Goal: Task Accomplishment & Management: Manage account settings

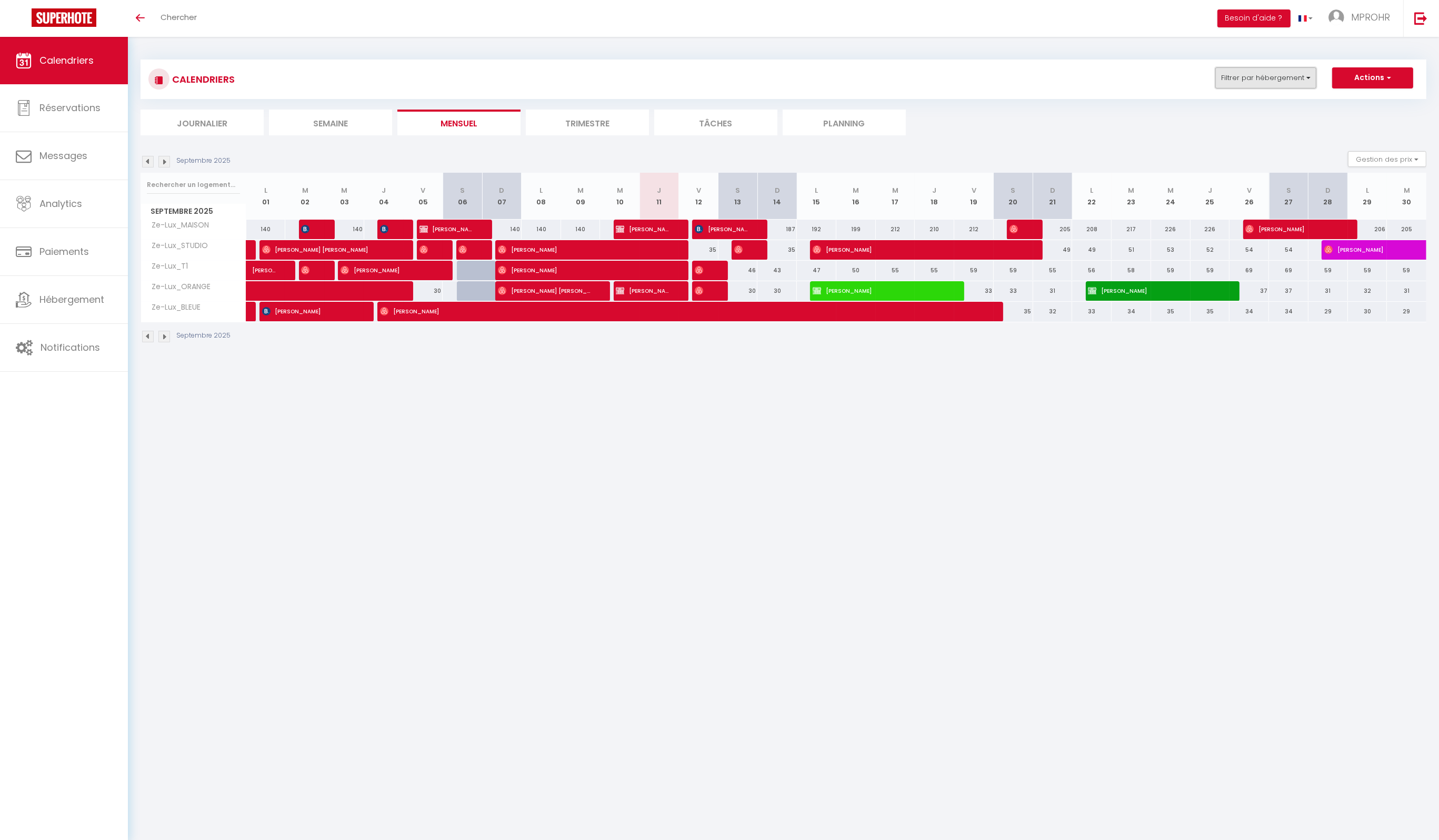
click at [1301, 74] on button "Filtrer par hébergement" at bounding box center [1266, 78] width 101 height 21
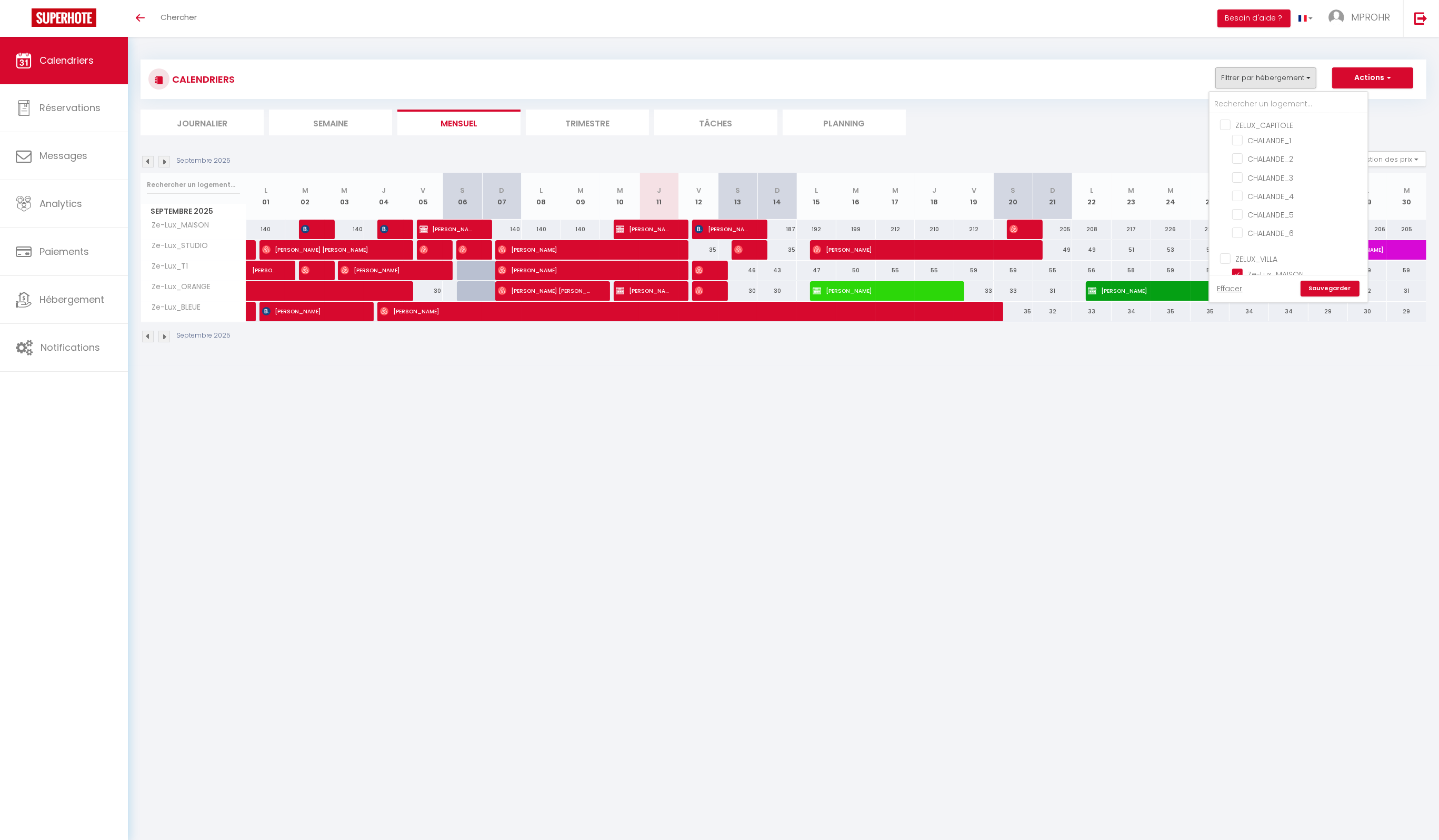
click at [1224, 121] on input "ZELUX_CAPITOLE" at bounding box center [1299, 124] width 158 height 10
checkbox input "true"
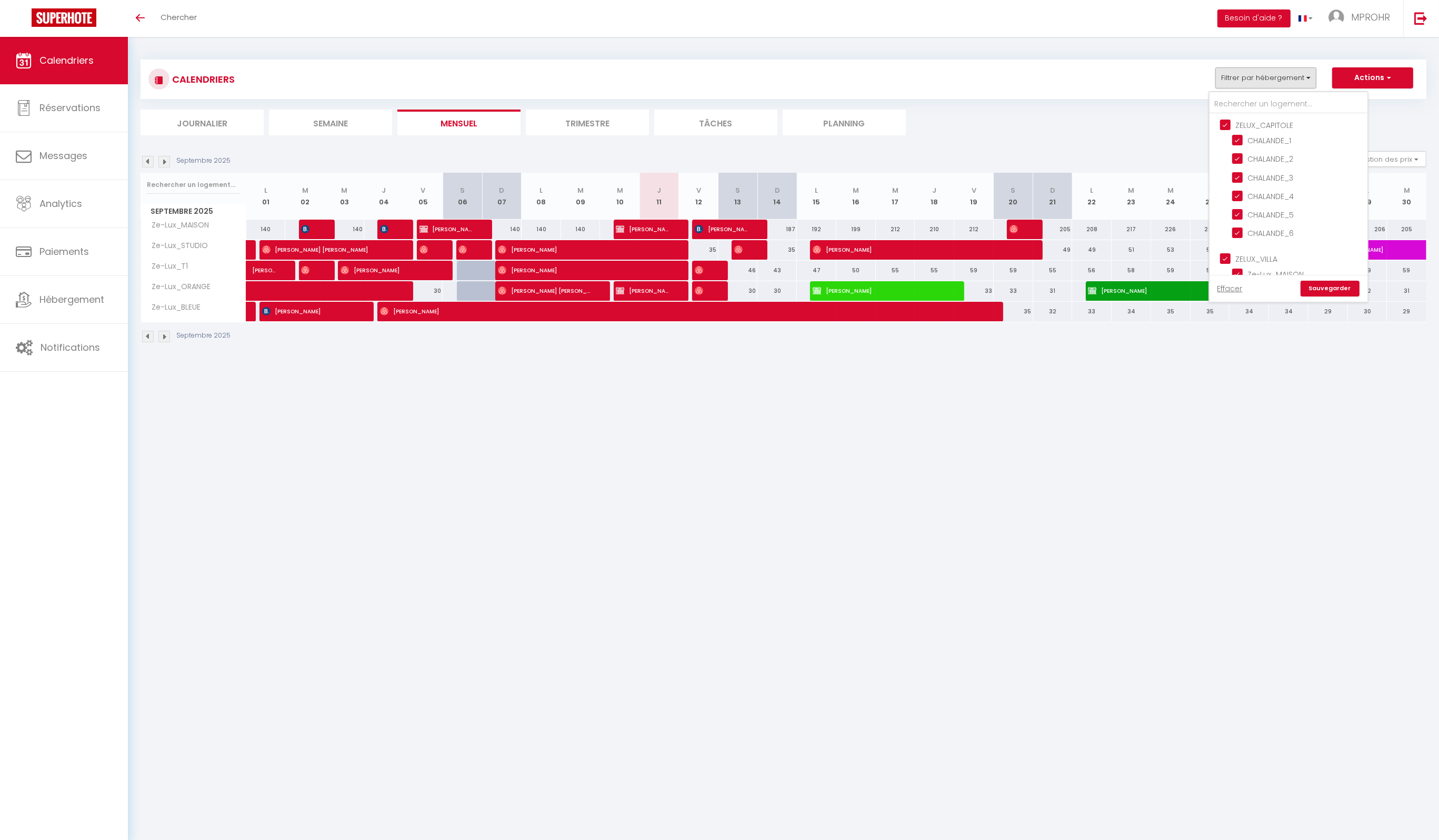
checkbox input "true"
checkbox input "false"
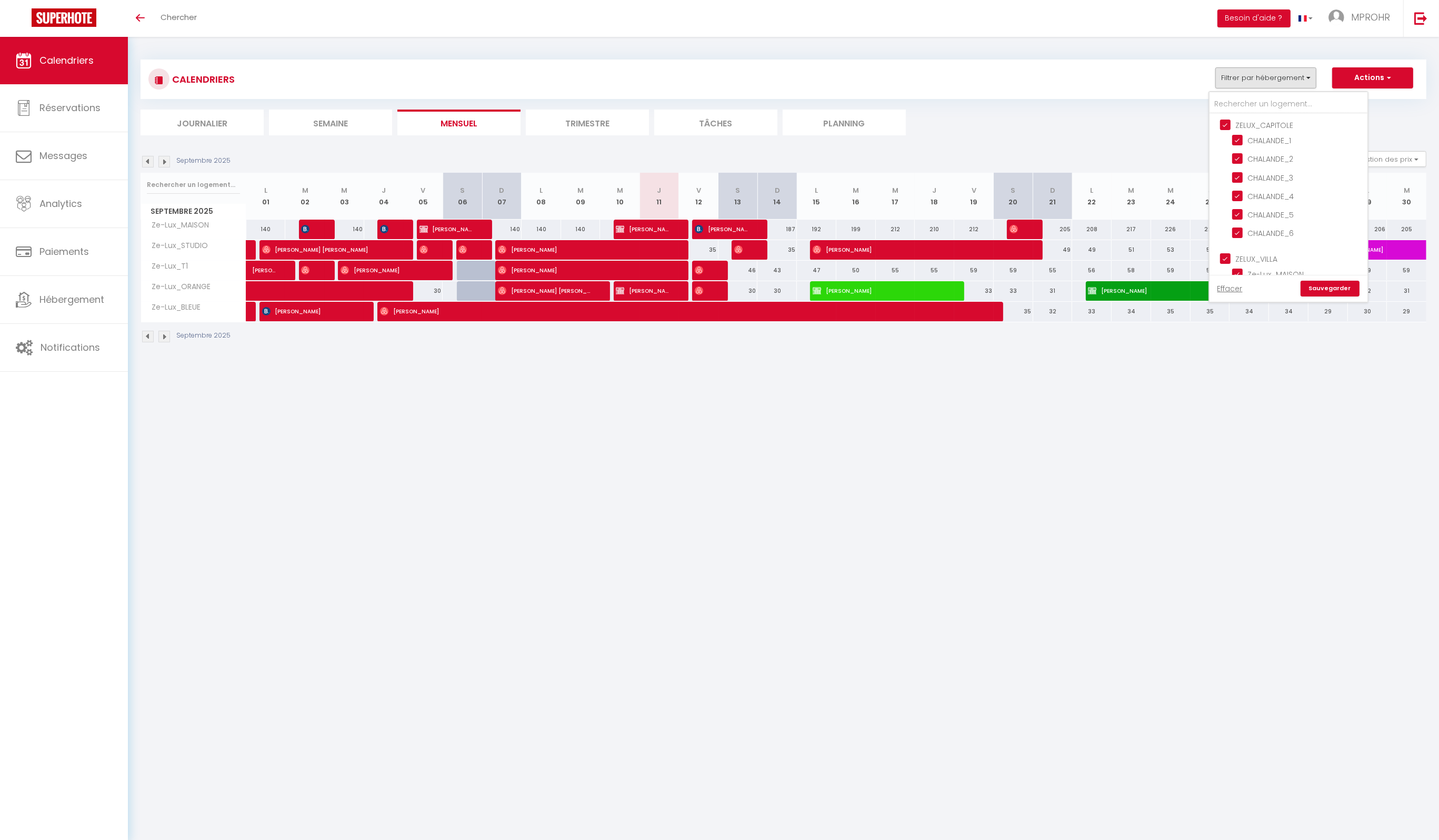
checkbox input "false"
click at [1316, 284] on link "Sauvegarder" at bounding box center [1330, 289] width 59 height 16
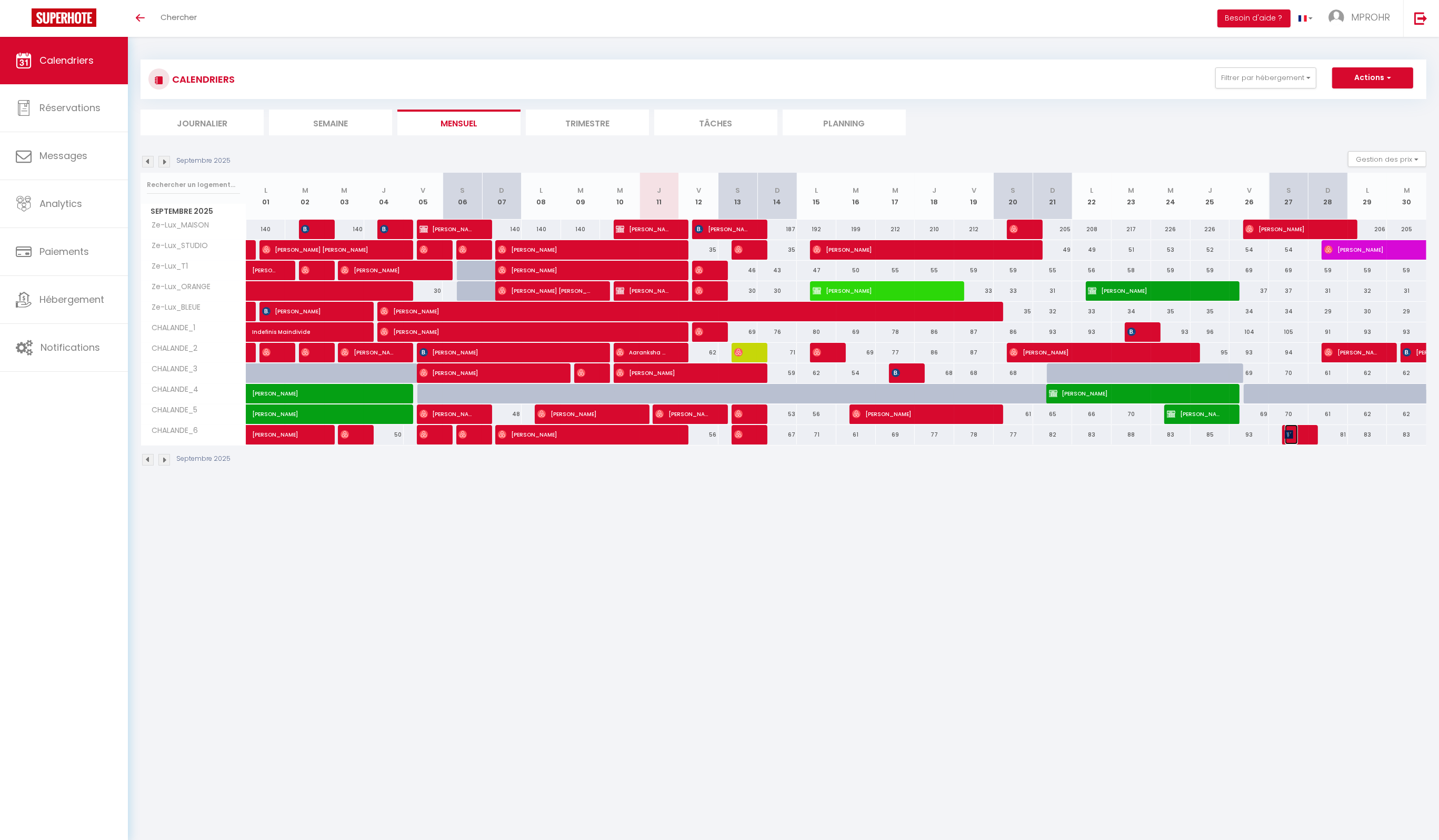
click at [1291, 437] on span "[PERSON_NAME]" at bounding box center [1292, 434] width 13 height 20
select select "OK"
select select "KO"
select select "0"
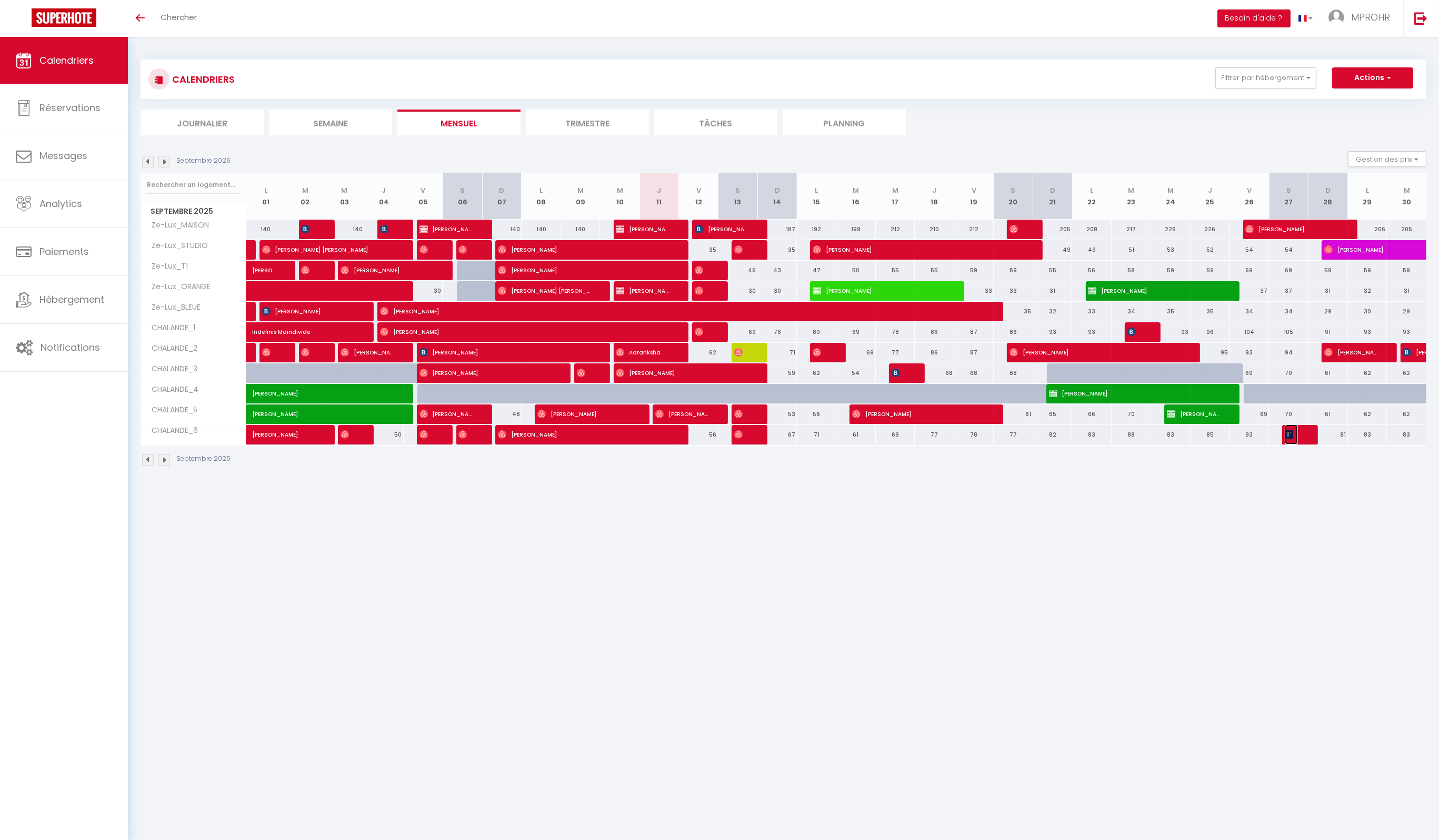
select select "1"
select select
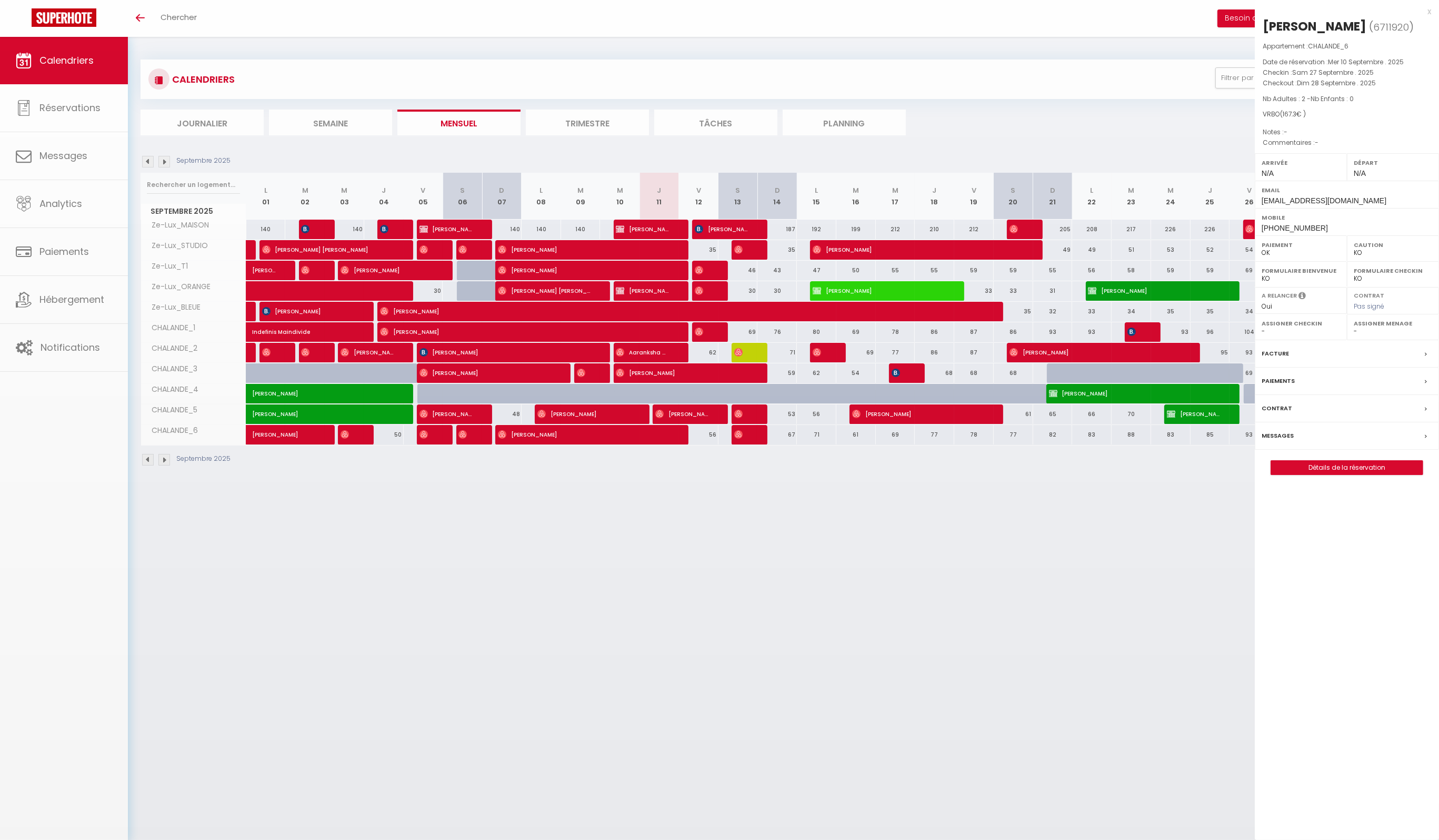
select select "2805"
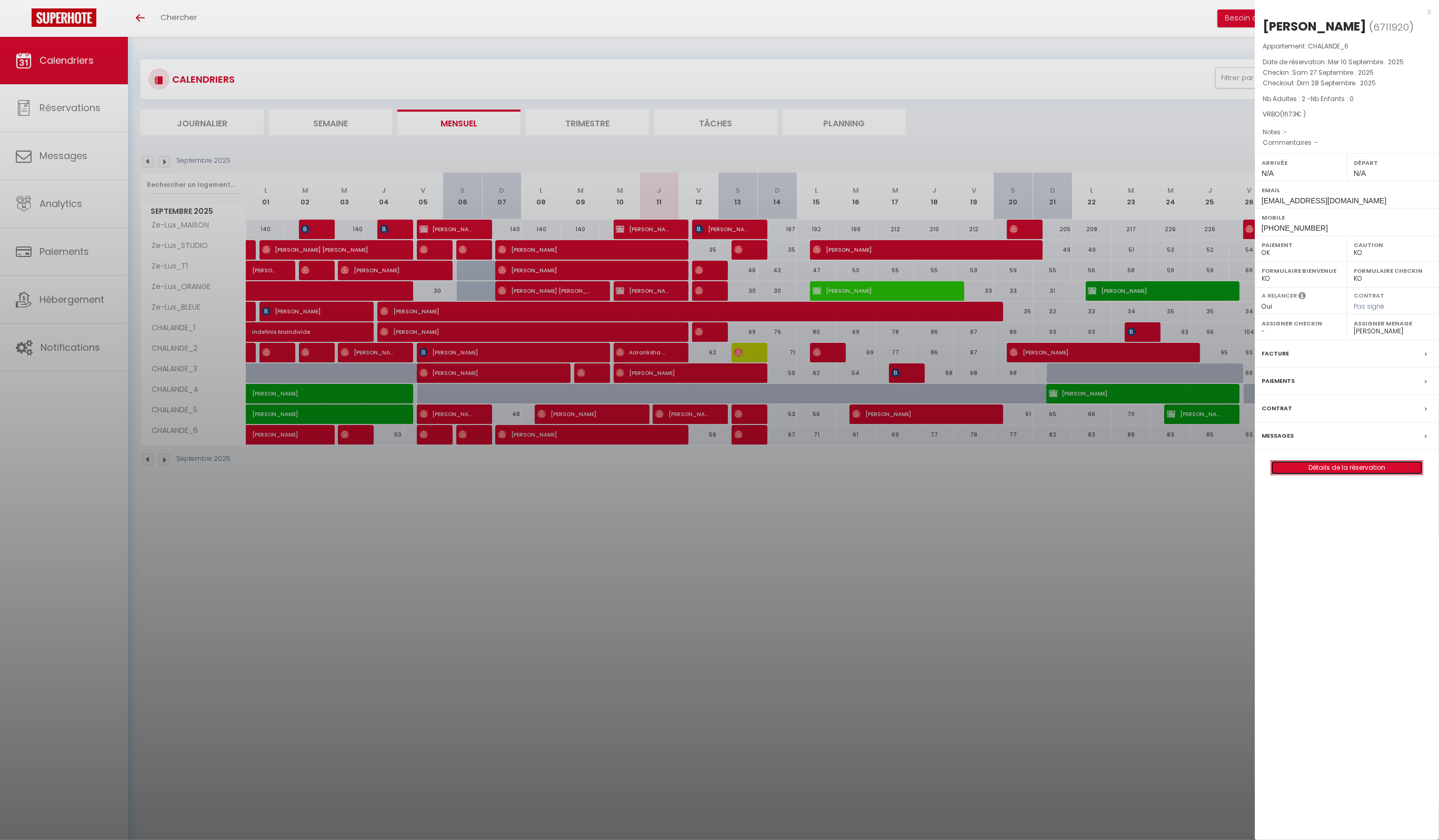
click at [1343, 466] on link "Détails de la réservation" at bounding box center [1347, 467] width 152 height 14
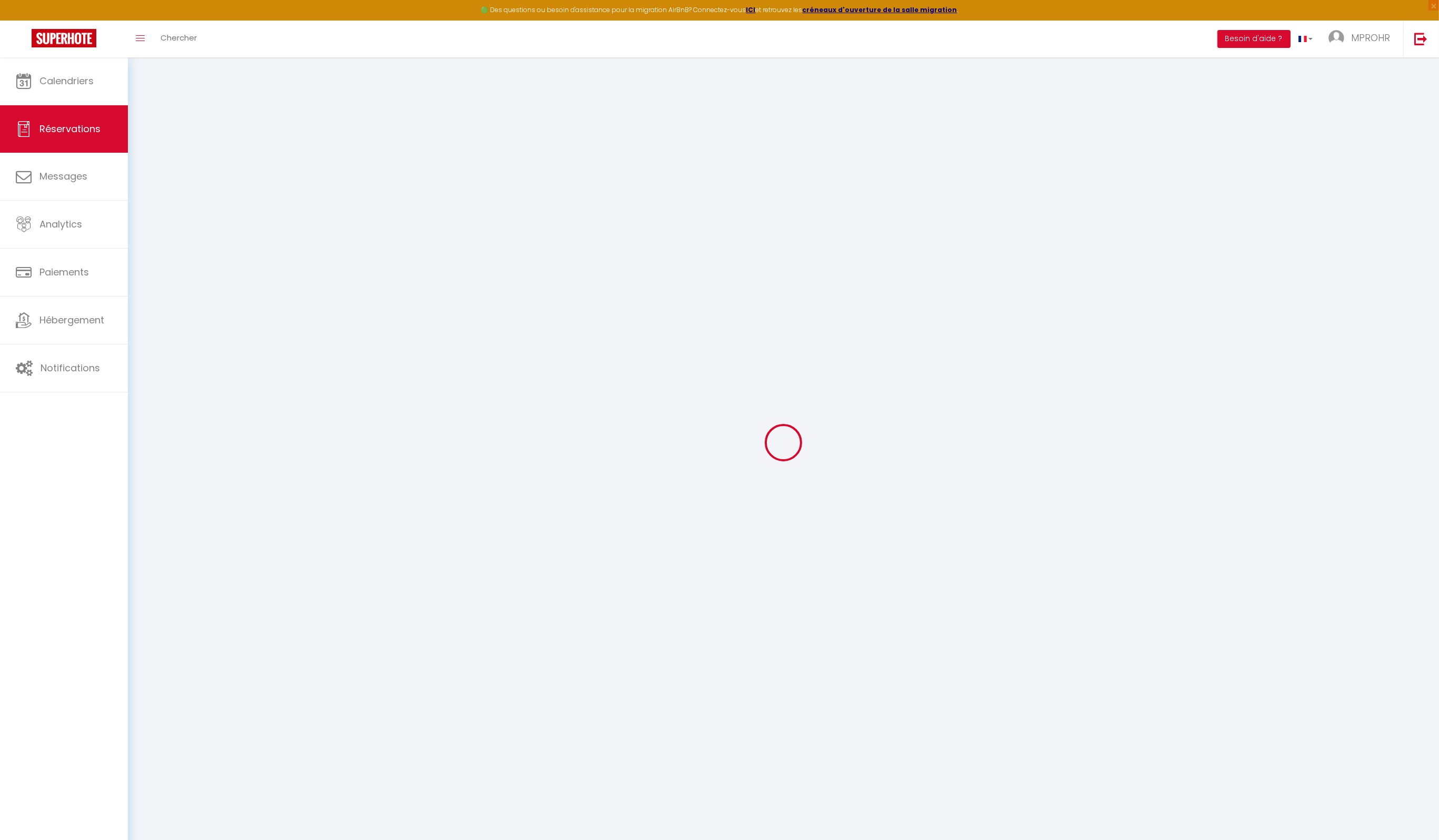
select select
checkbox input "false"
select select
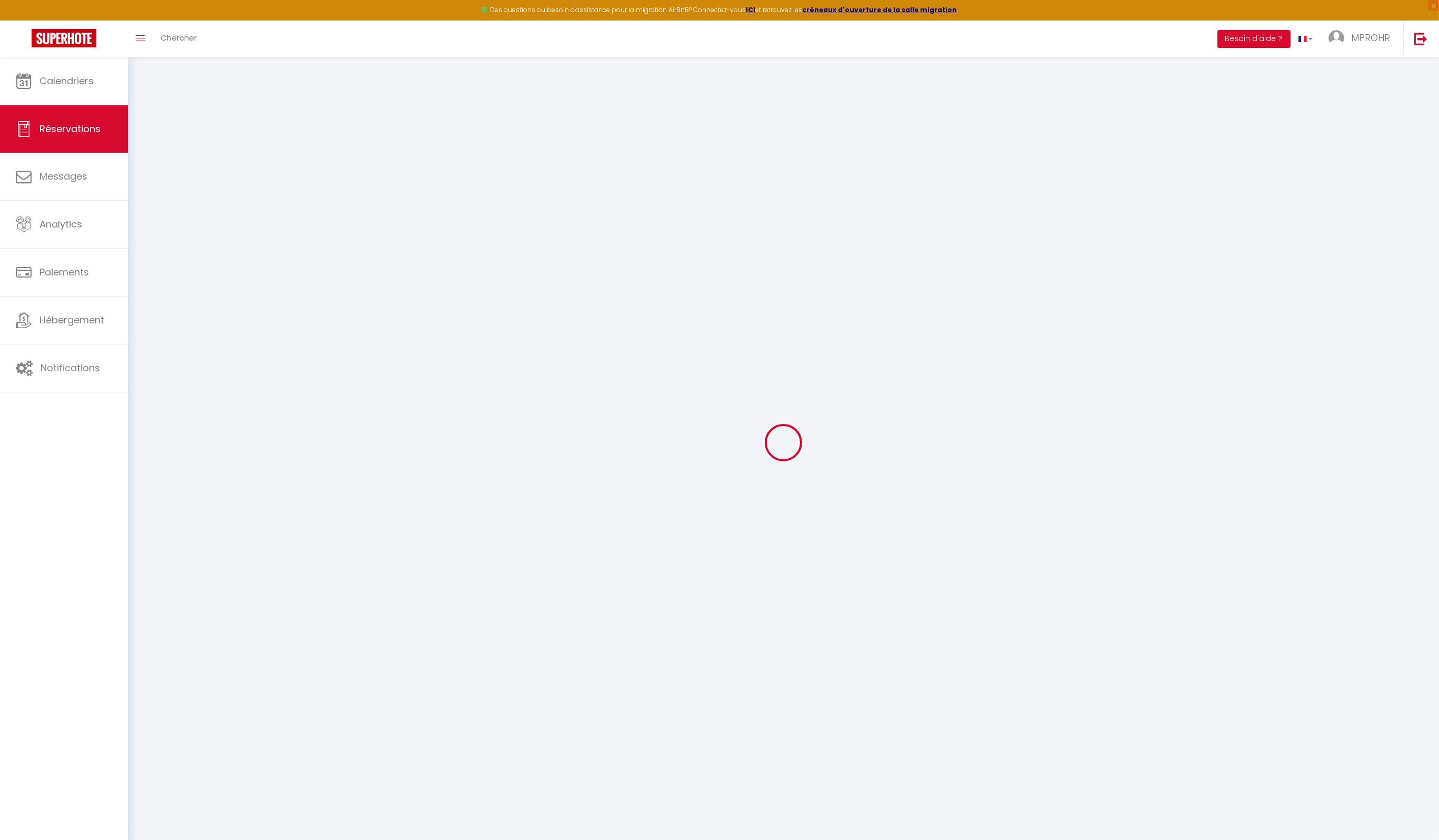
checkbox input "false"
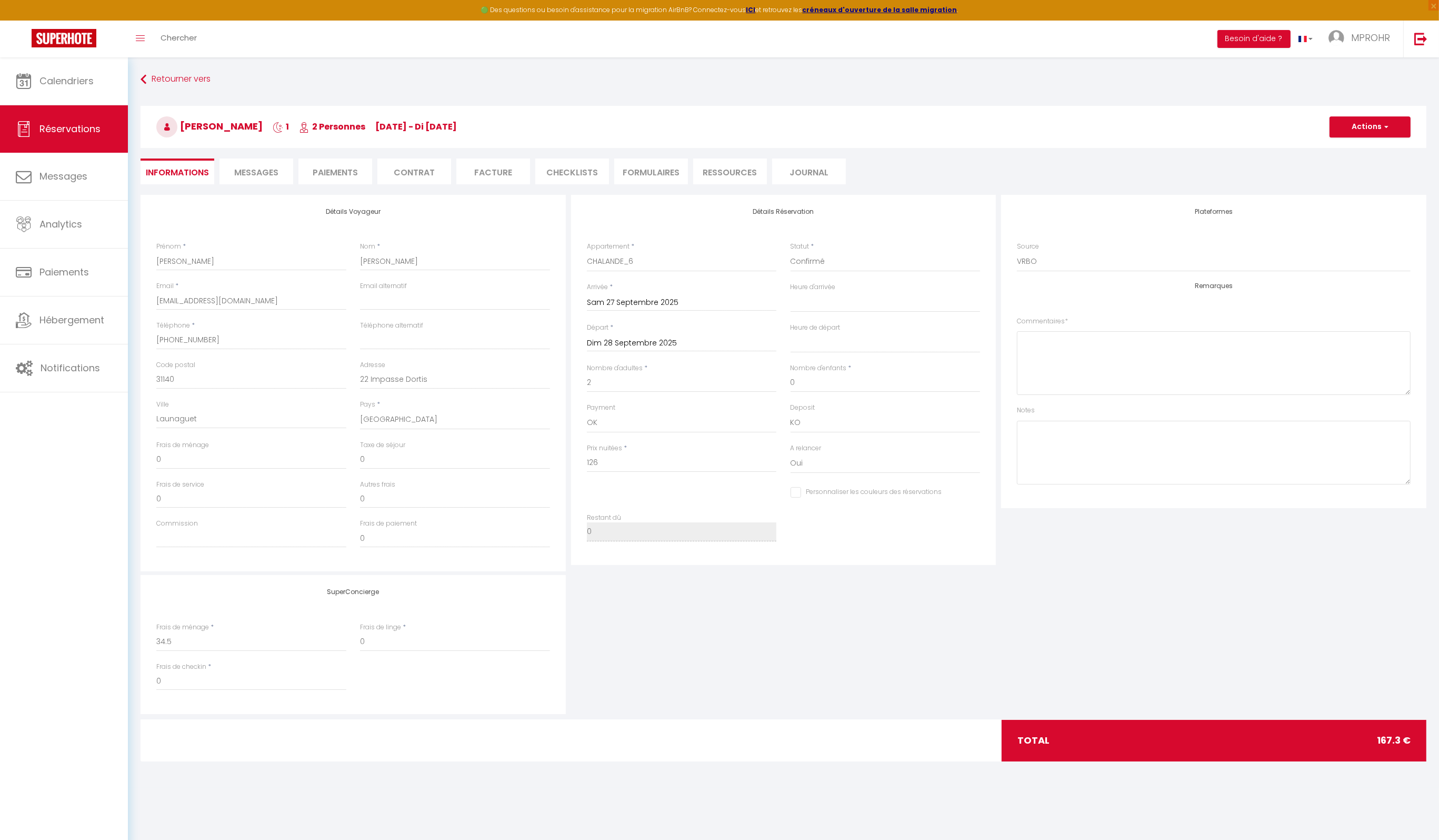
type input "35"
type input "6.3"
select select
checkbox input "false"
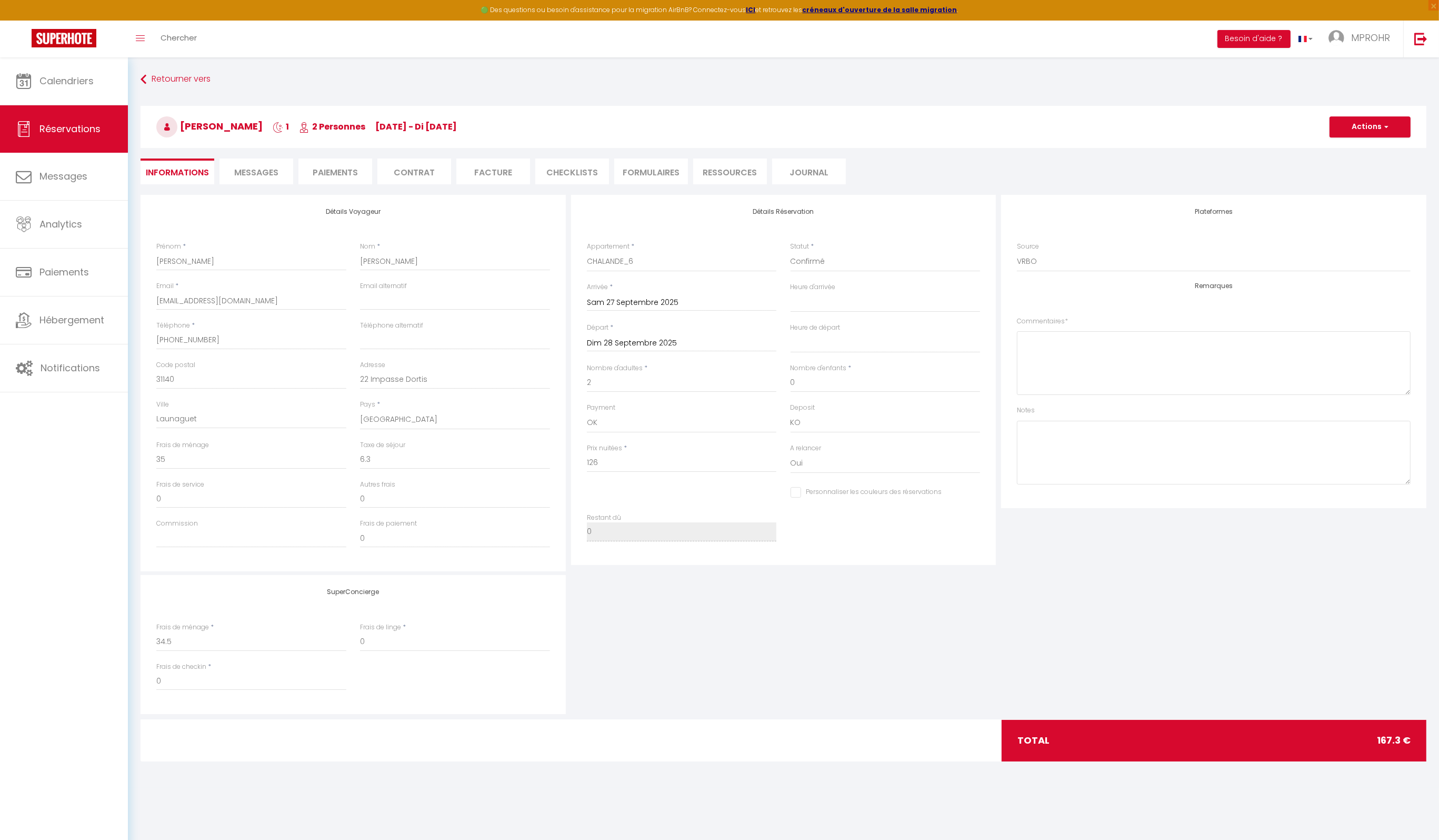
select select
click at [250, 172] on span "Messages" at bounding box center [256, 172] width 44 height 12
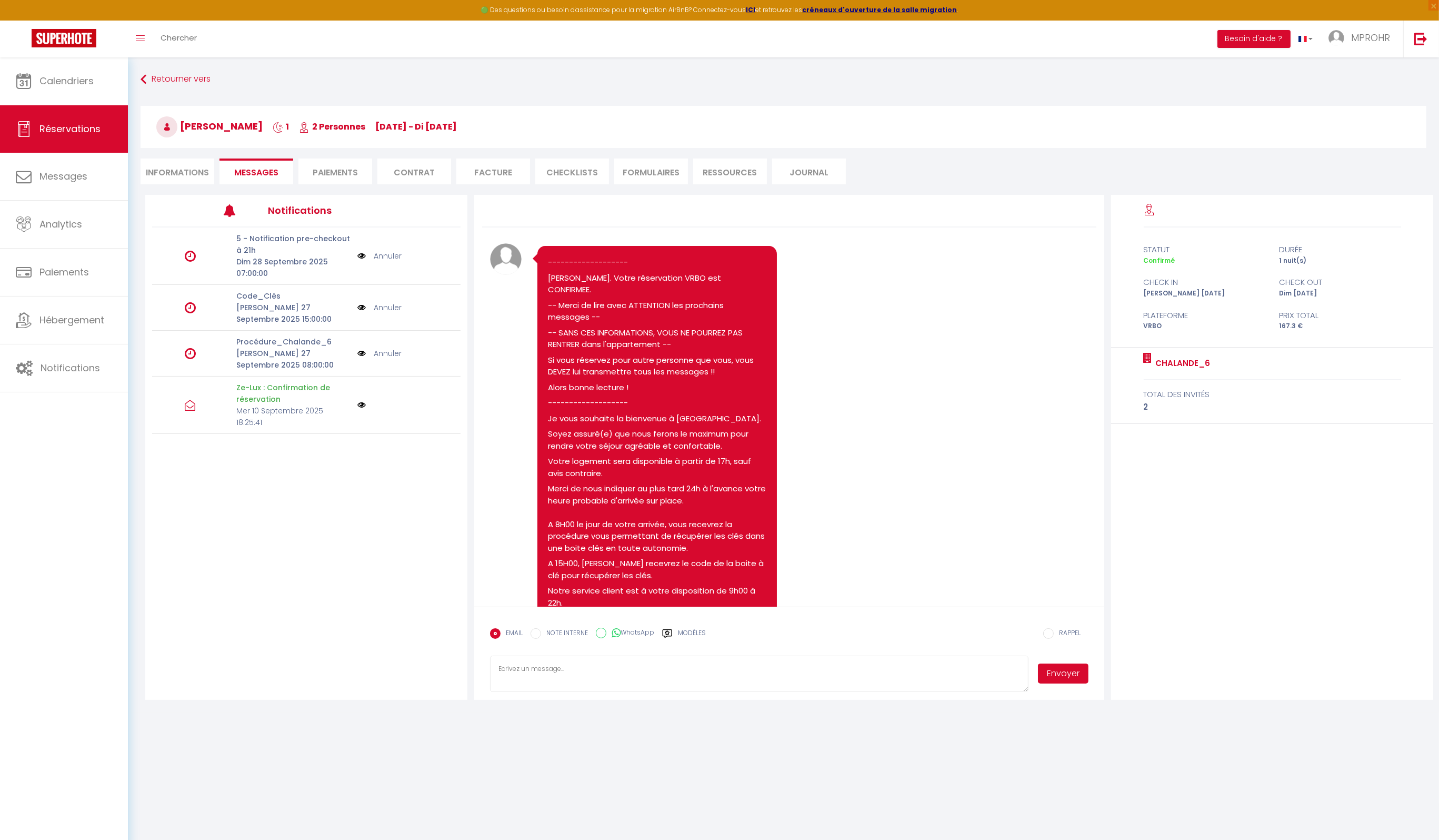
click at [179, 173] on li "Informations" at bounding box center [177, 171] width 74 height 26
select select
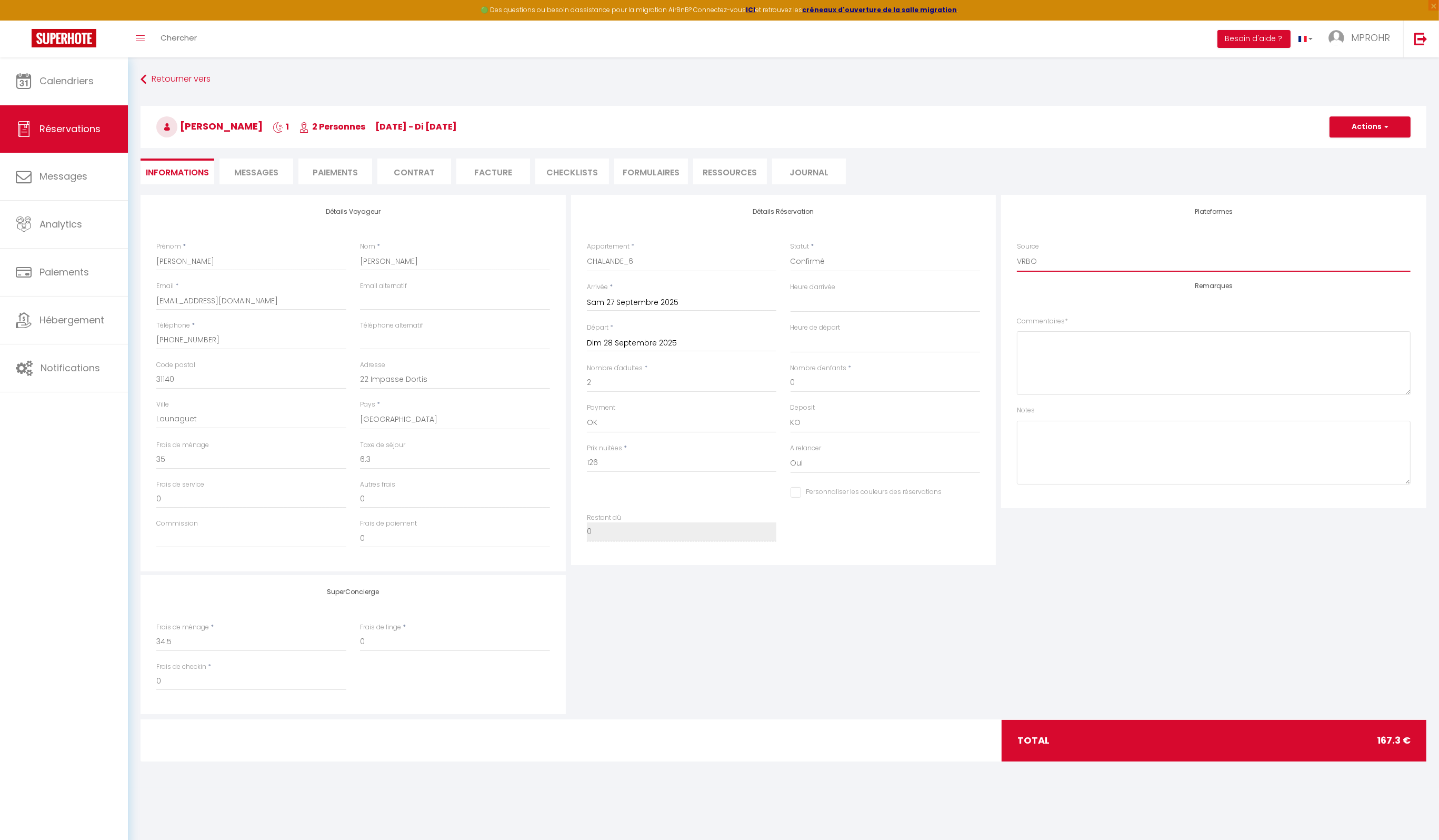
click at [1055, 263] on select "Direct [DOMAIN_NAME] [DOMAIN_NAME] Chalet montagne Expedia Gite de [GEOGRAPHIC_…" at bounding box center [1214, 261] width 394 height 20
select select
checkbox input "false"
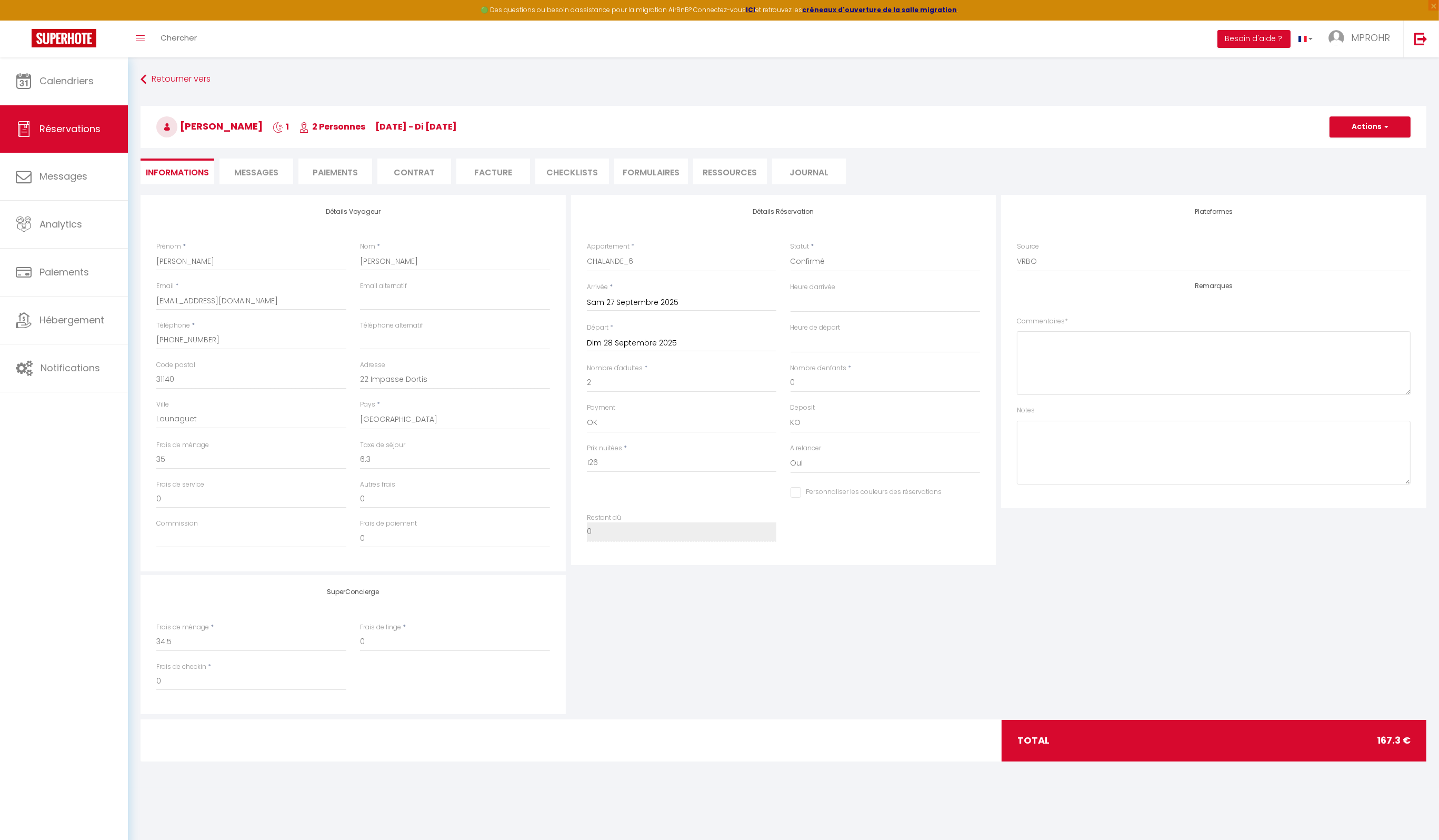
select select
checkbox input "false"
select select
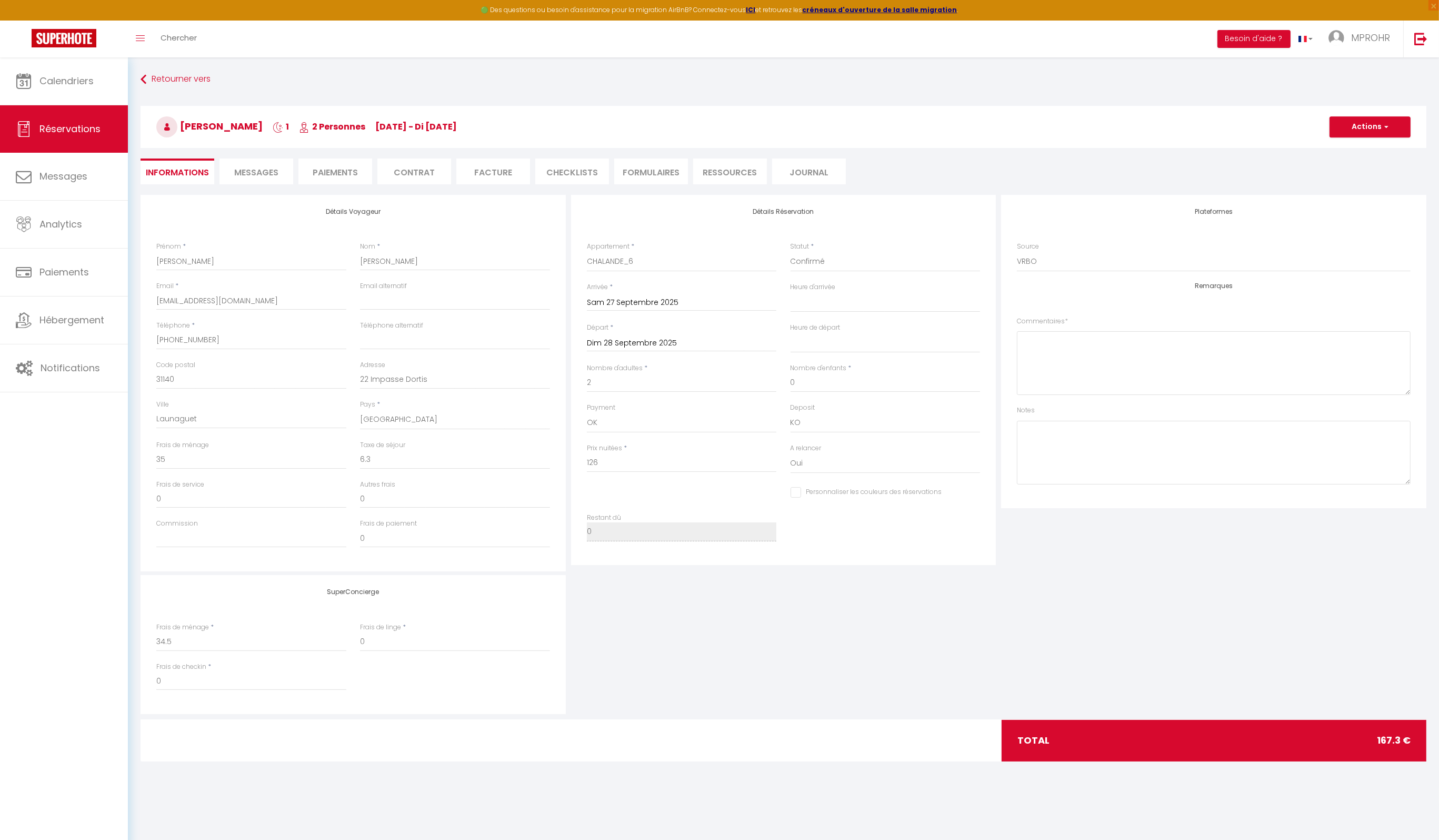
checkbox input "false"
select select
checkbox input "false"
select select
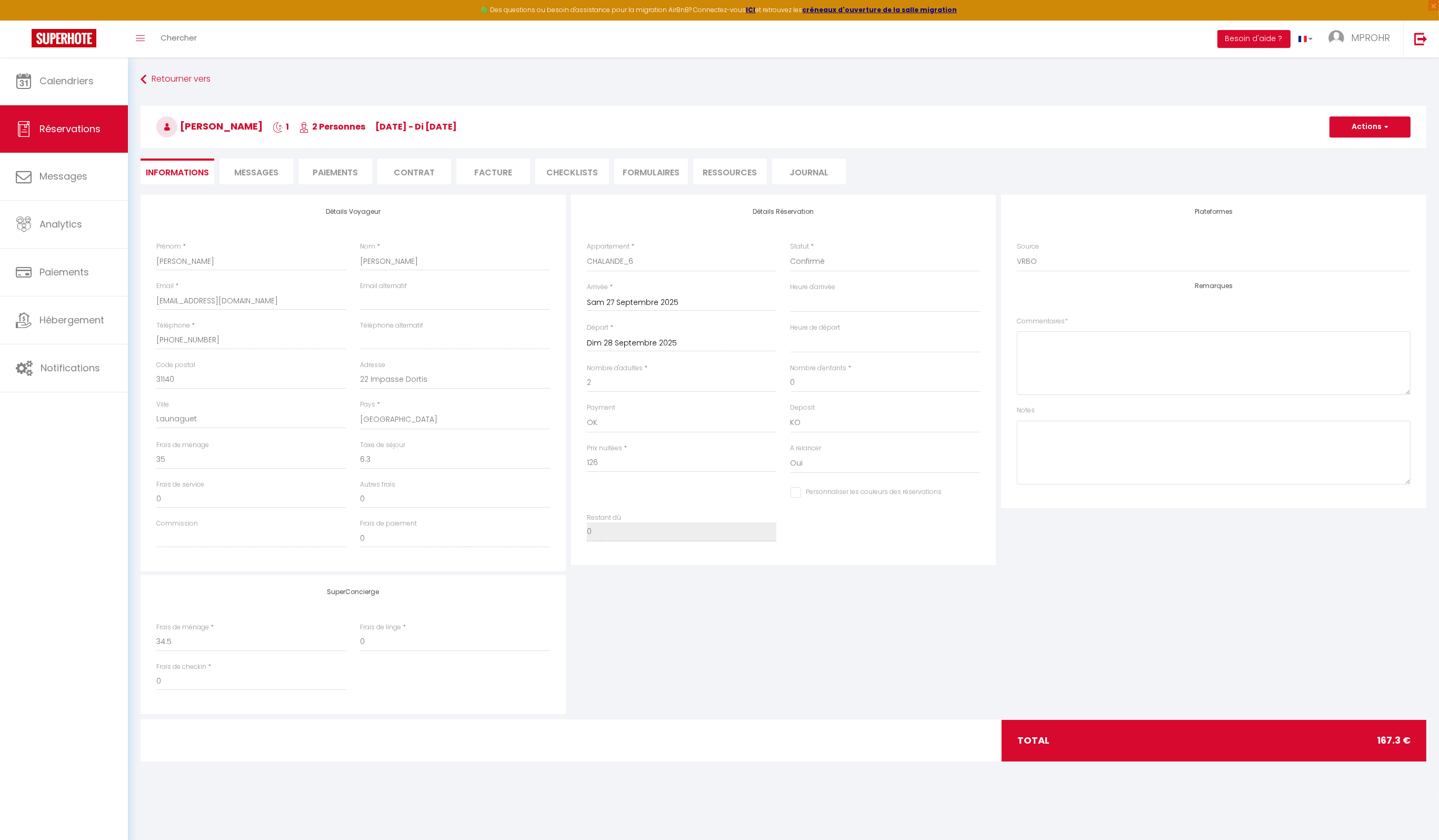
select select
checkbox input "false"
select select
checkbox input "false"
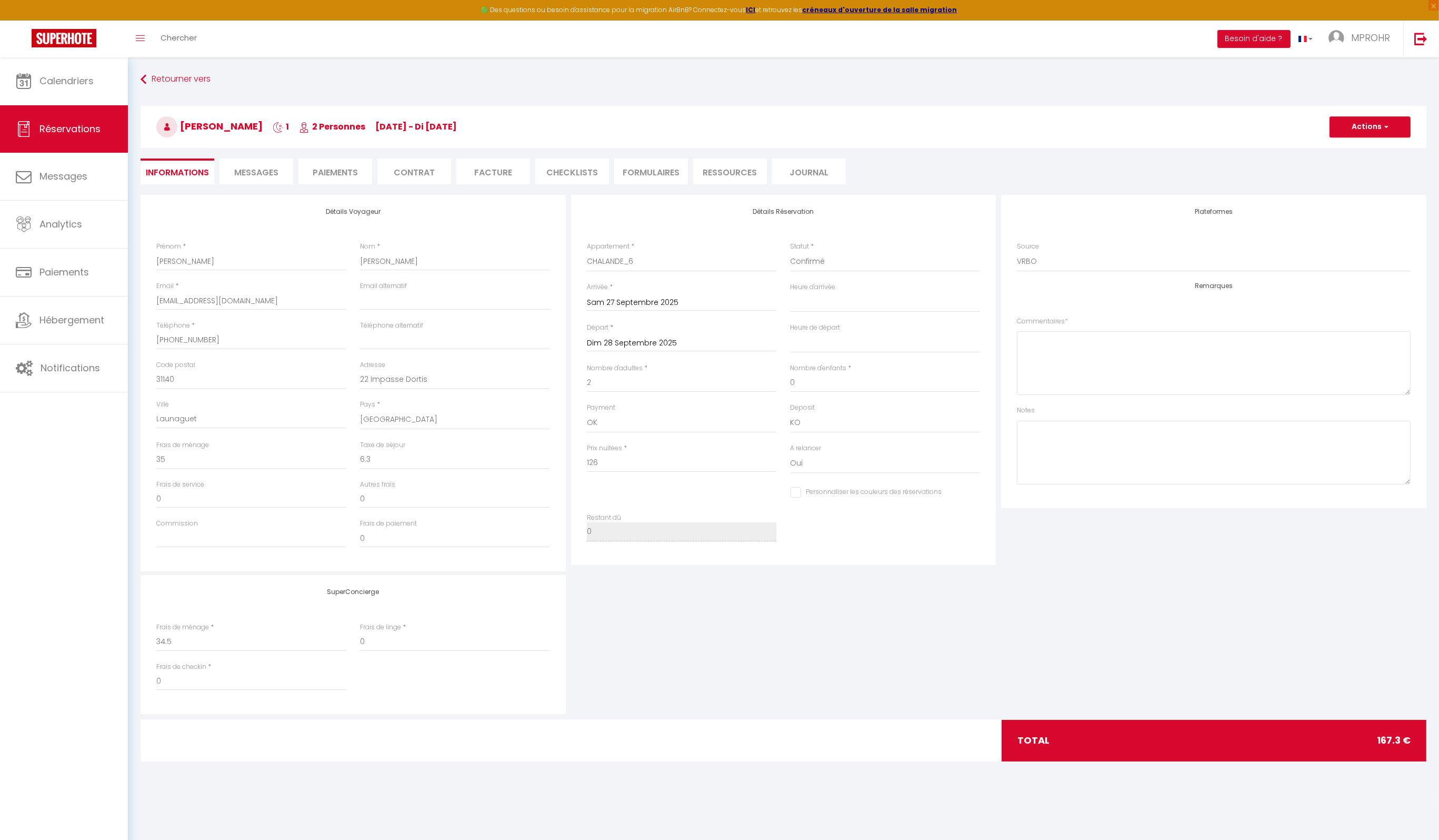
select select
checkbox input "false"
select select
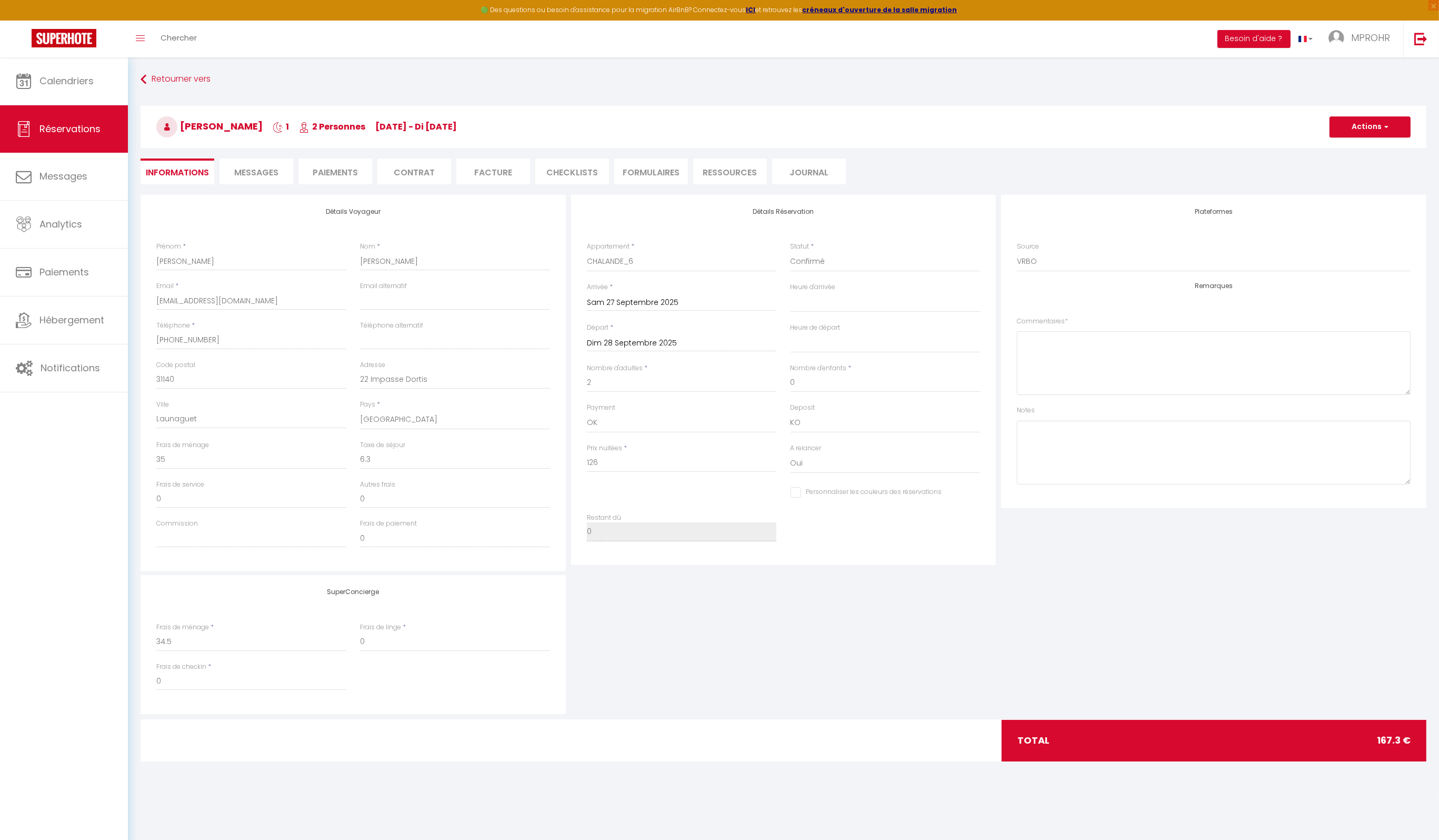
checkbox input "false"
select select
checkbox input "false"
select select
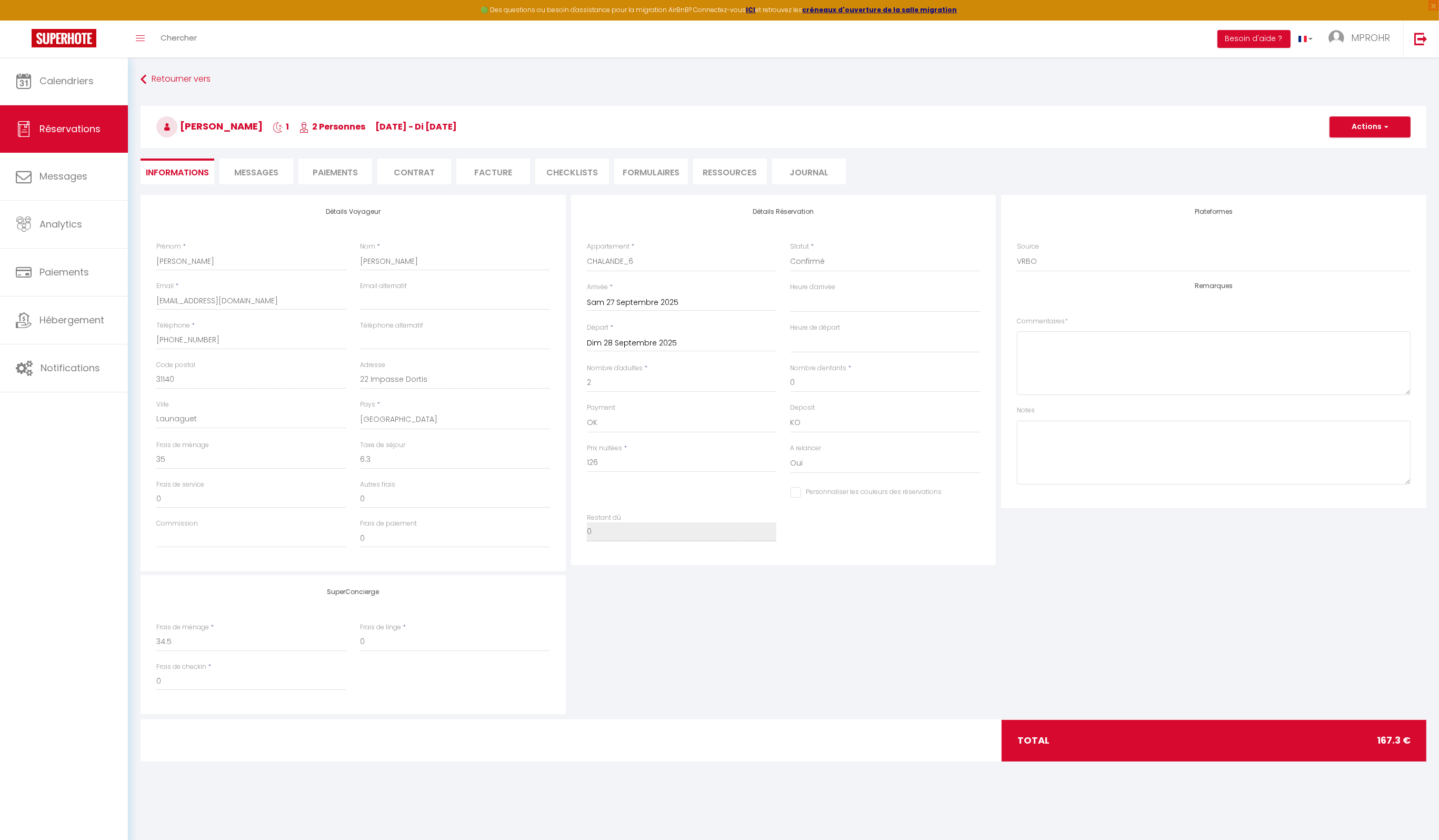
select select
checkbox input "false"
select select
checkbox input "false"
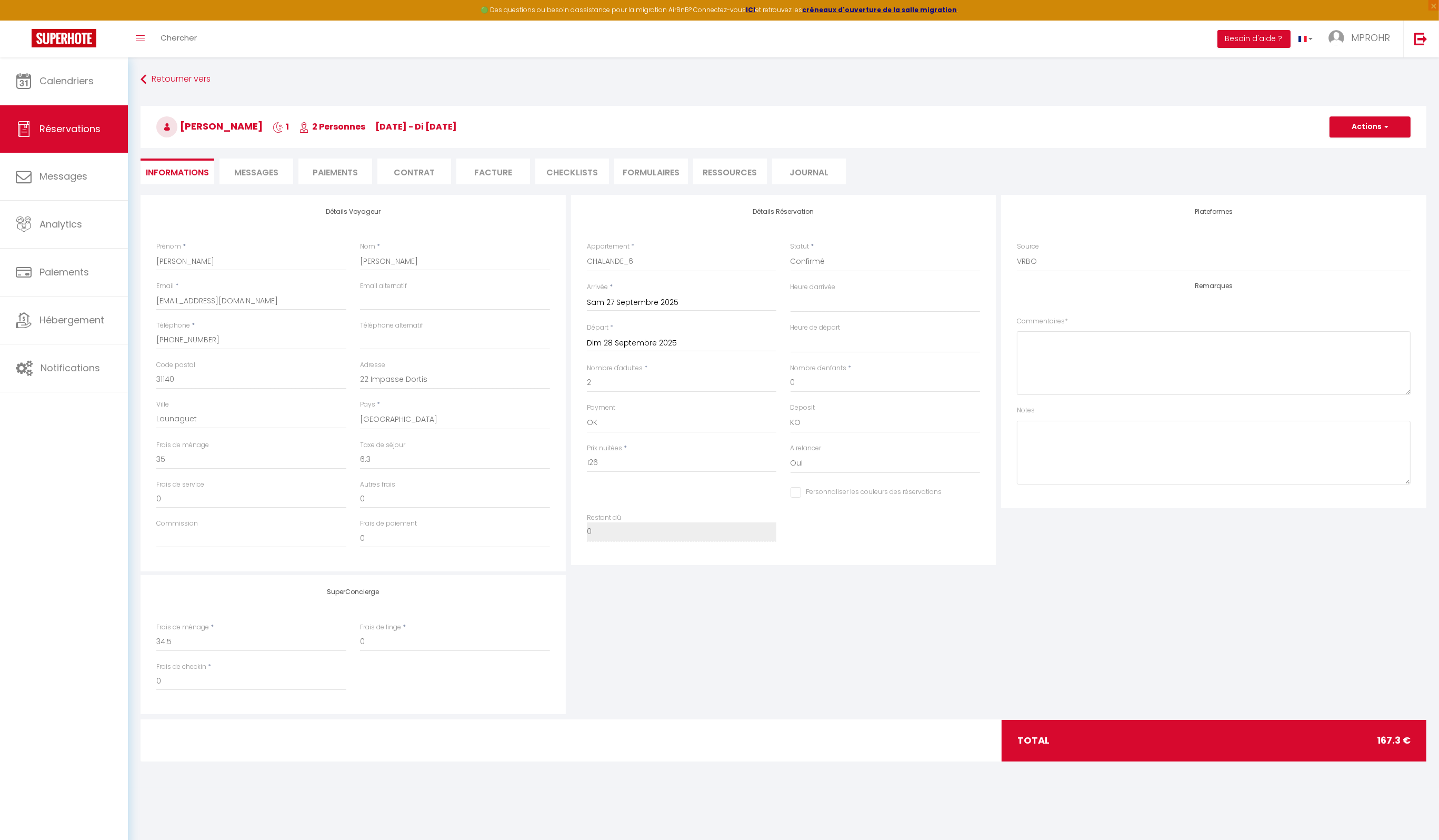
select select
checkbox input "false"
click at [888, 100] on div "[PERSON_NAME] 1 2 Personnes [DATE] - di [DATE] Actions Enregistrer Dupliquer Su…" at bounding box center [784, 124] width 1300 height 56
select select
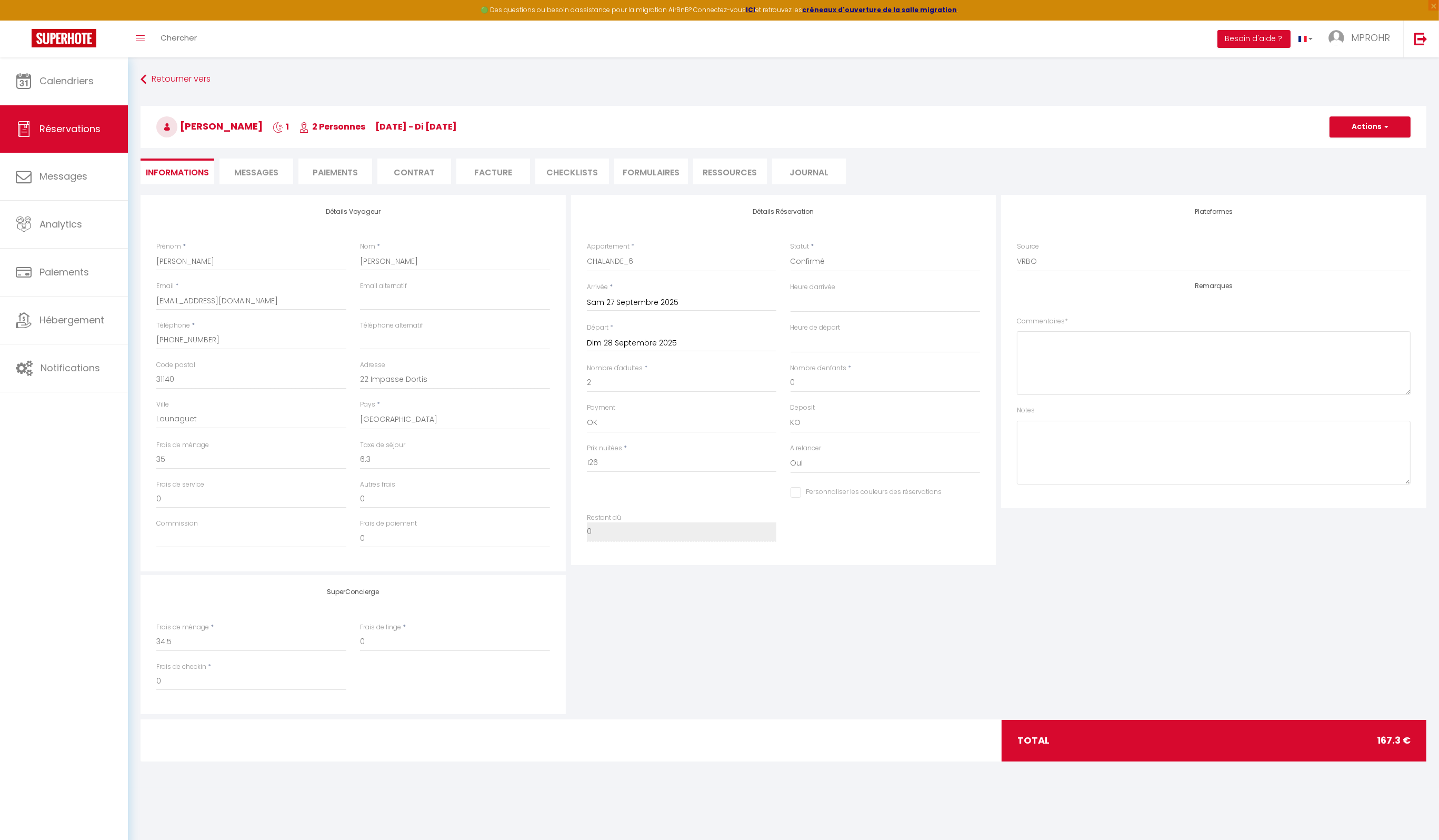
select select
checkbox input "false"
select select
checkbox input "false"
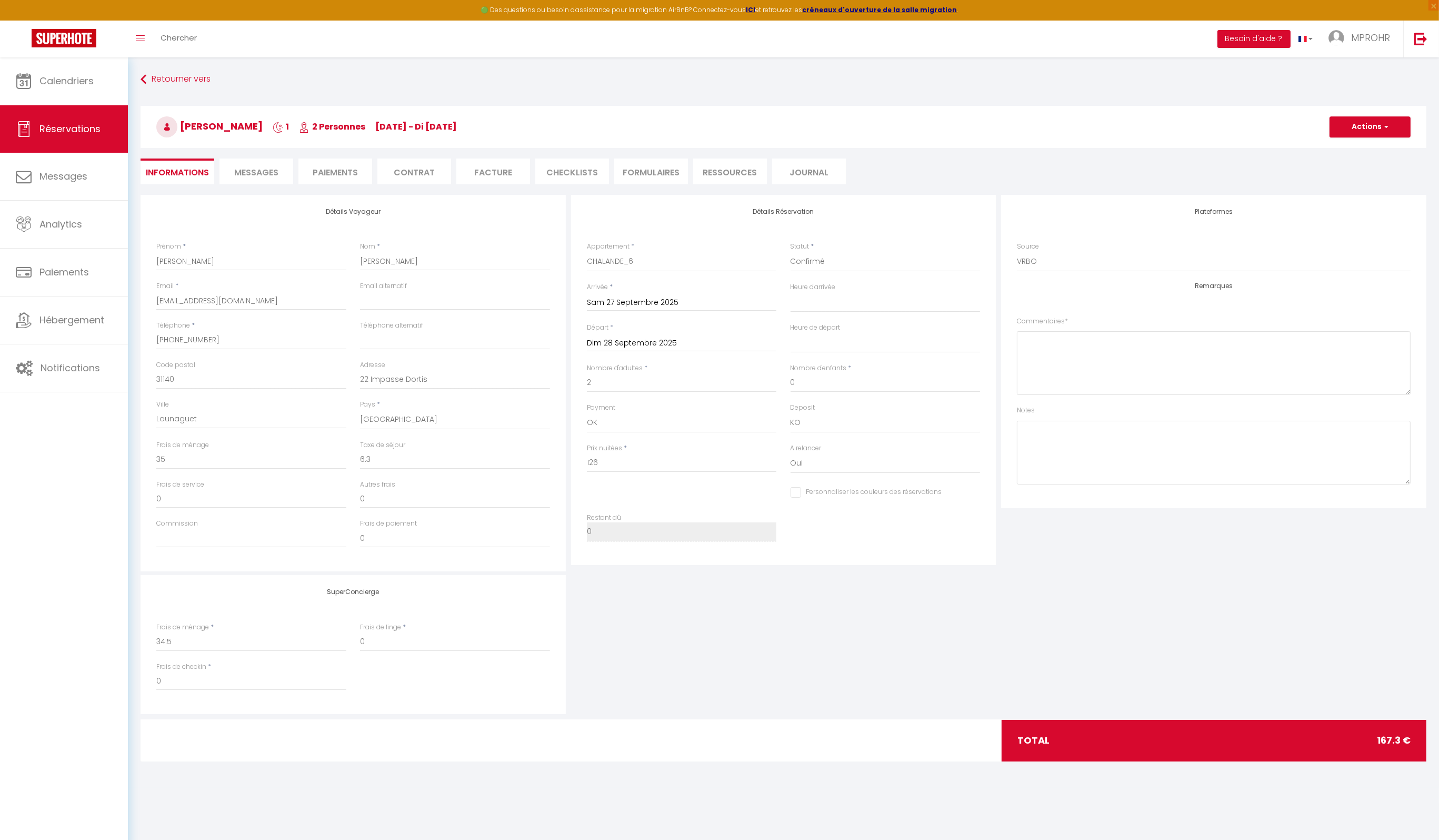
select select
checkbox input "false"
select select
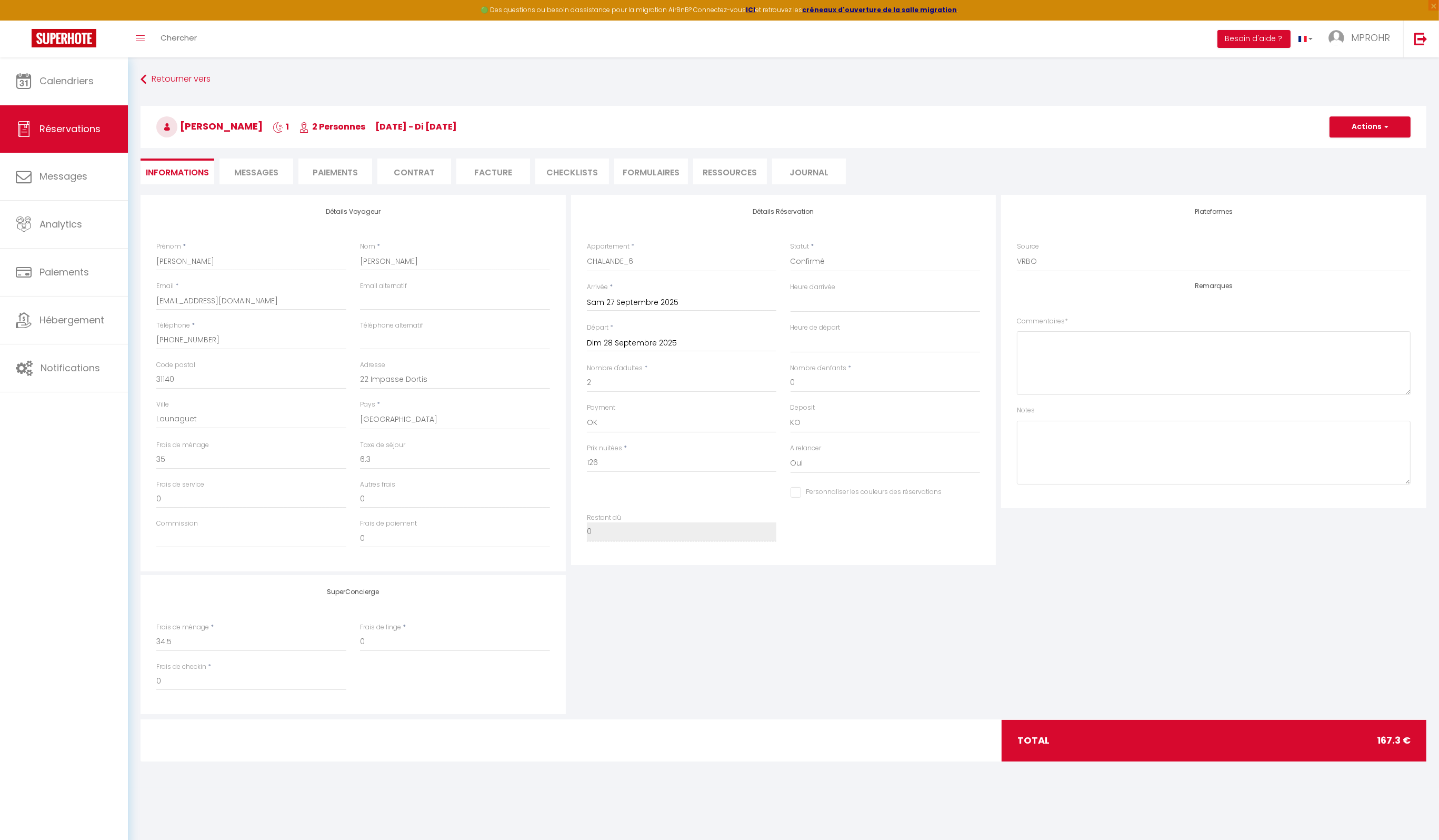
checkbox input "false"
select select
checkbox input "false"
select select
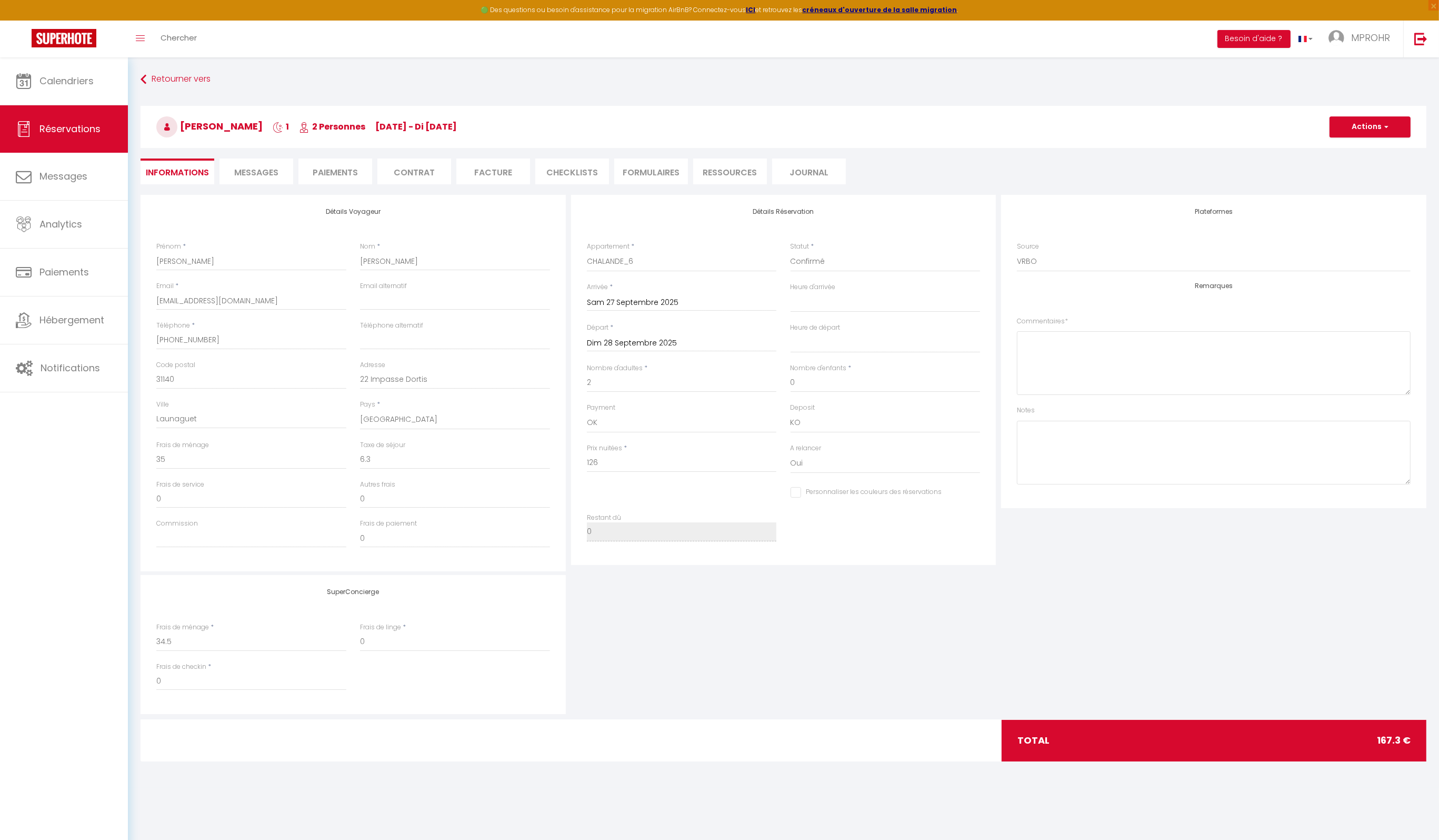
select select
checkbox input "false"
select select
checkbox input "false"
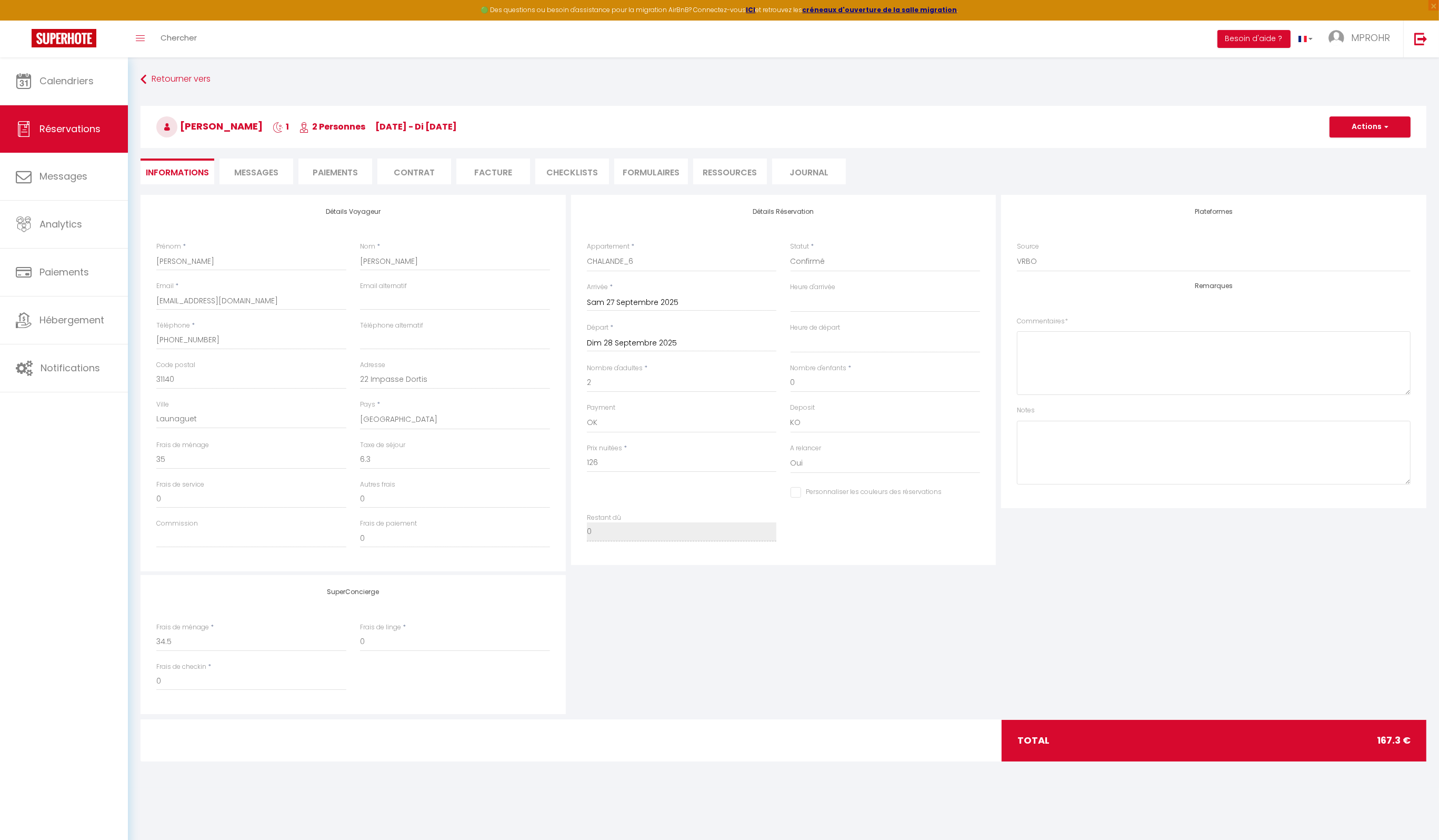
select select
checkbox input "false"
select select
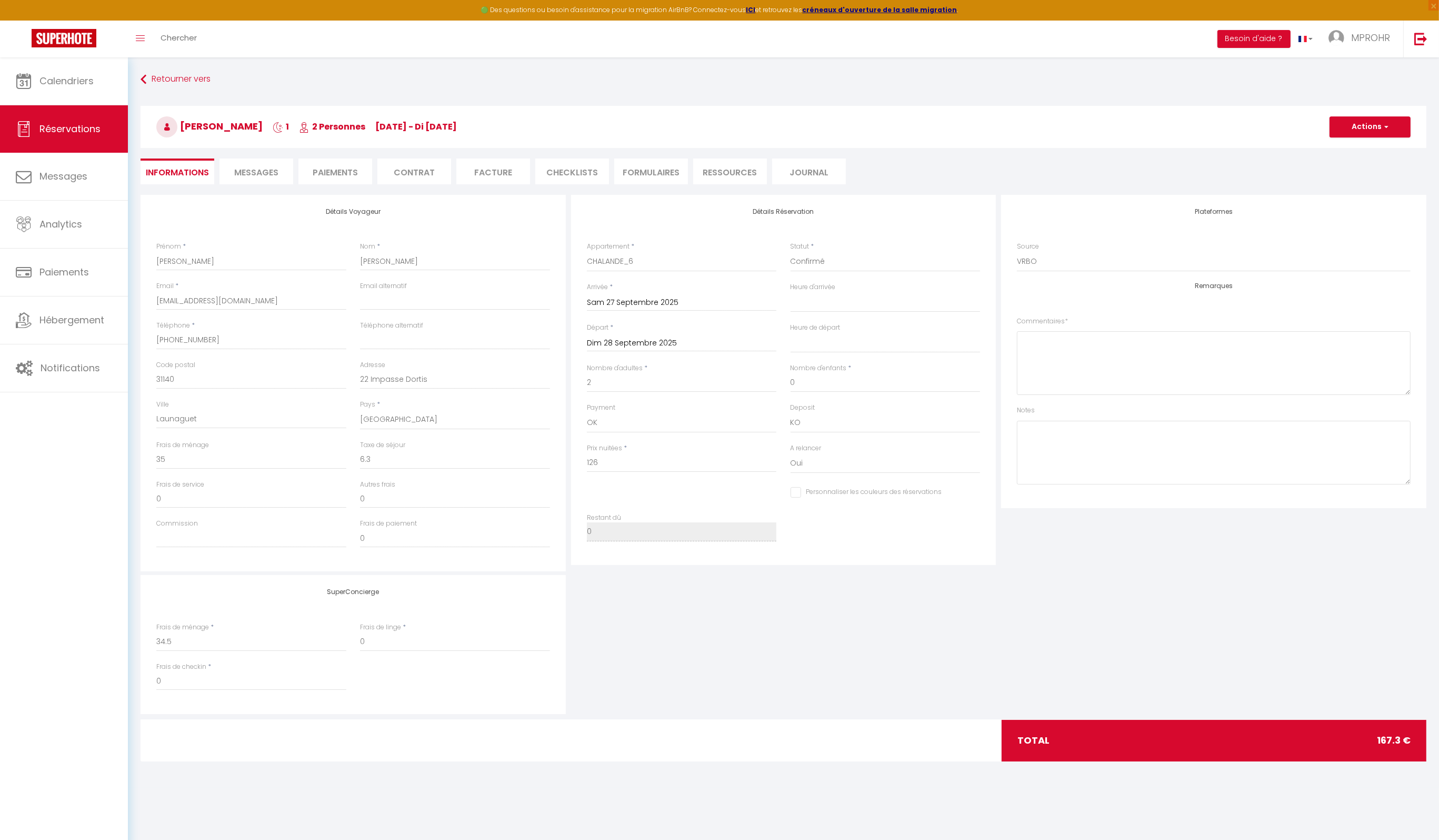
checkbox input "false"
select select
checkbox input "false"
select select
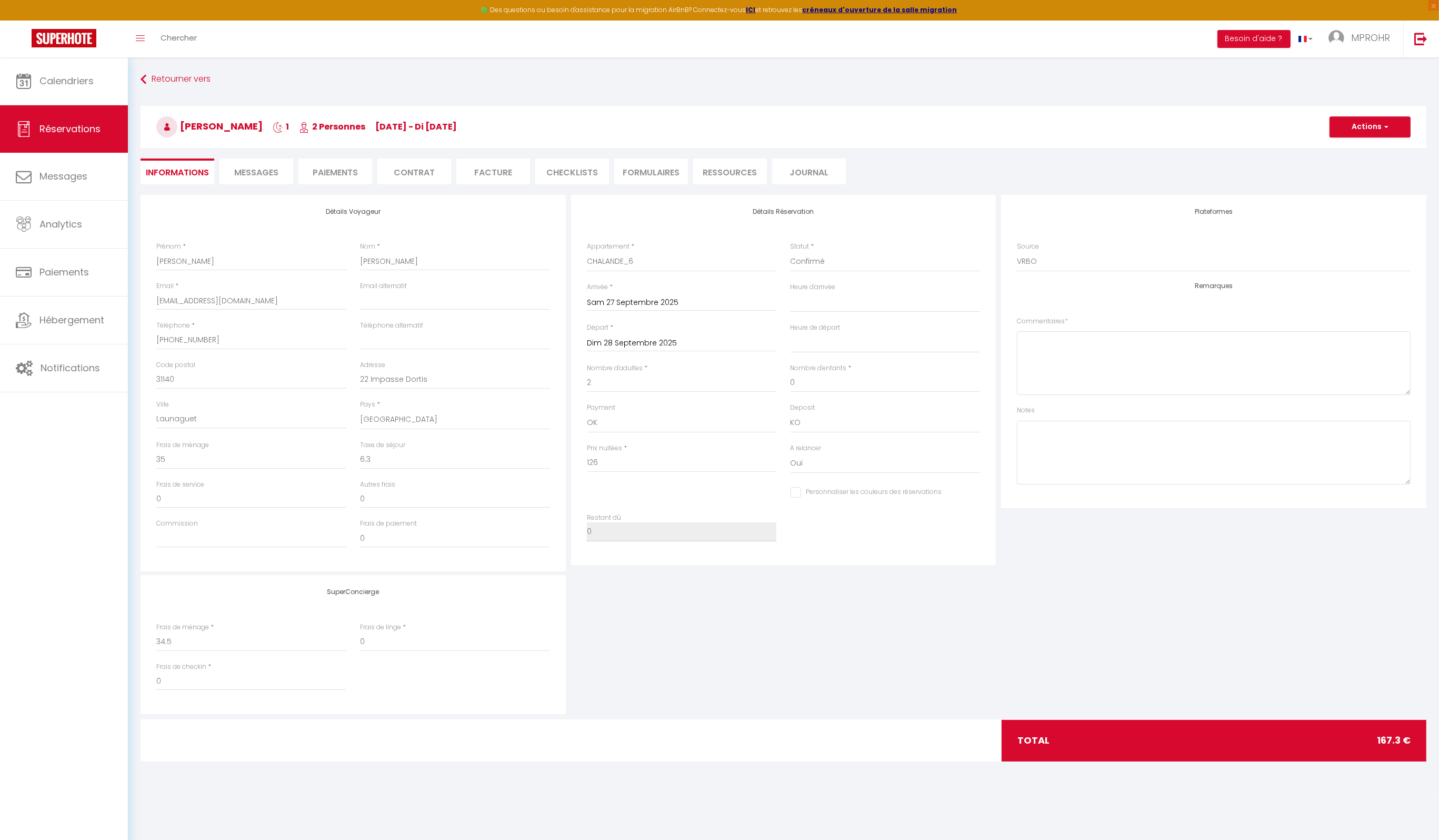
select select
checkbox input "false"
select select
checkbox input "false"
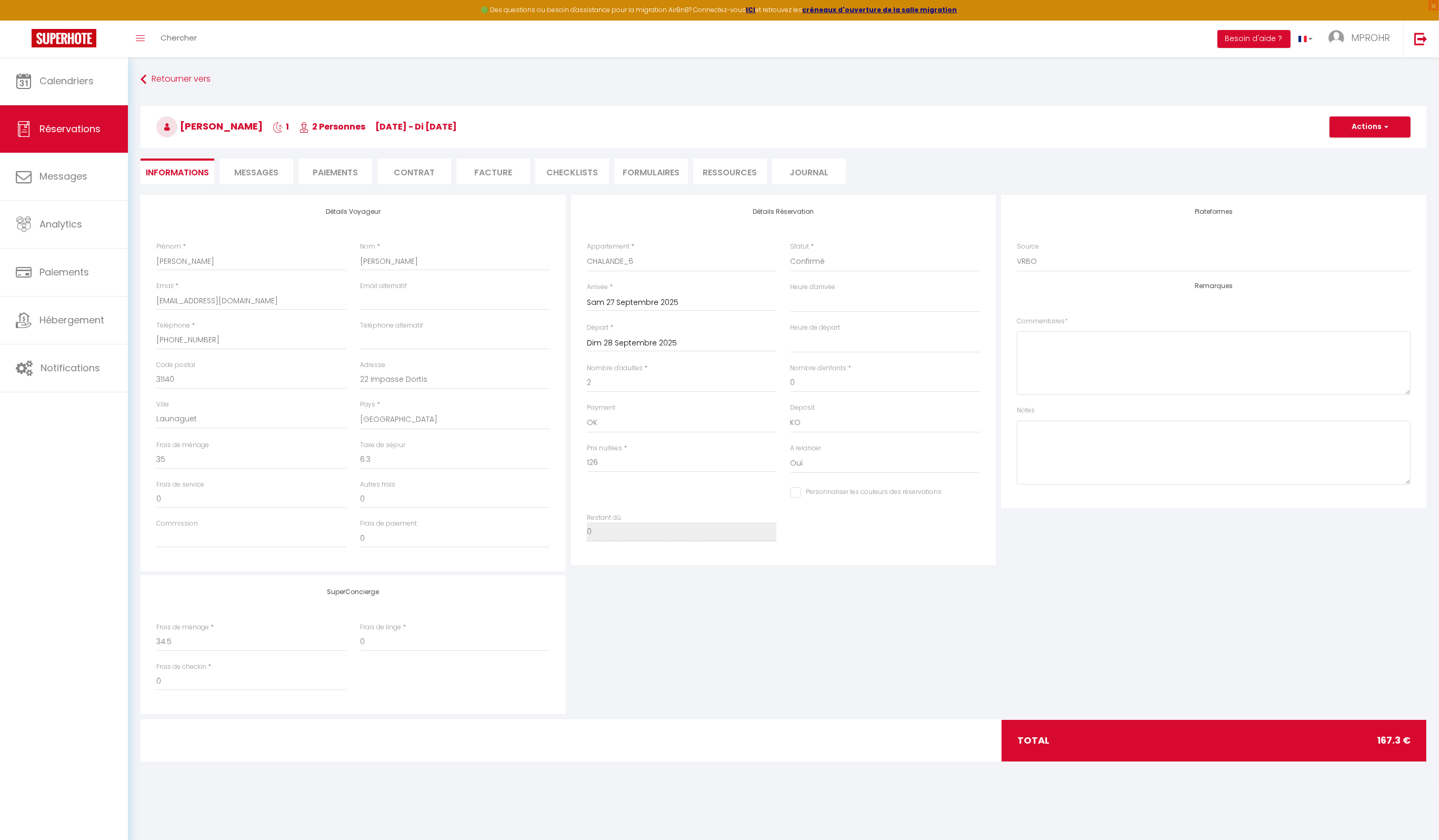
select select
checkbox input "false"
select select
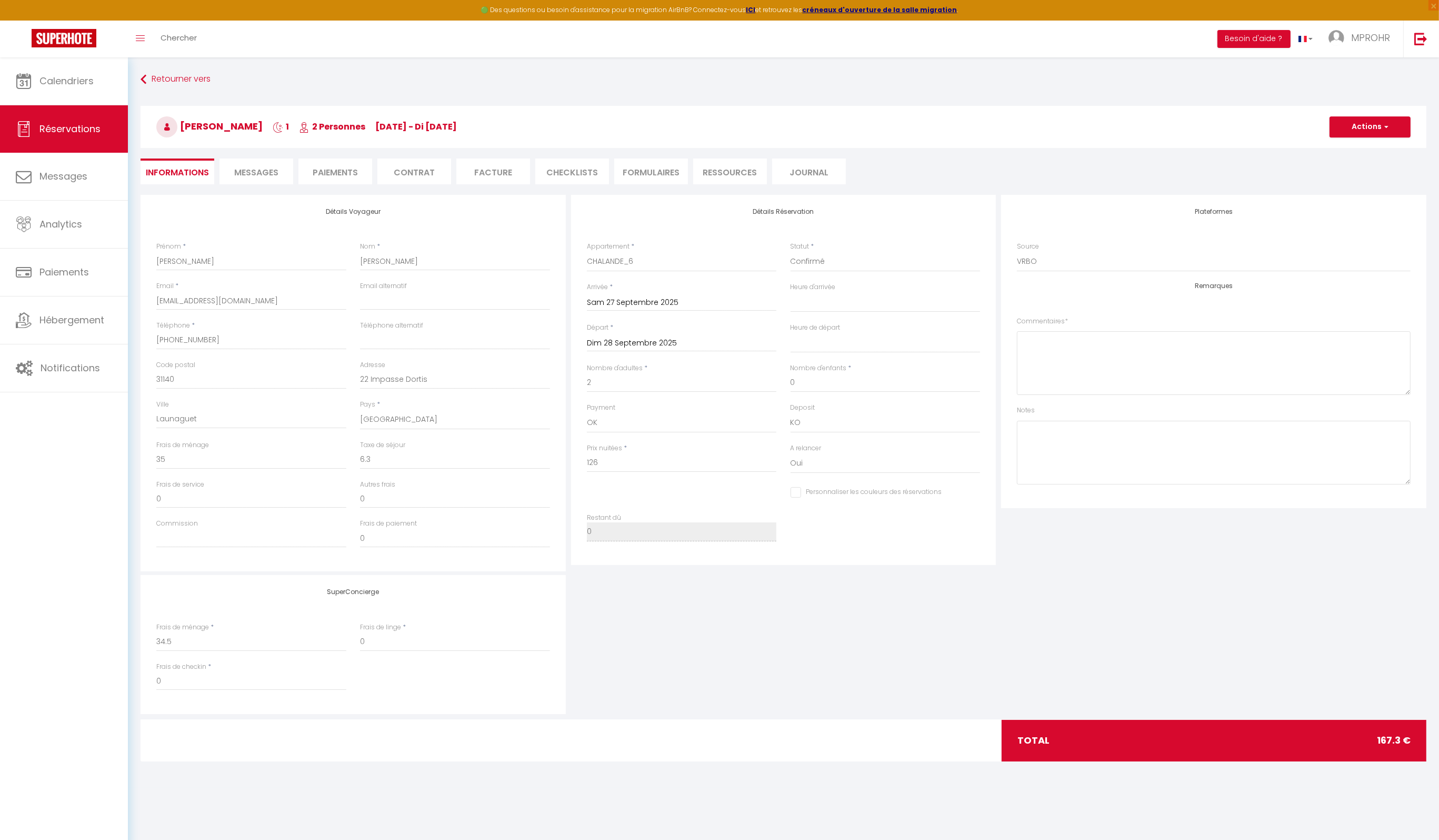
checkbox input "false"
select select
checkbox input "false"
click at [74, 92] on link "Calendriers" at bounding box center [64, 81] width 128 height 48
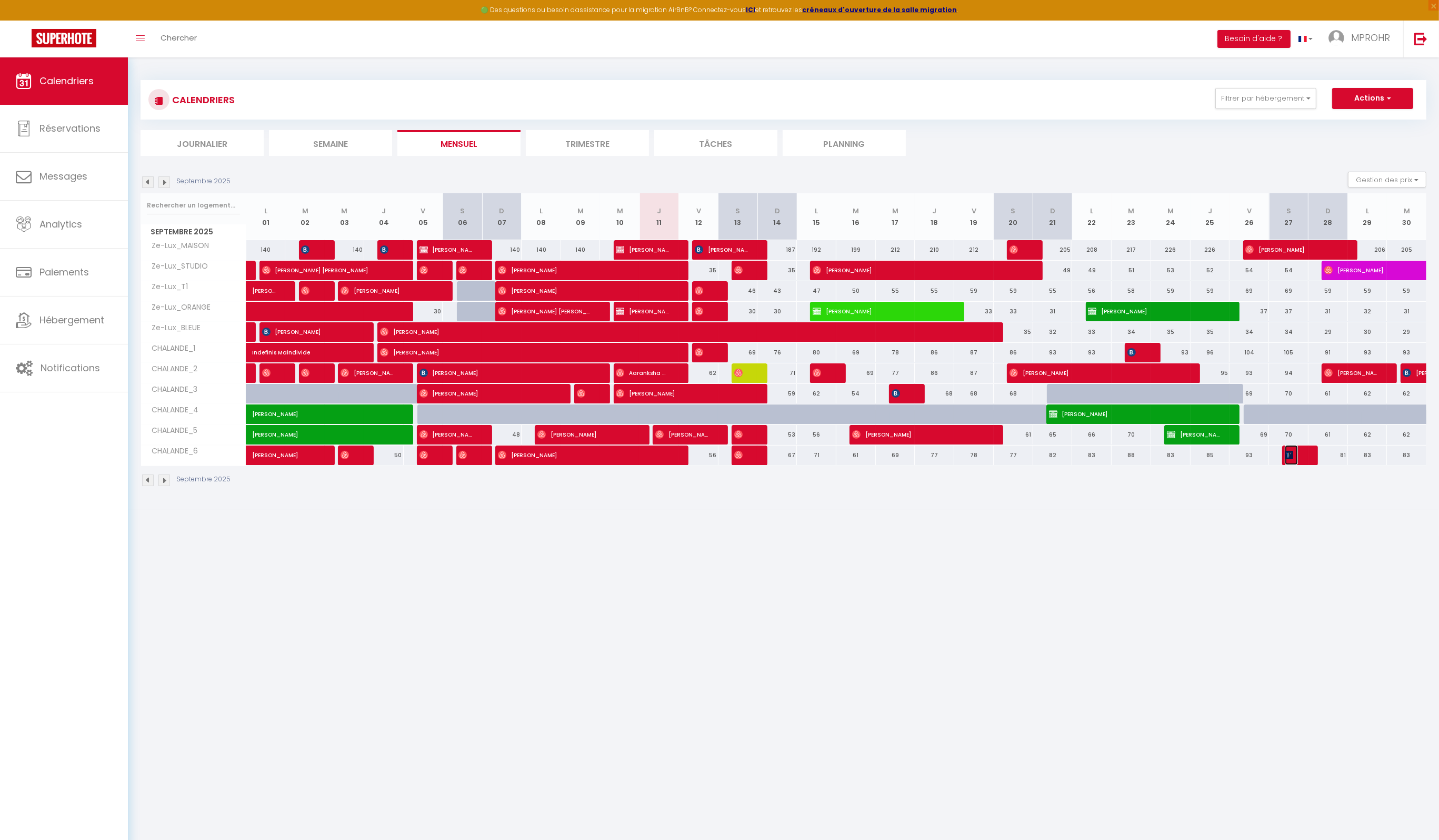
click at [1293, 454] on span "[PERSON_NAME]" at bounding box center [1292, 454] width 13 height 20
select select "OK"
select select "KO"
select select "0"
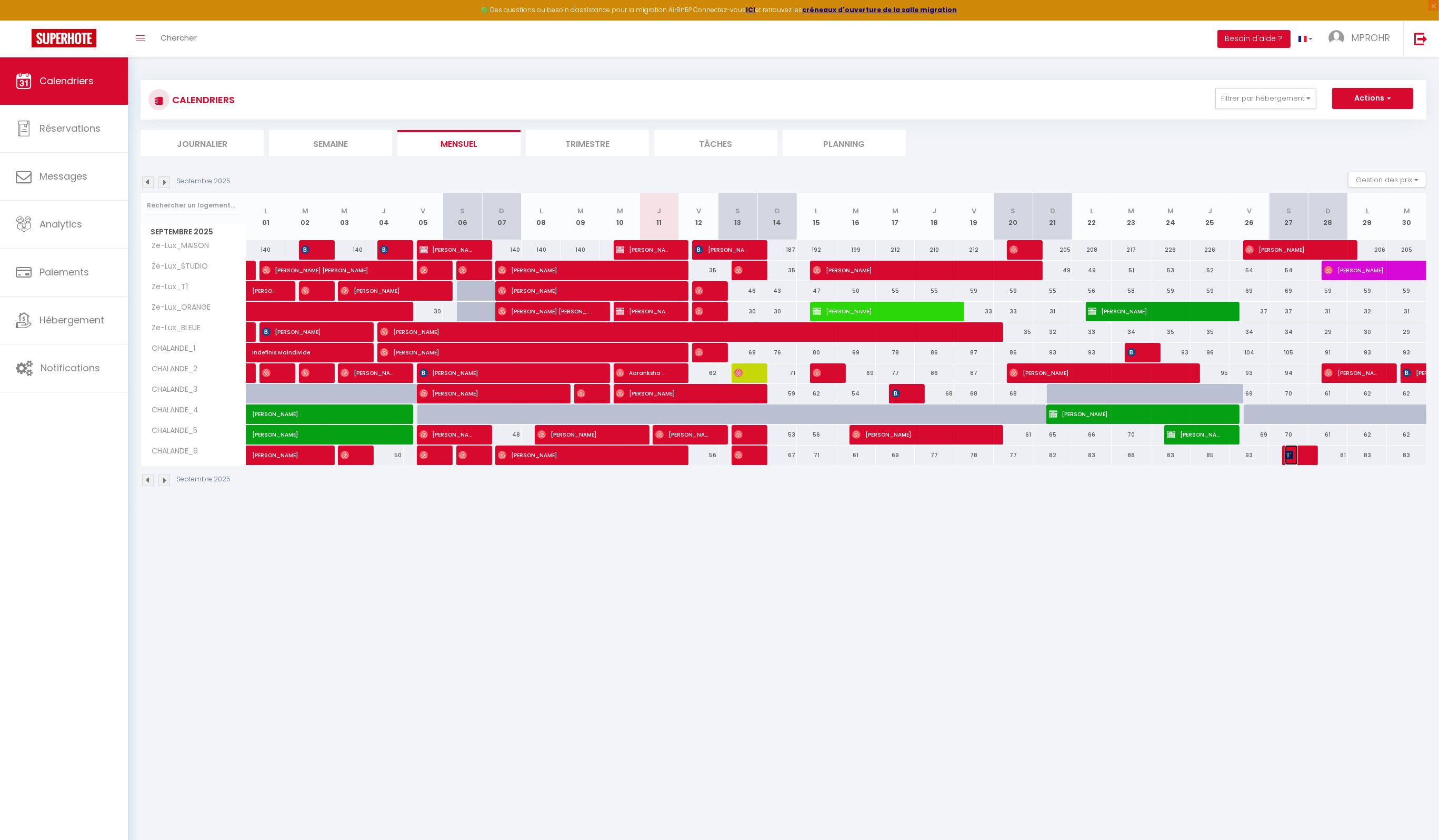
select select "1"
select select
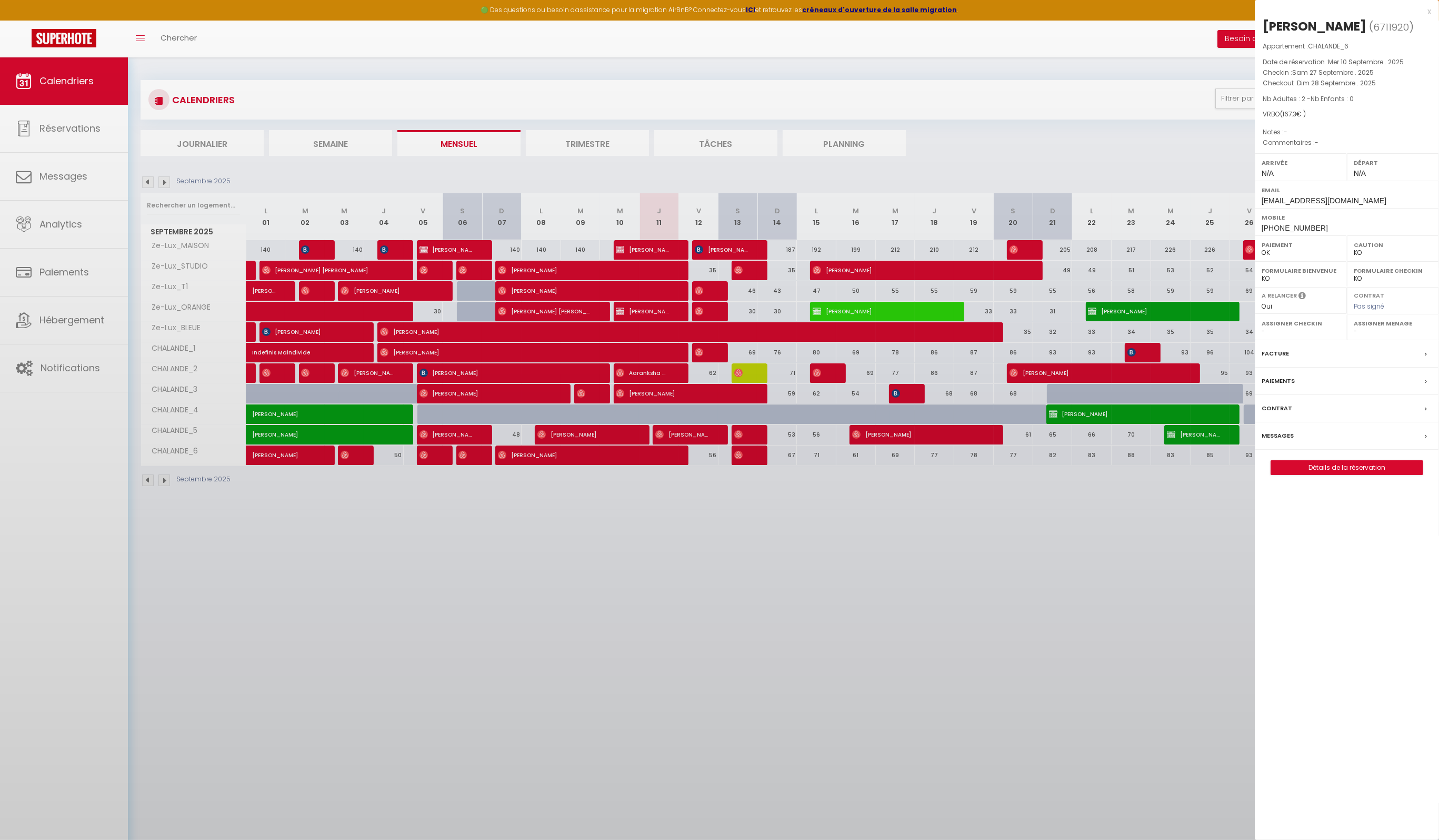
select select "2805"
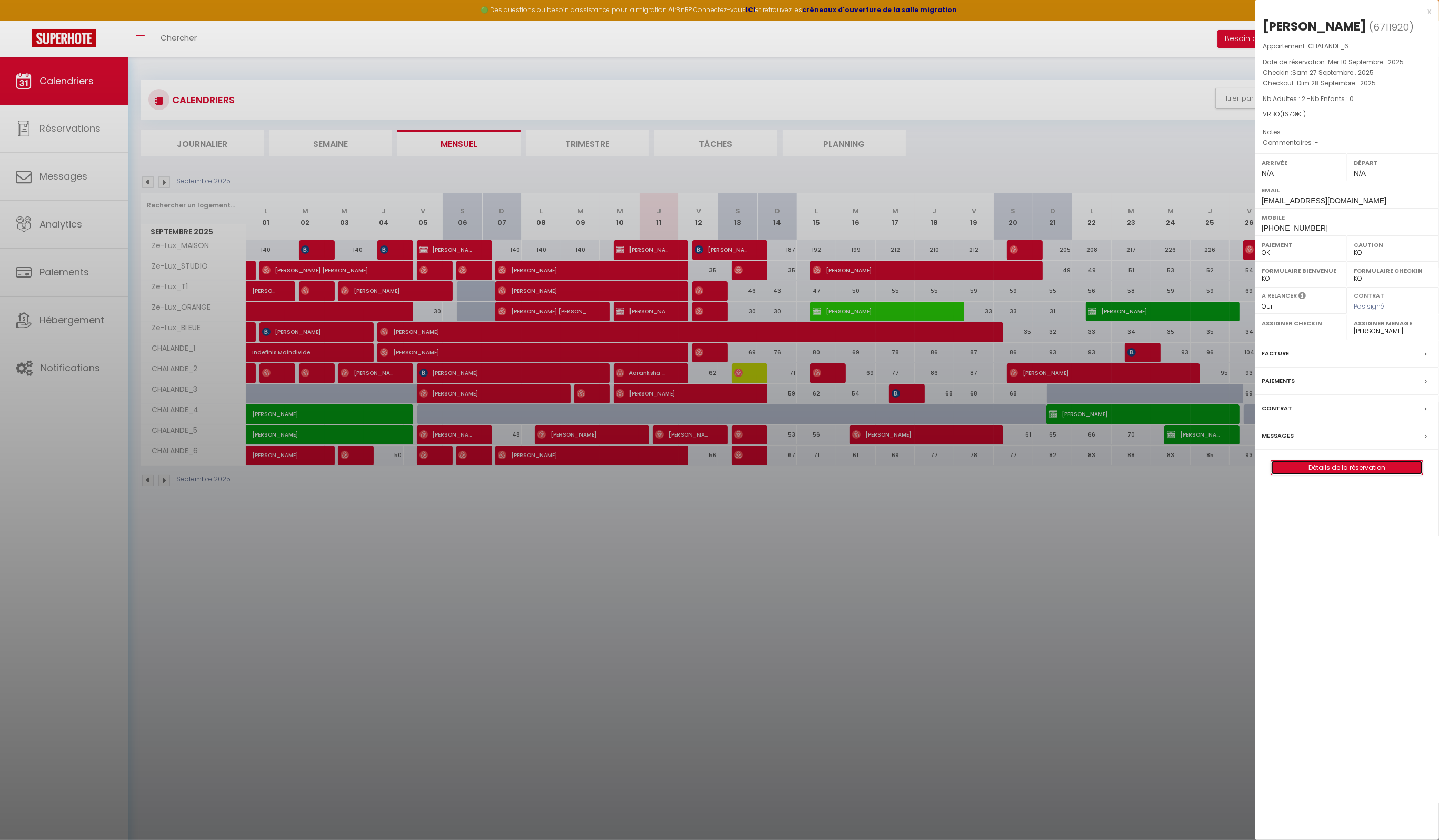
click at [1310, 471] on link "Détails de la réservation" at bounding box center [1347, 467] width 152 height 14
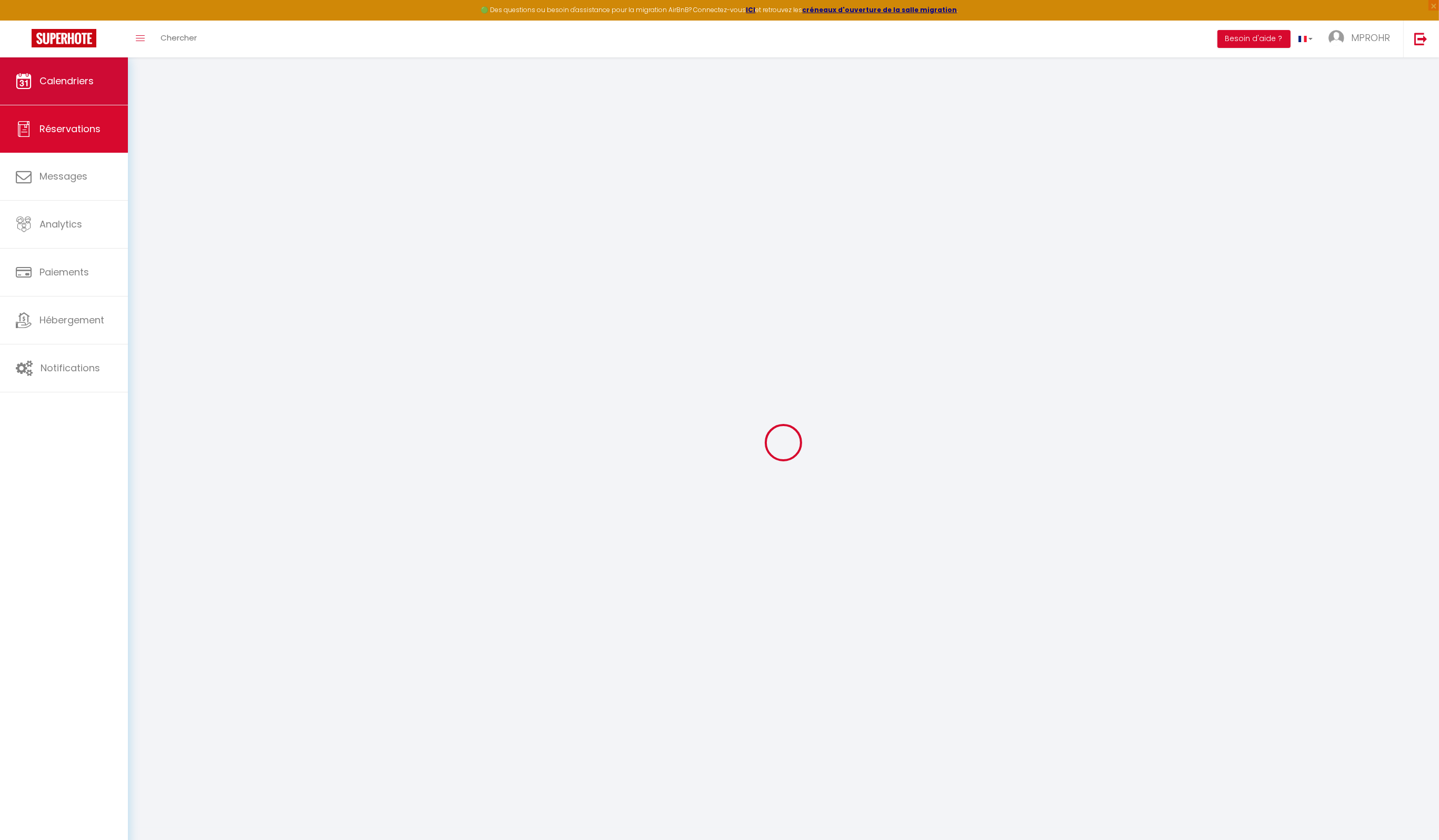
select select
checkbox input "false"
select select
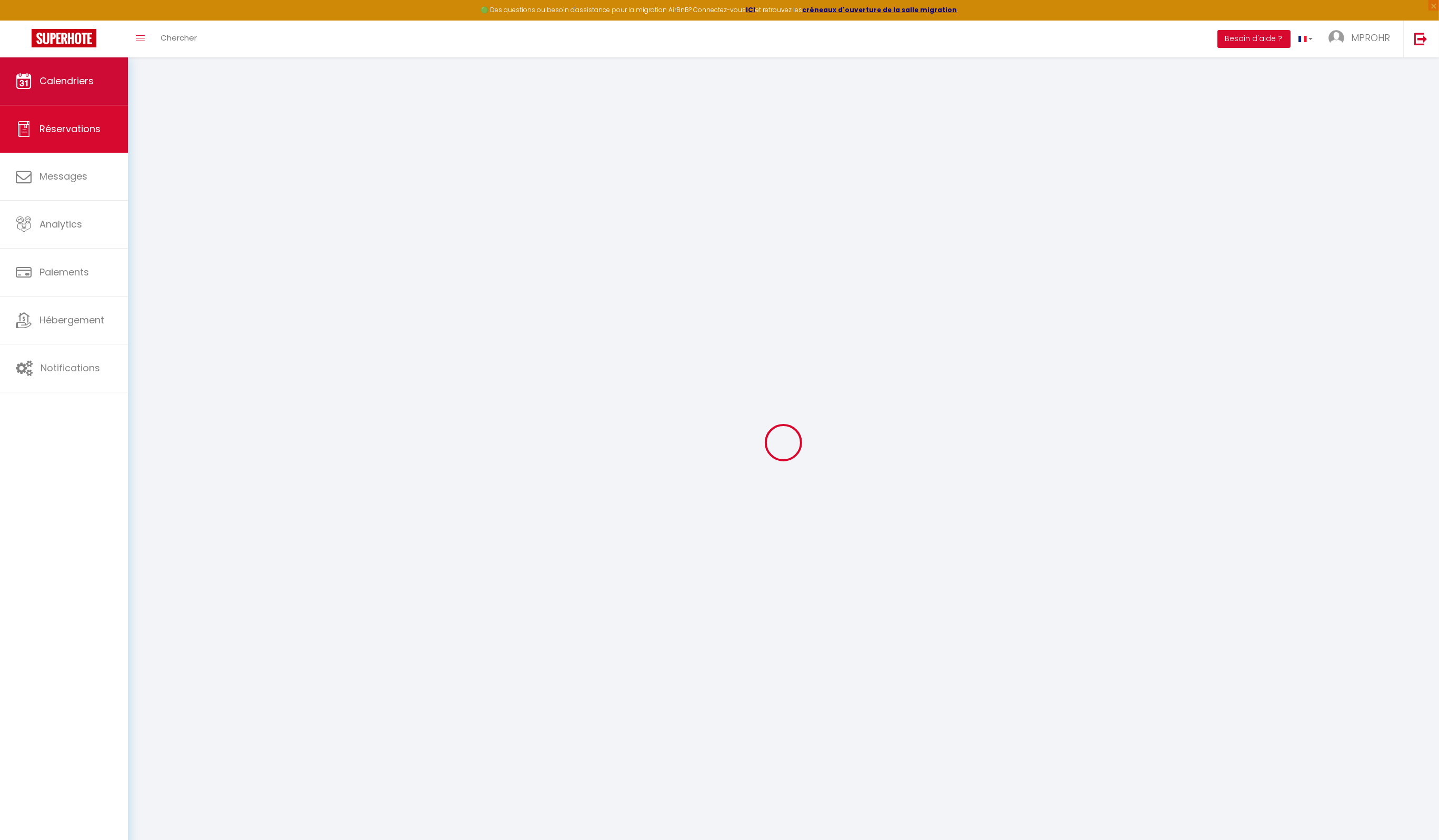
checkbox input "false"
select select
checkbox input "false"
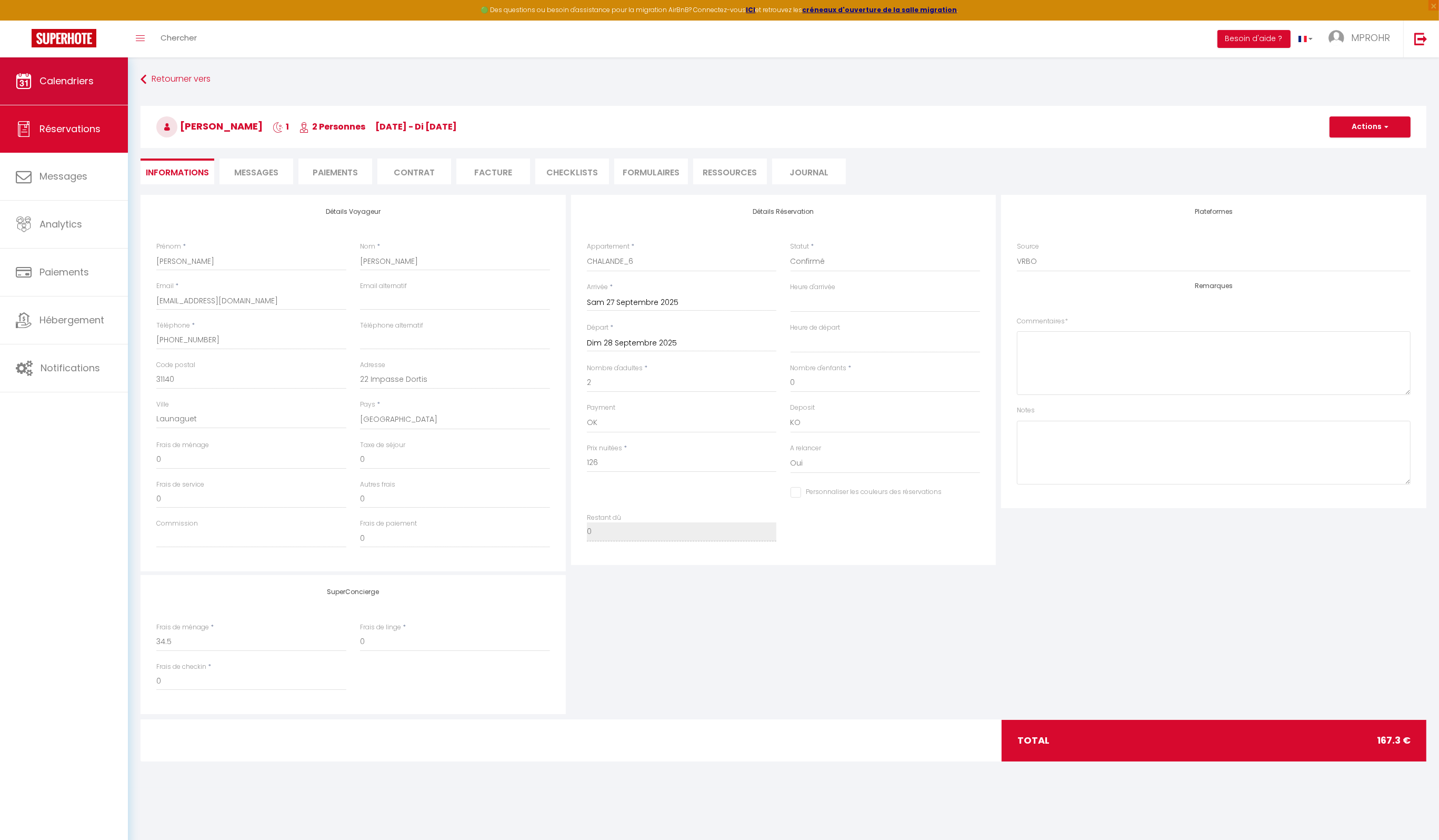
type input "35"
type input "6.3"
select select
checkbox input "false"
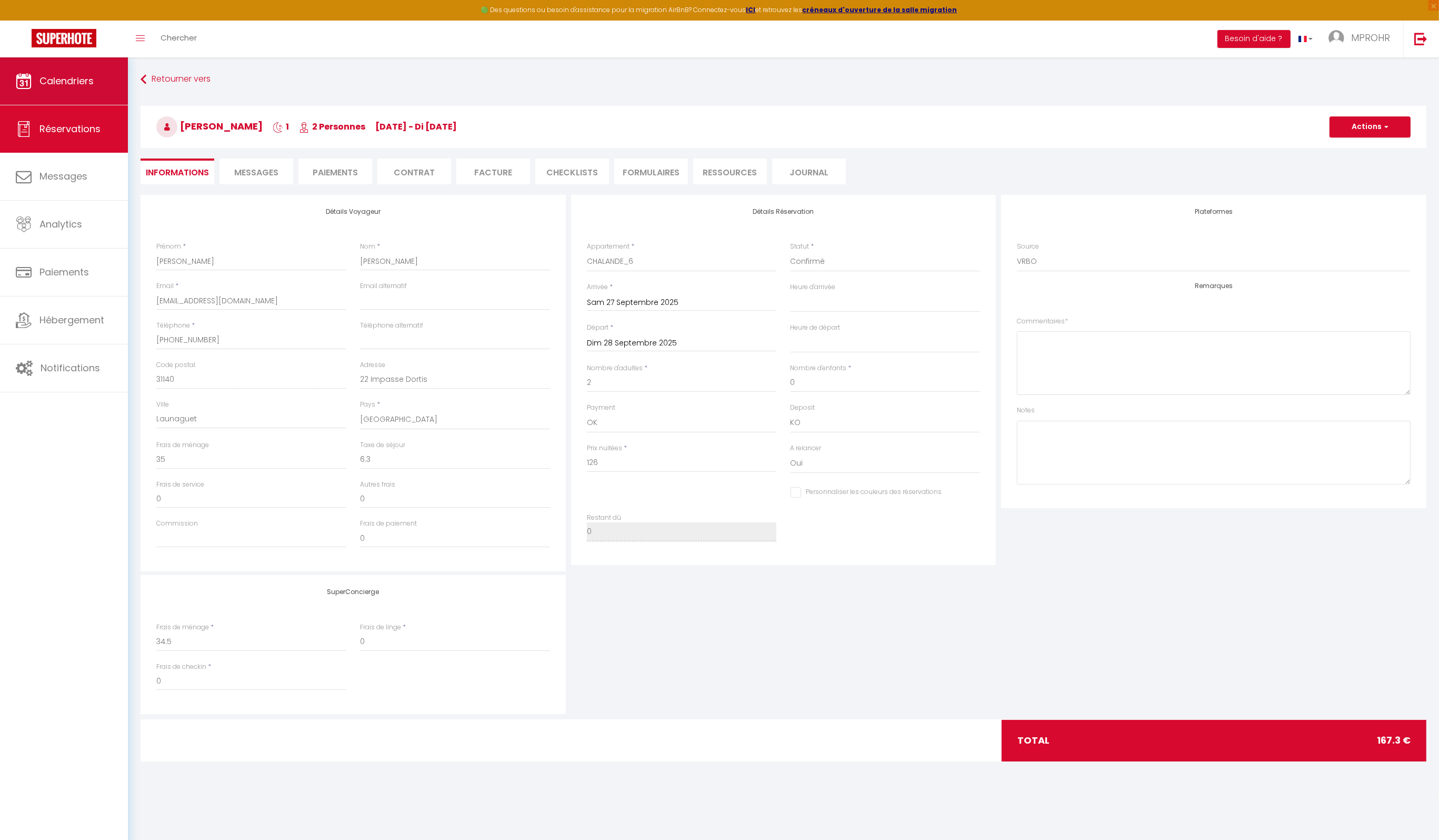
select select
click at [316, 175] on li "Paiements" at bounding box center [335, 171] width 74 height 26
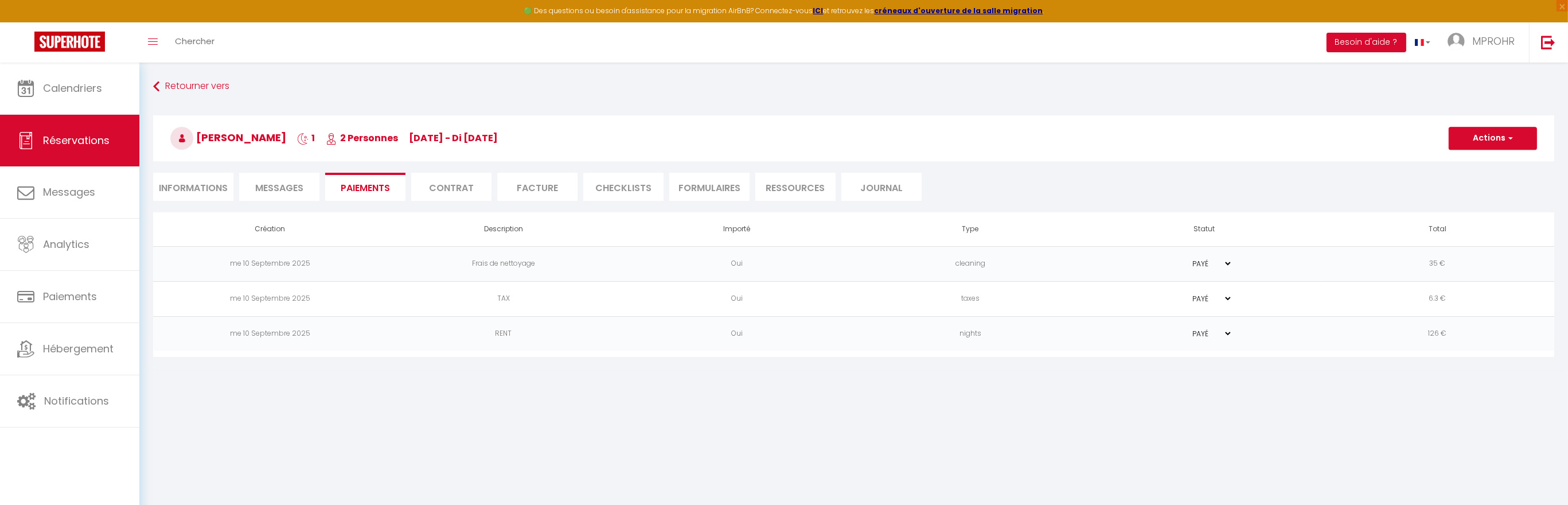
click at [208, 187] on li "Informations" at bounding box center [193, 186] width 81 height 28
select select
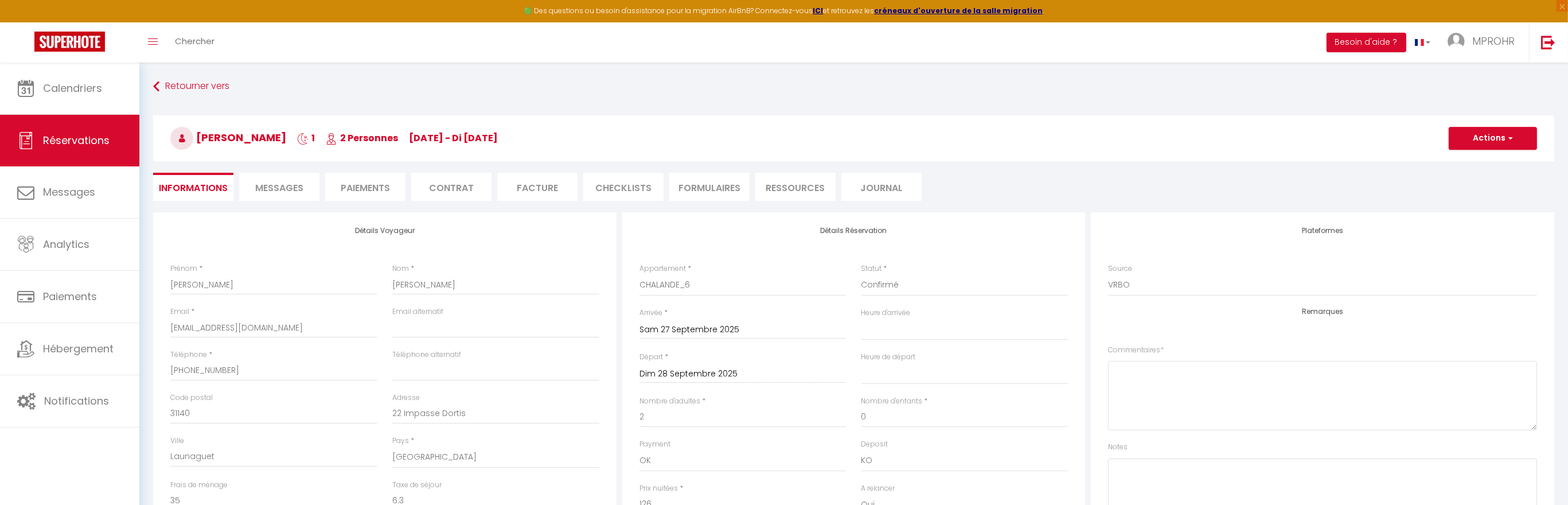
click at [372, 189] on li "Paiements" at bounding box center [365, 186] width 81 height 28
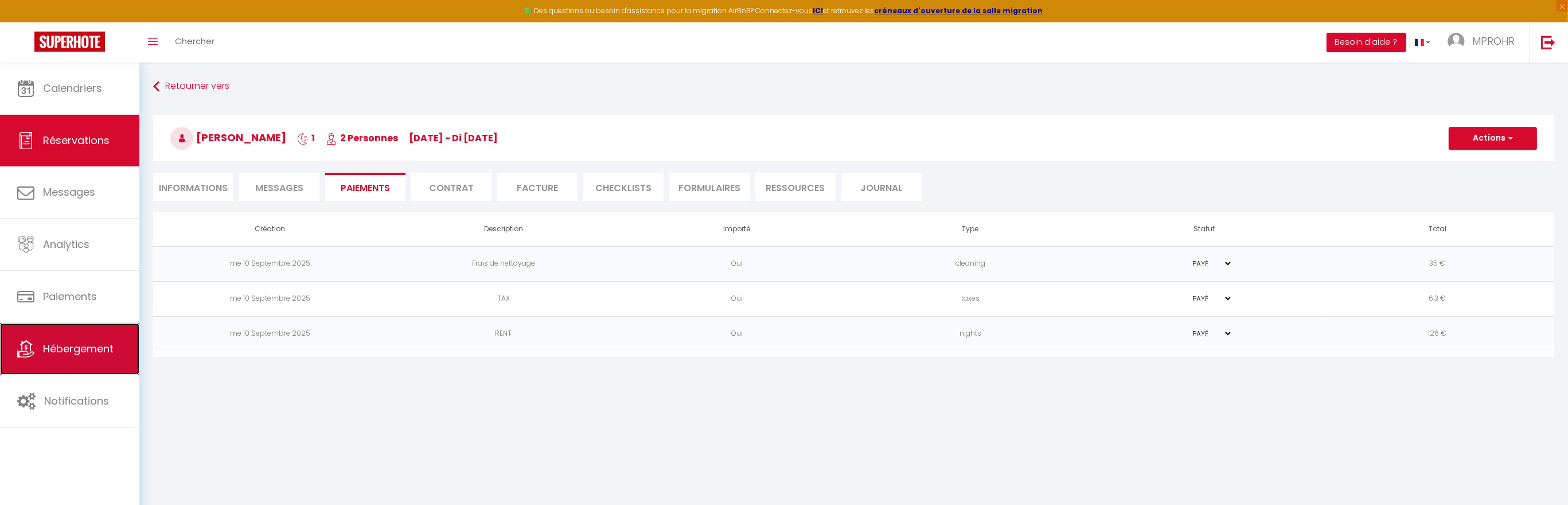
click at [94, 359] on link "Hébergement" at bounding box center [69, 349] width 140 height 52
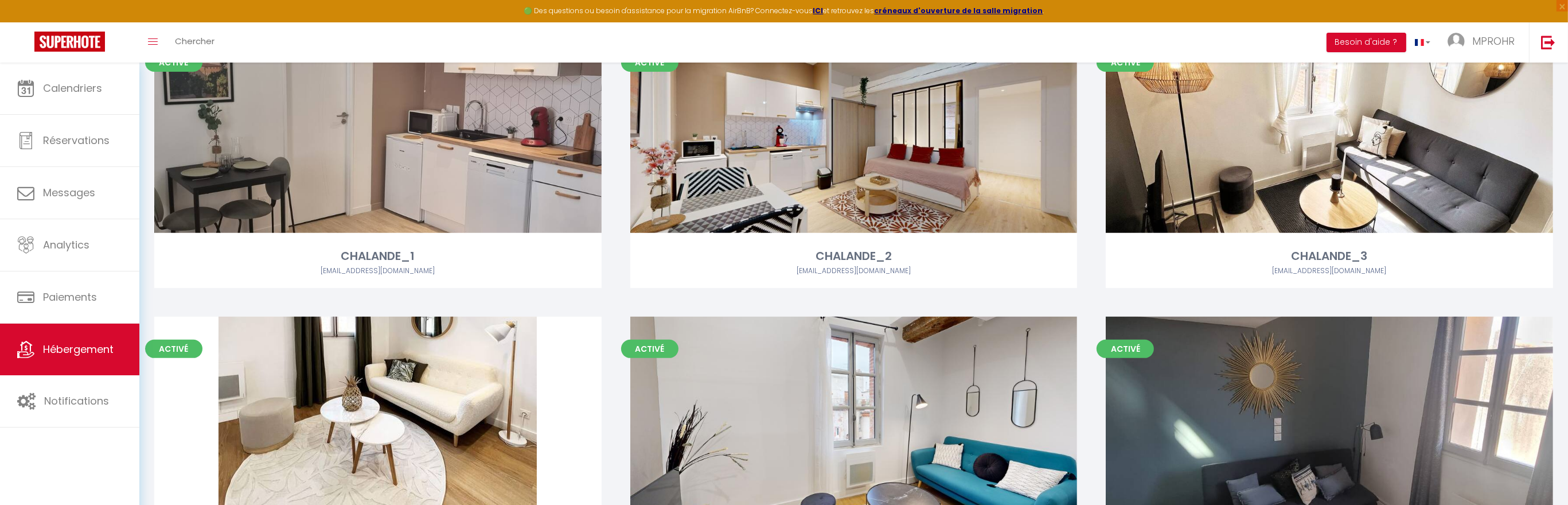
scroll to position [994, 0]
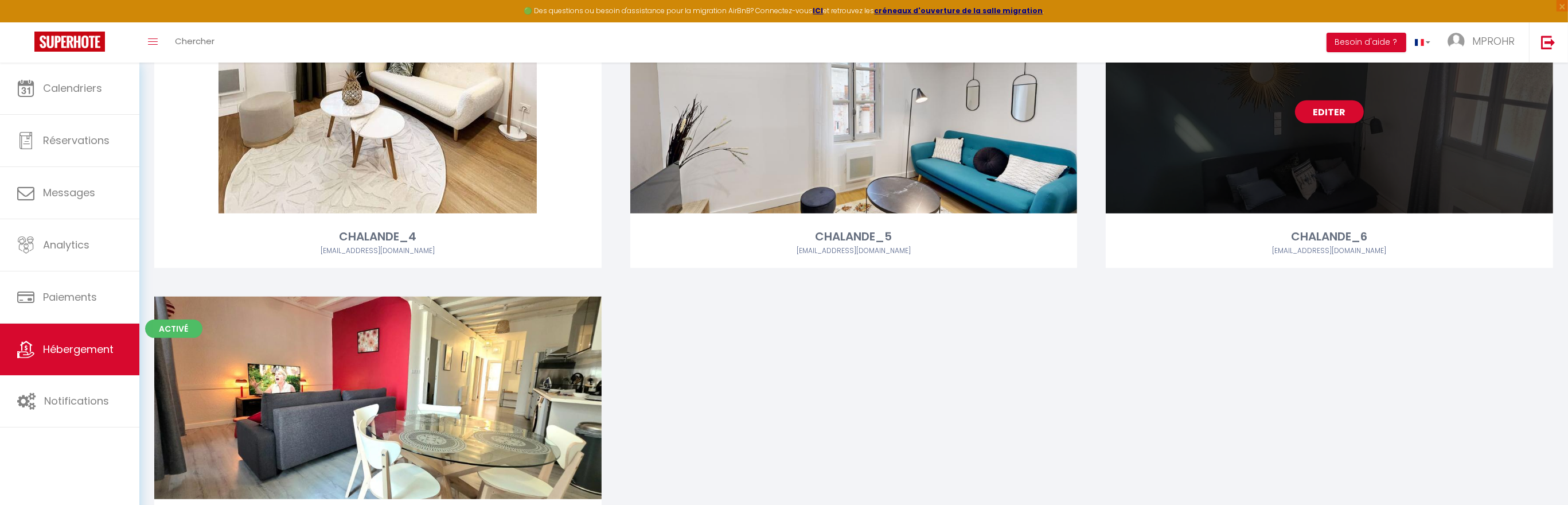
click at [1349, 113] on link "Editer" at bounding box center [1329, 112] width 69 height 23
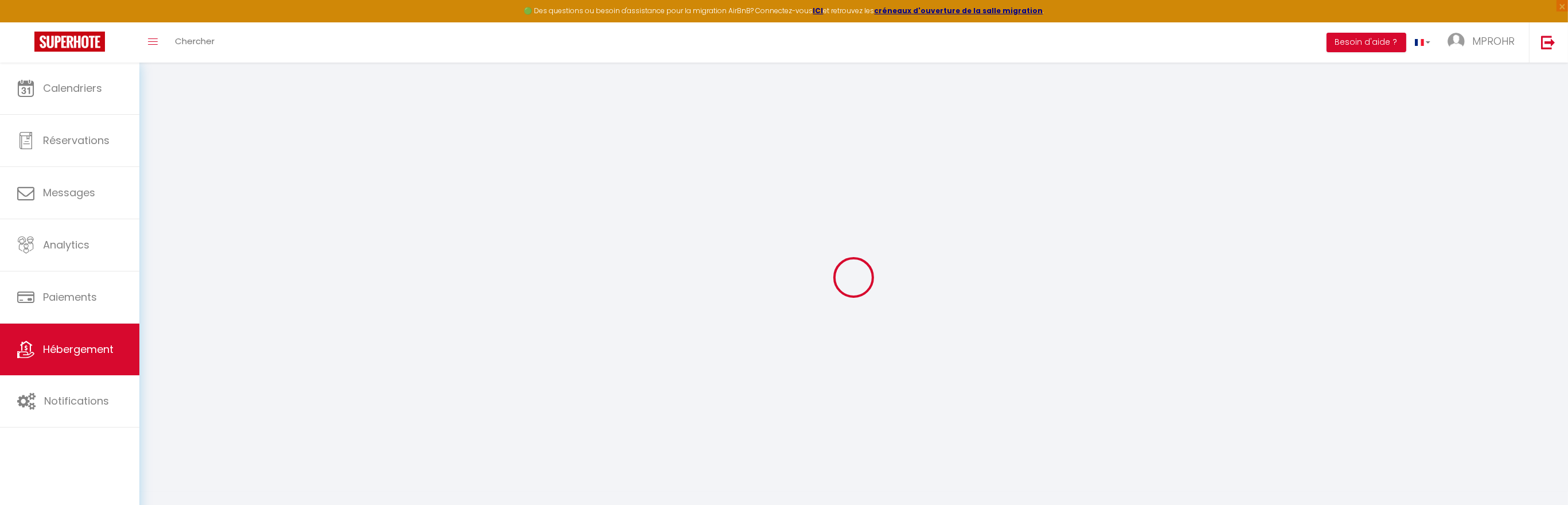
type textarea "CHALANDE_6"
type textarea "CHAL6 Duplex moderne à 200m du Capitole"
type textarea "Lor ipsumdolors ametcons ad elitsed, doeiu temp in utlab etdoloremag al ENi adm…"
type textarea "T2 lumineux centre [GEOGRAPHIC_DATA], charme ancien, accès par escalier, non-fu…"
type input "43.602354"
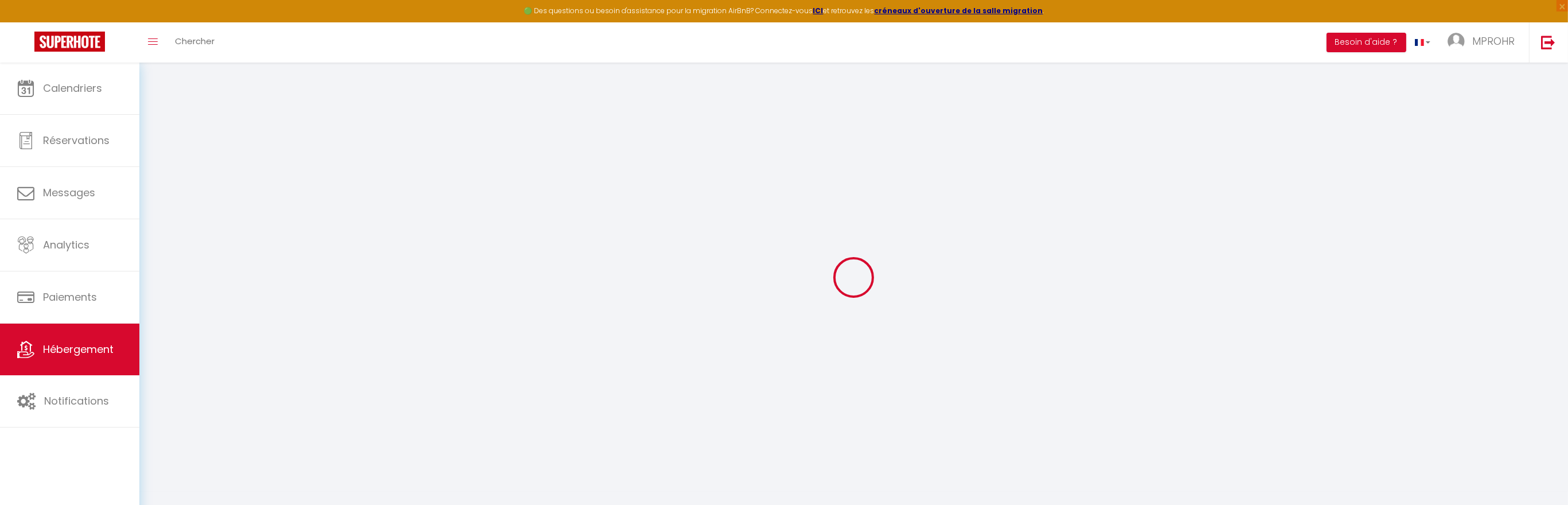
type input "1.444018"
checkbox input "true"
type input "douche, toilettes et lavabos"
type input "Chambre"
type input "lit 140"
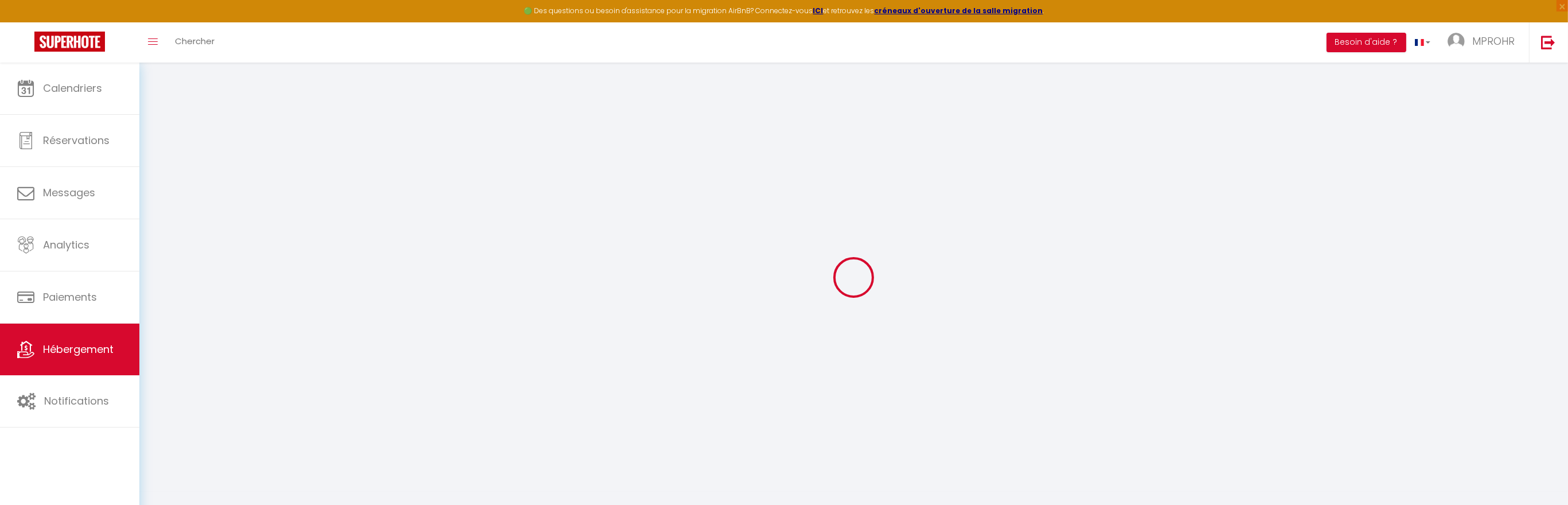
type input "[STREET_ADDRESS][PERSON_NAME]"
select select "RELAXED"
select select "17:00"
select select "11:00"
type input "ROHR"
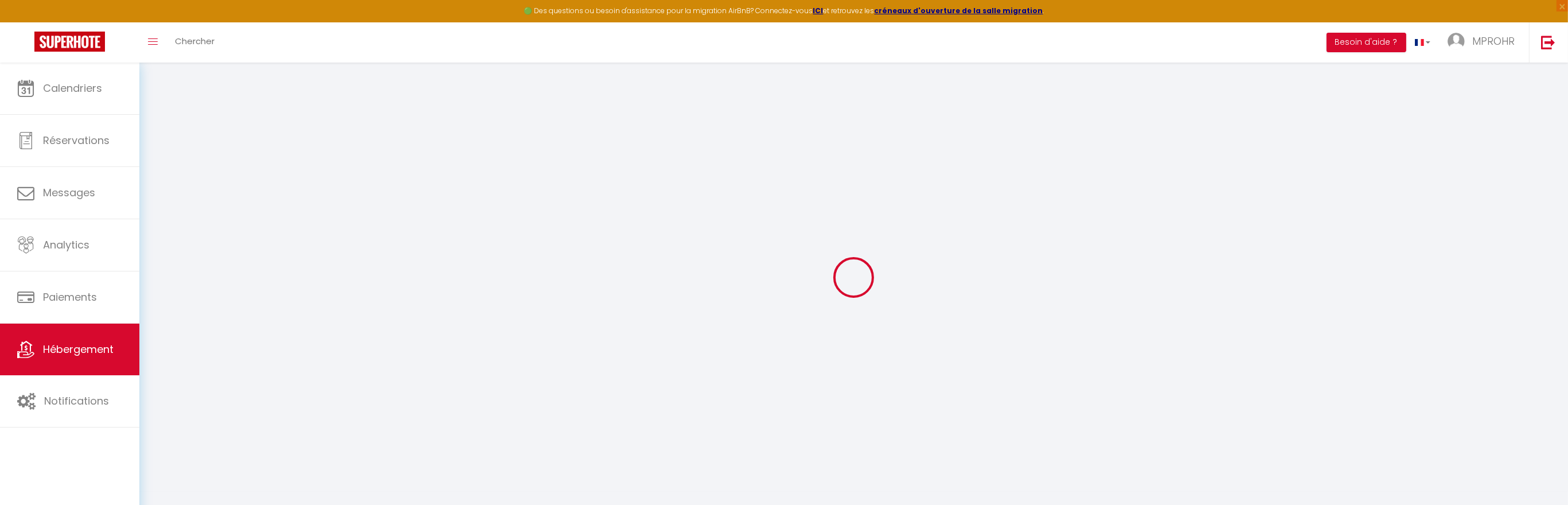
type input "2"
checkbox input "false"
select select "+ 45 %"
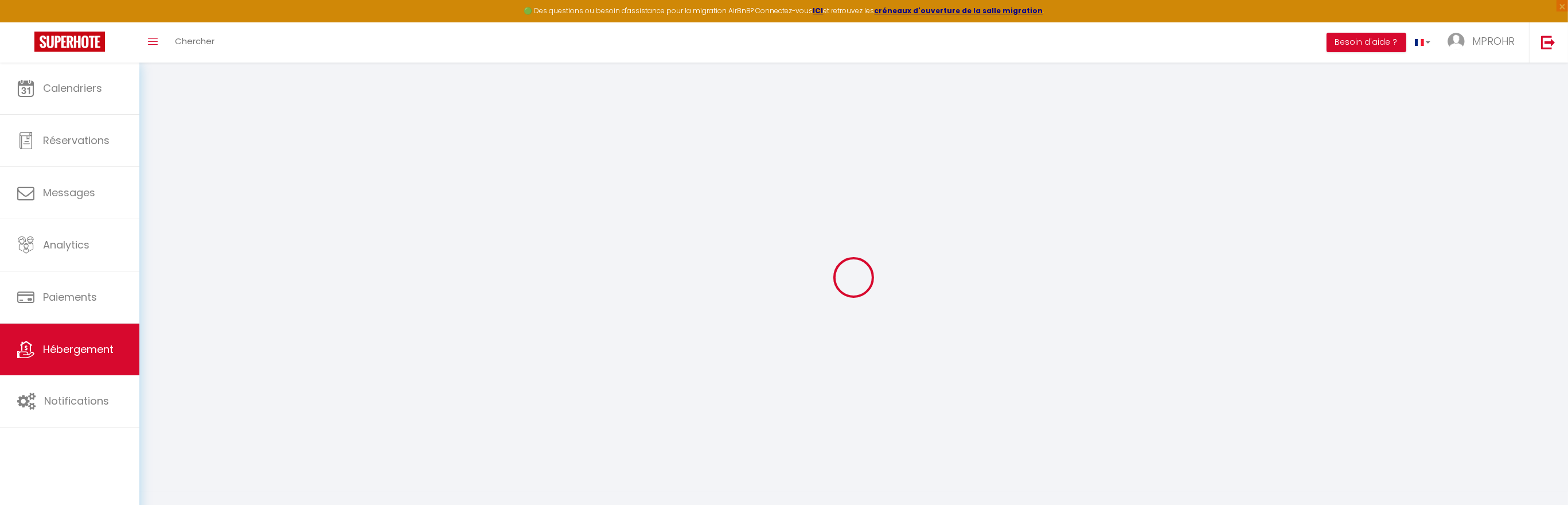
select select "+ 35 %"
select select
checkbox input "false"
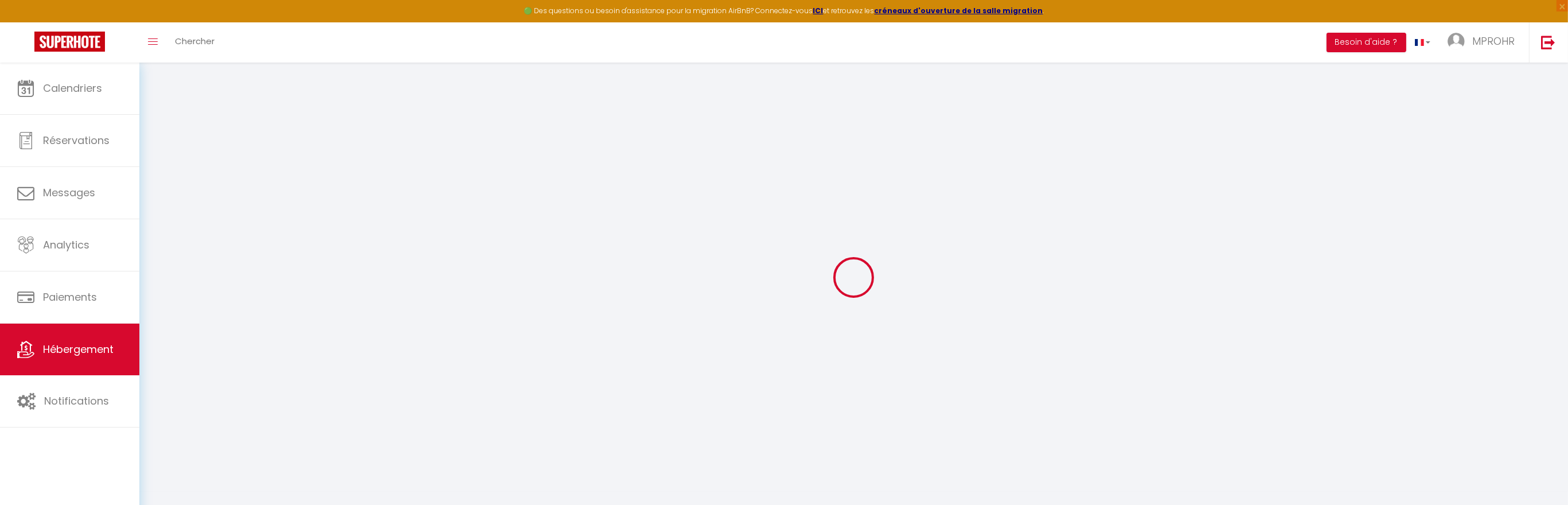
checkbox input "false"
select select "180"
select select "EUR"
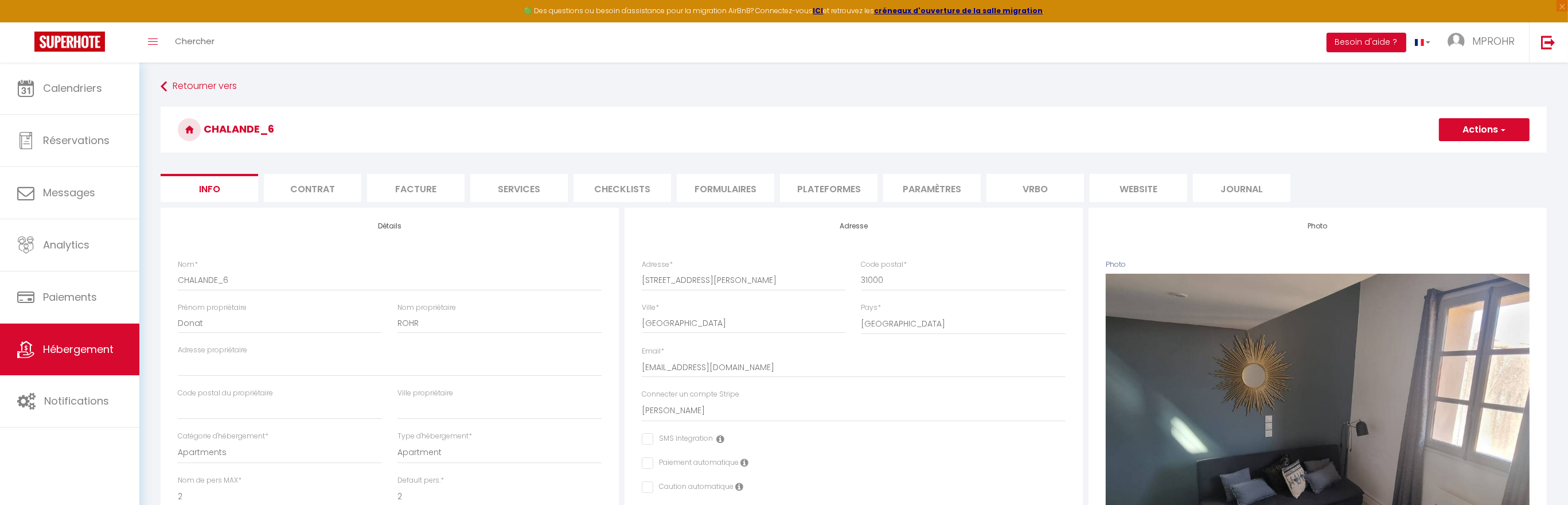
click at [1037, 189] on li "Vrbo" at bounding box center [1035, 187] width 97 height 28
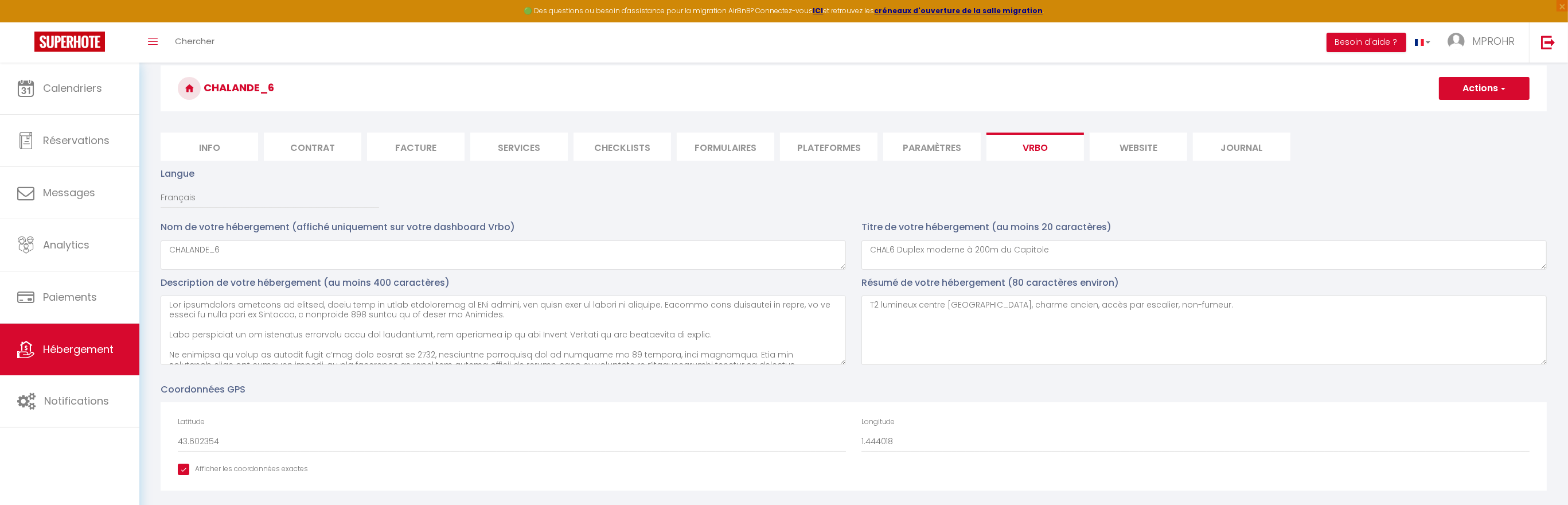
scroll to position [77, 0]
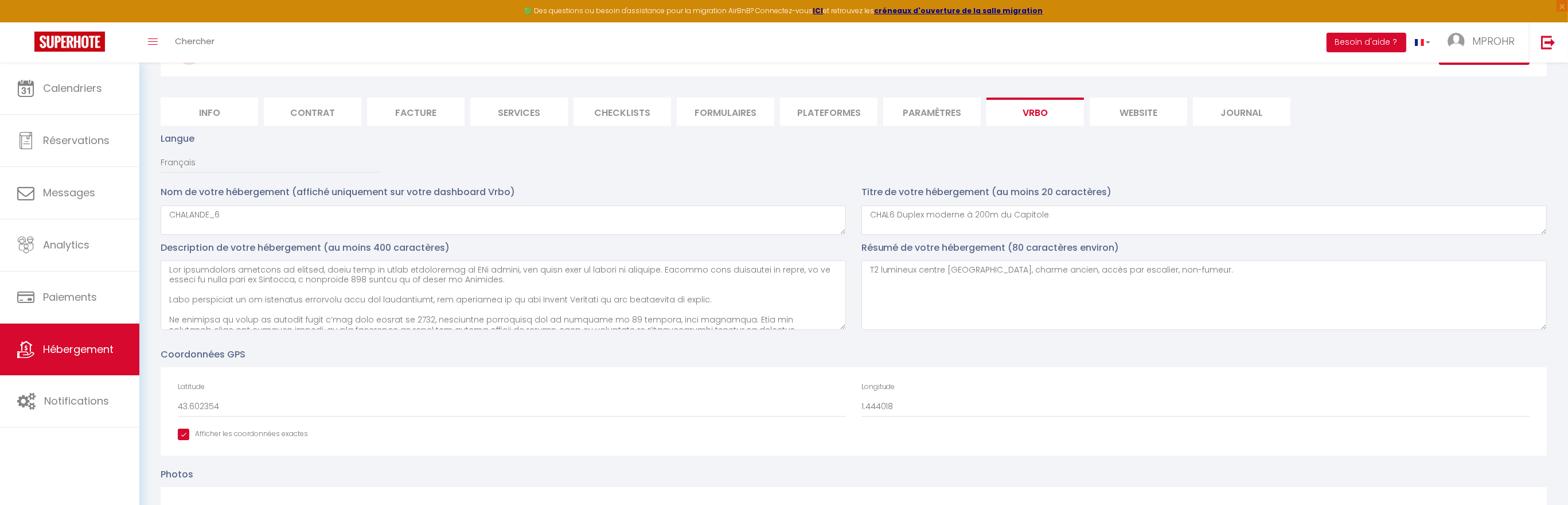
click at [843, 116] on li "Plateformes" at bounding box center [829, 111] width 97 height 28
select select
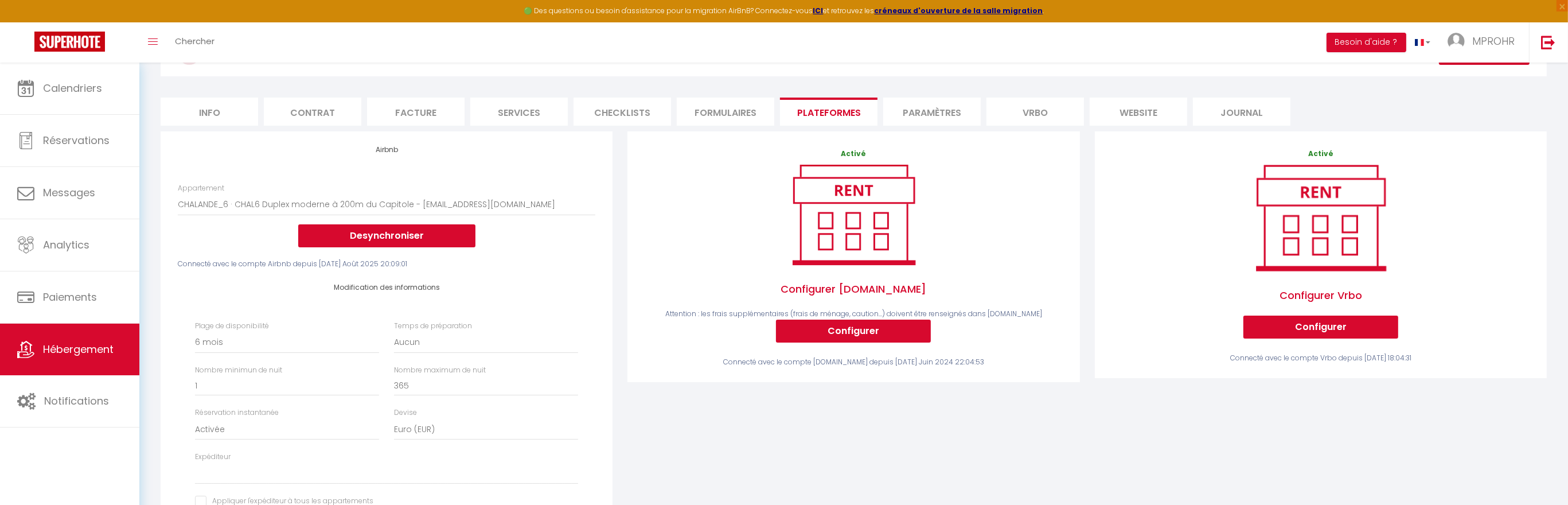
scroll to position [382, 0]
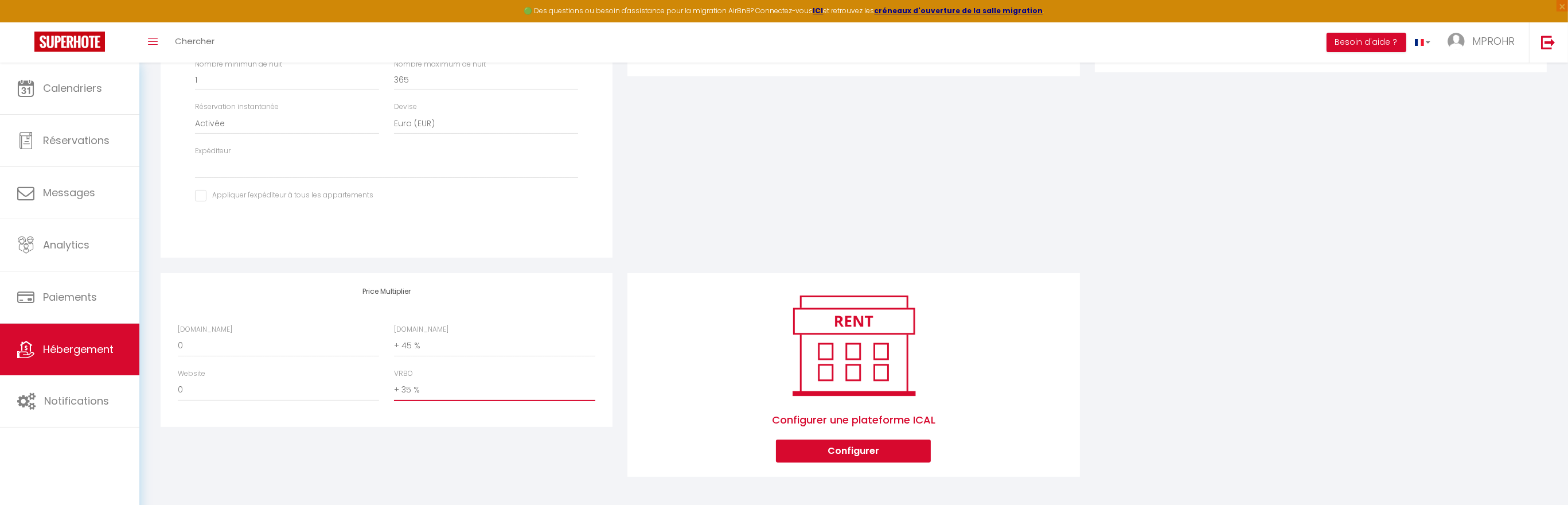
click at [464, 389] on select "0 + 1 % + 2 % + 3 % + 4 % + 5 % + 6 % + 7 % + 8 % + 9 %" at bounding box center [495, 389] width 201 height 22
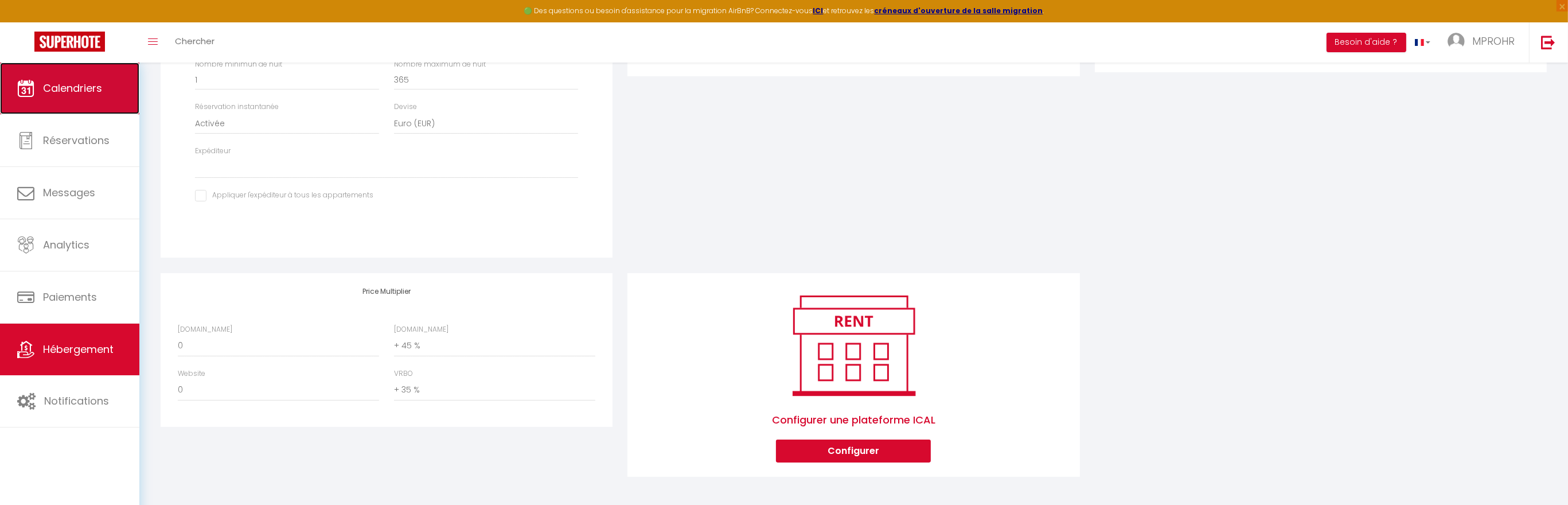
click at [105, 97] on link "Calendriers" at bounding box center [69, 88] width 140 height 52
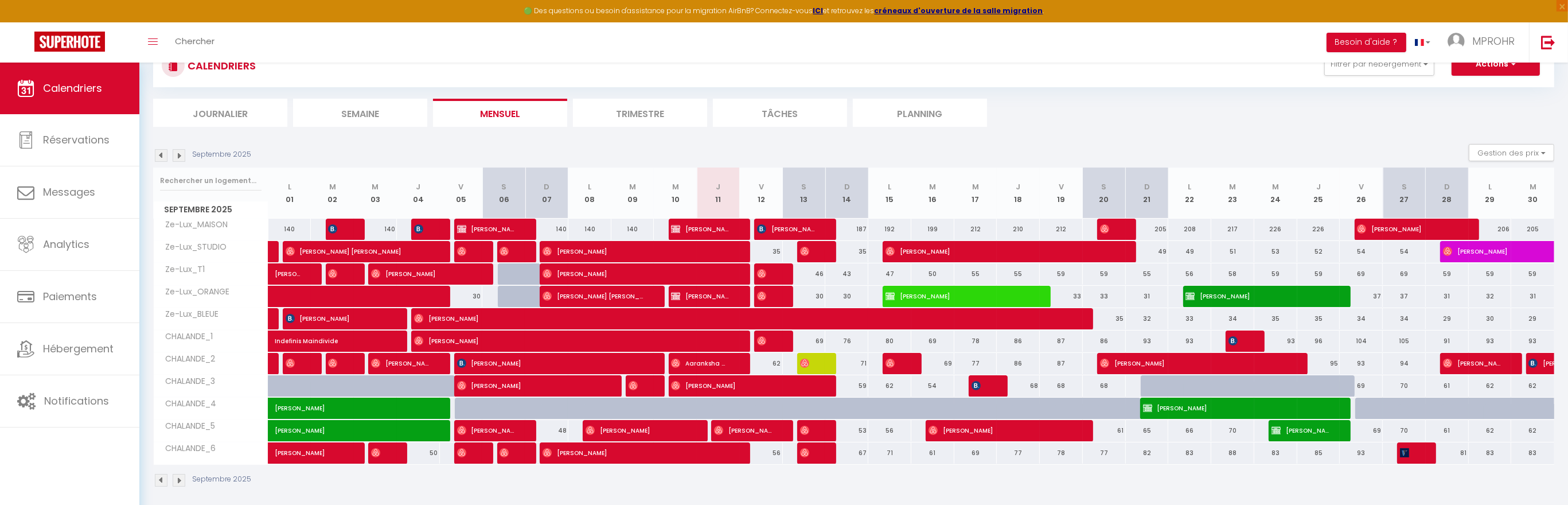
scroll to position [62, 0]
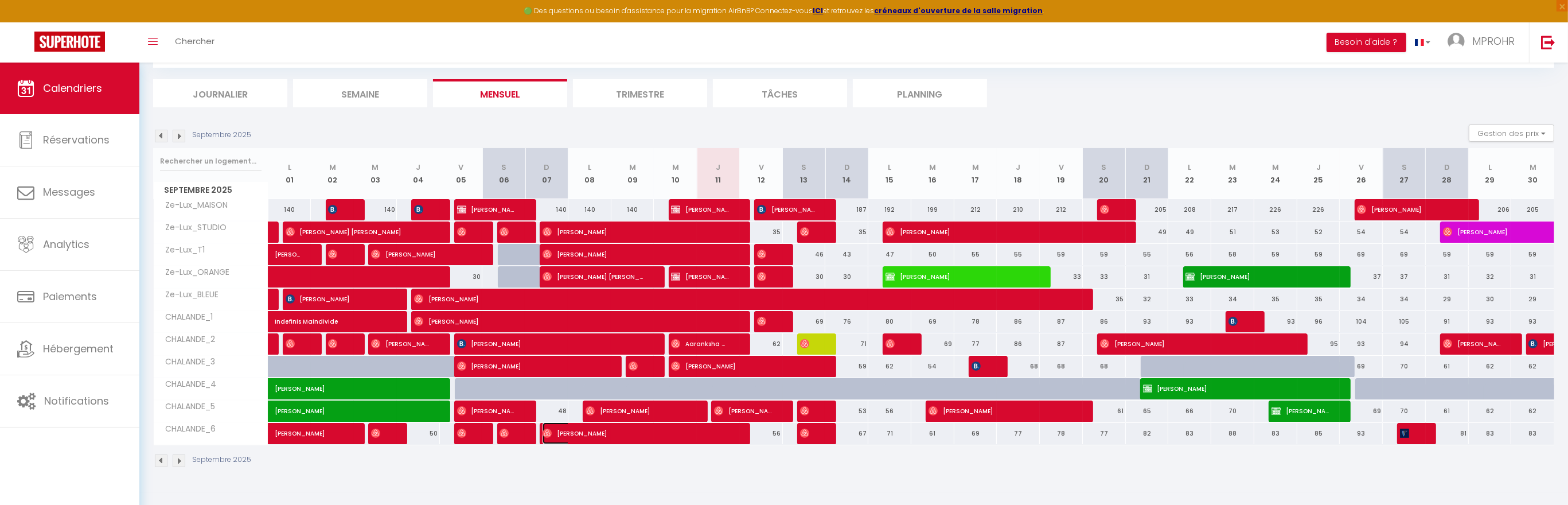
click at [547, 431] on img at bounding box center [547, 433] width 10 height 10
select select "OK"
select select "0"
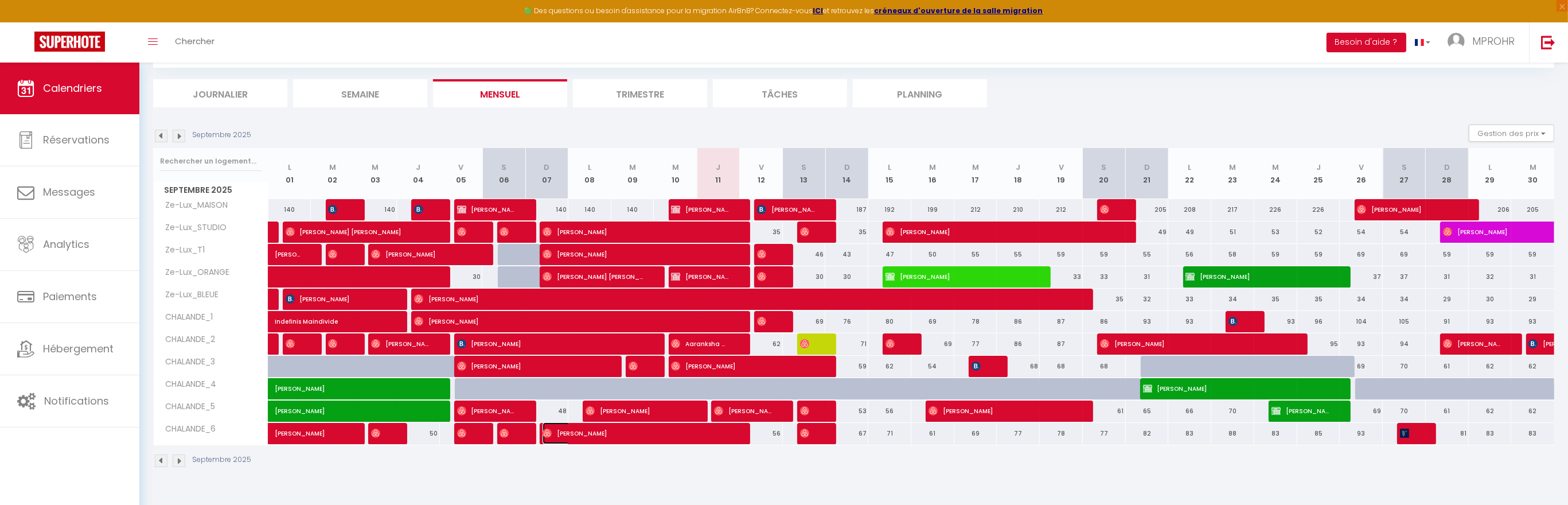
select select "1"
select select
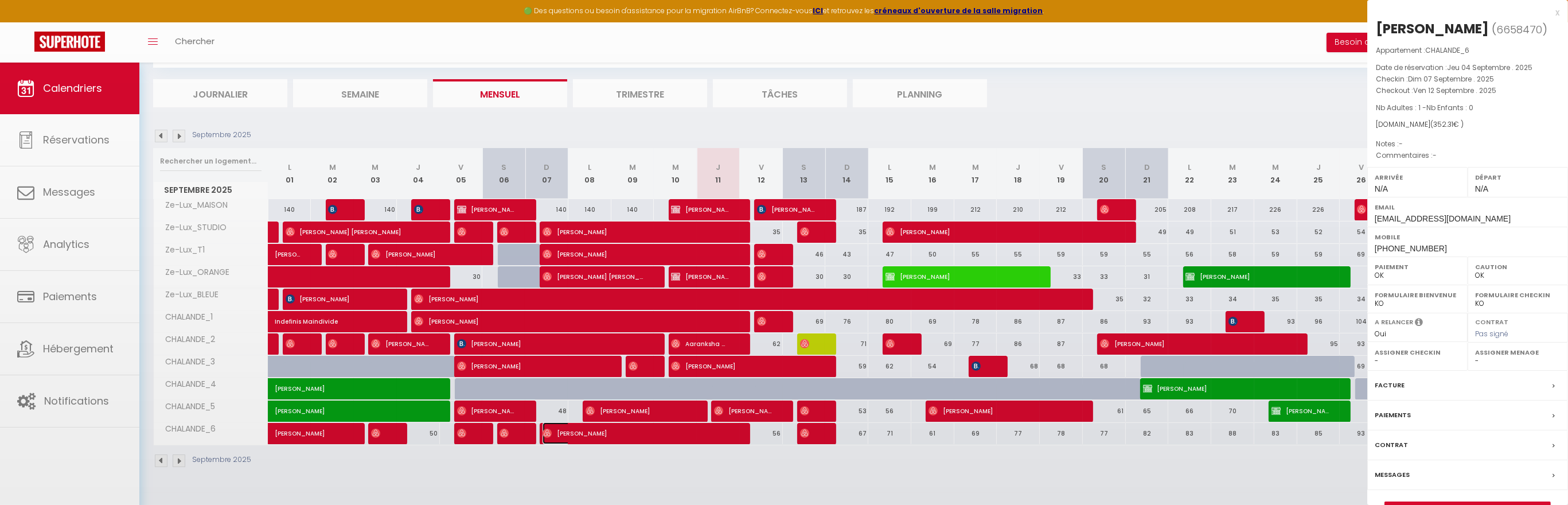
select select "2805"
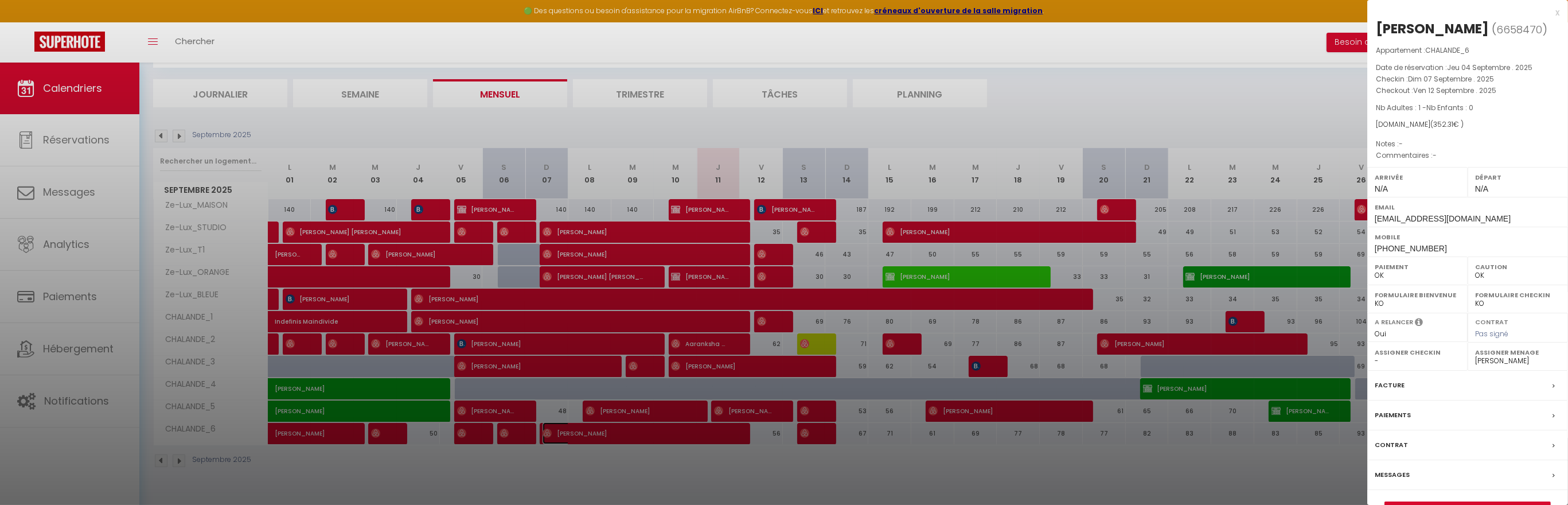
scroll to position [26, 0]
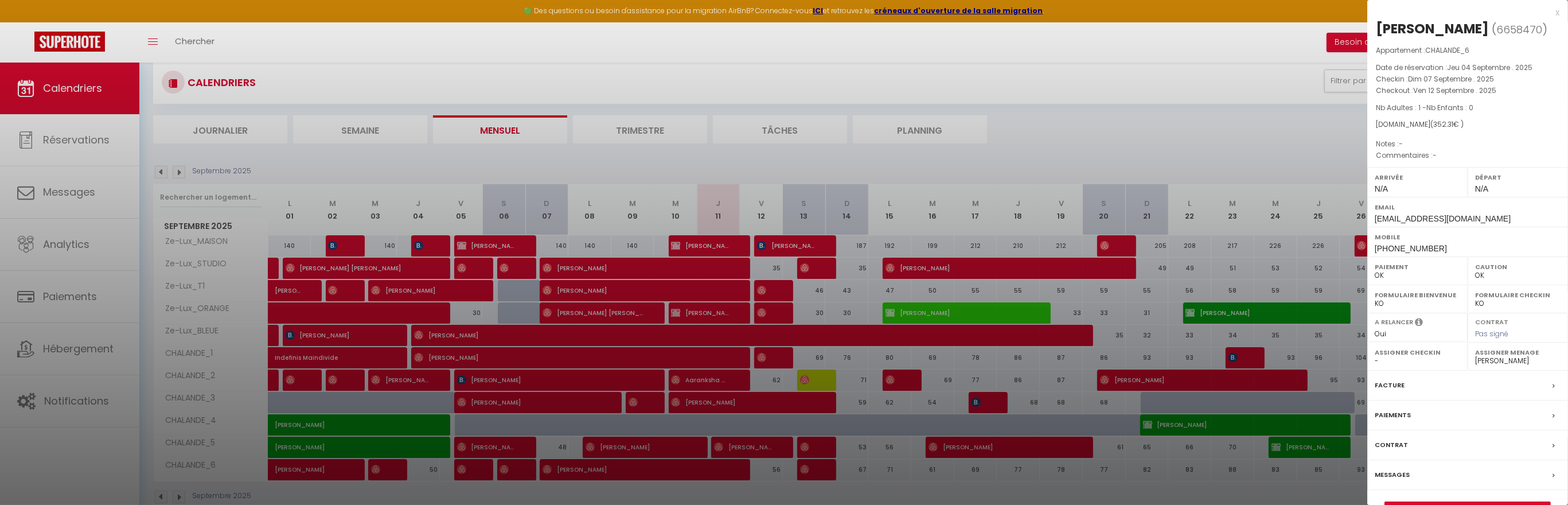
click at [162, 172] on div at bounding box center [784, 252] width 1568 height 505
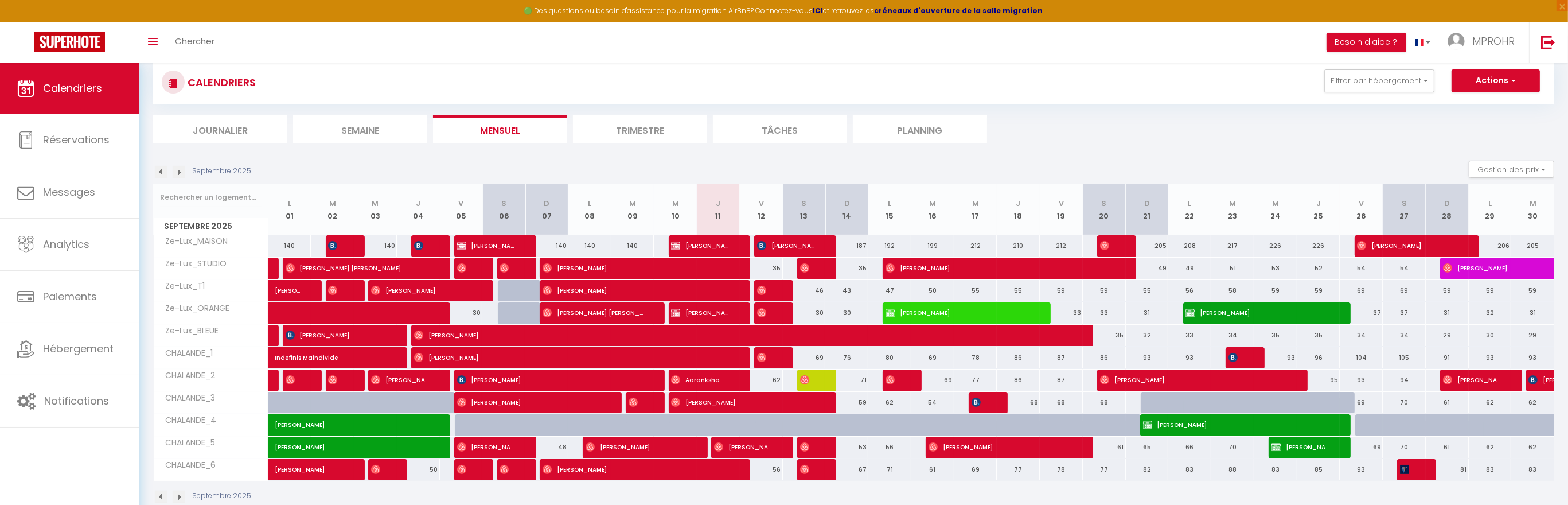
click at [162, 172] on img at bounding box center [161, 172] width 13 height 13
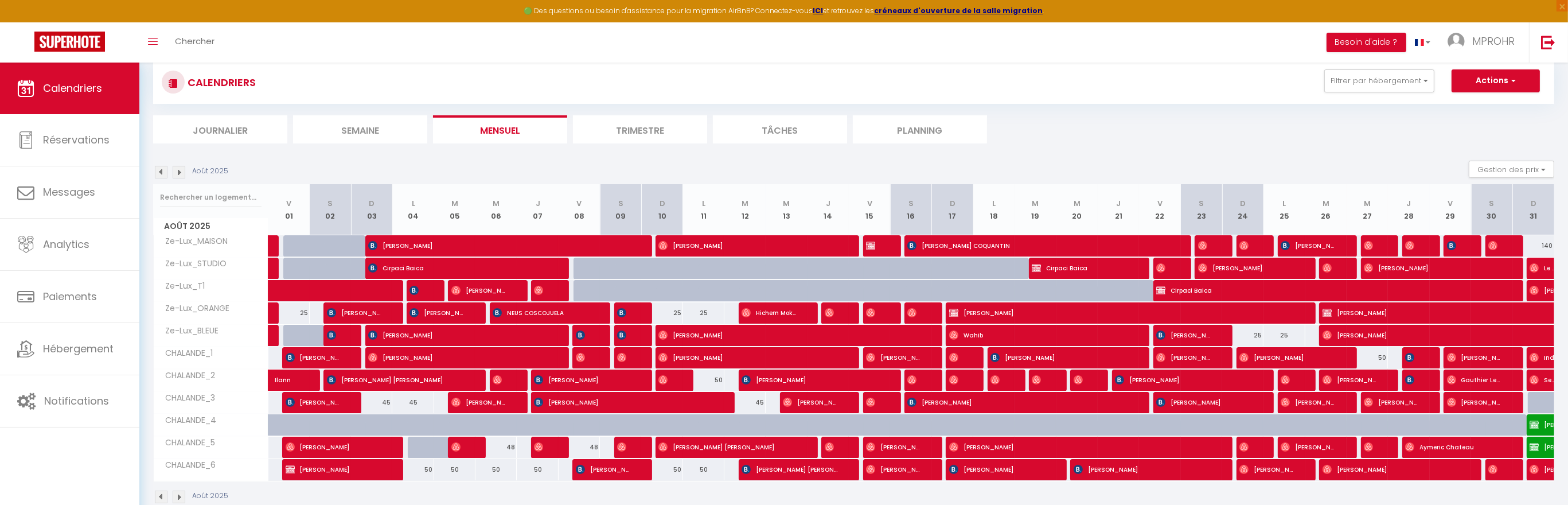
click at [452, 58] on div "Toggle menubar Chercher BUTTON Besoin d'aide ? MPROHR Paramètres Équipe" at bounding box center [821, 42] width 1476 height 40
click at [180, 174] on img at bounding box center [179, 172] width 13 height 13
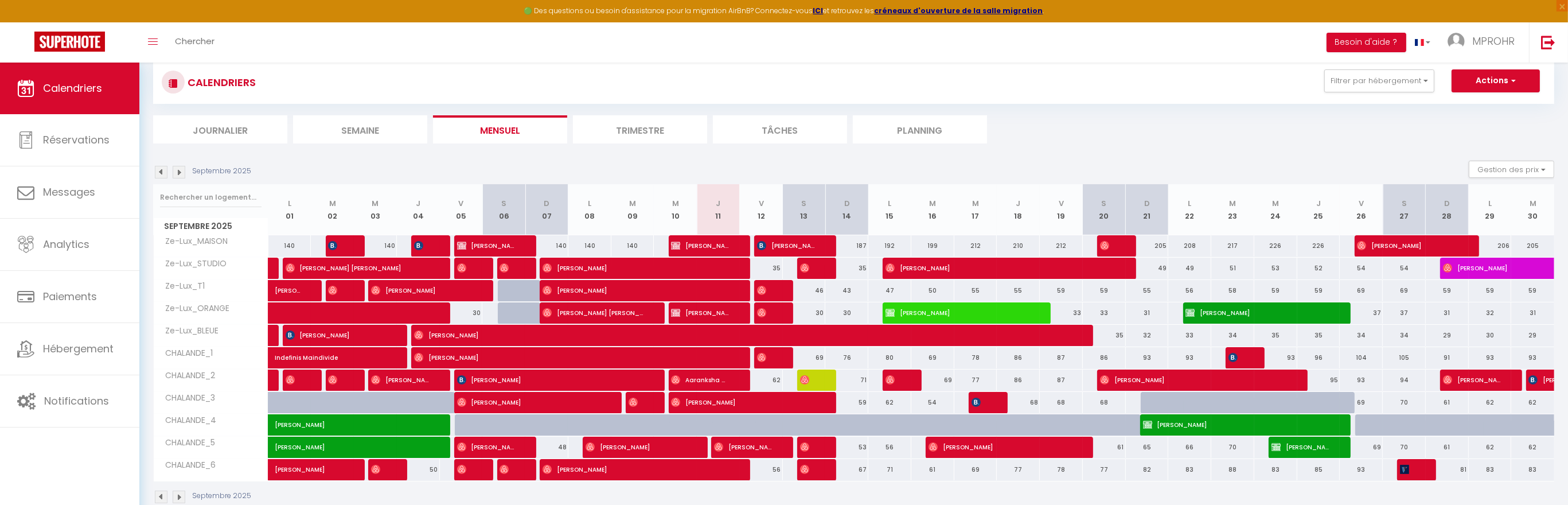
click at [162, 171] on img at bounding box center [161, 172] width 13 height 13
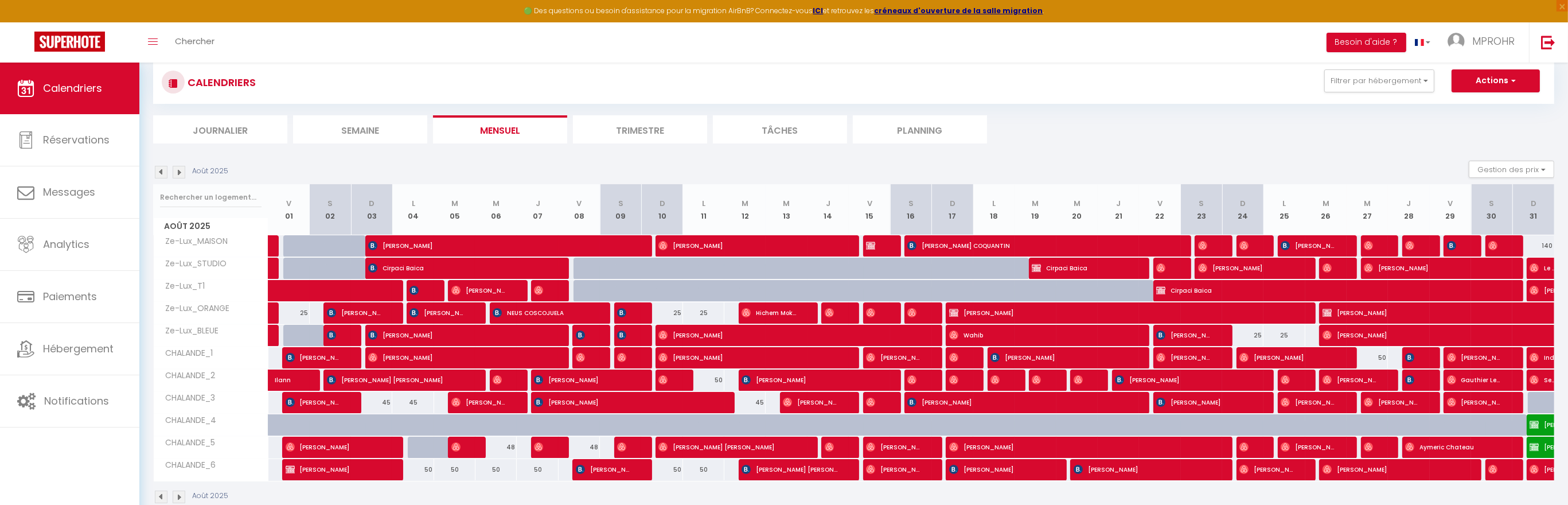
click at [179, 172] on img at bounding box center [179, 172] width 13 height 13
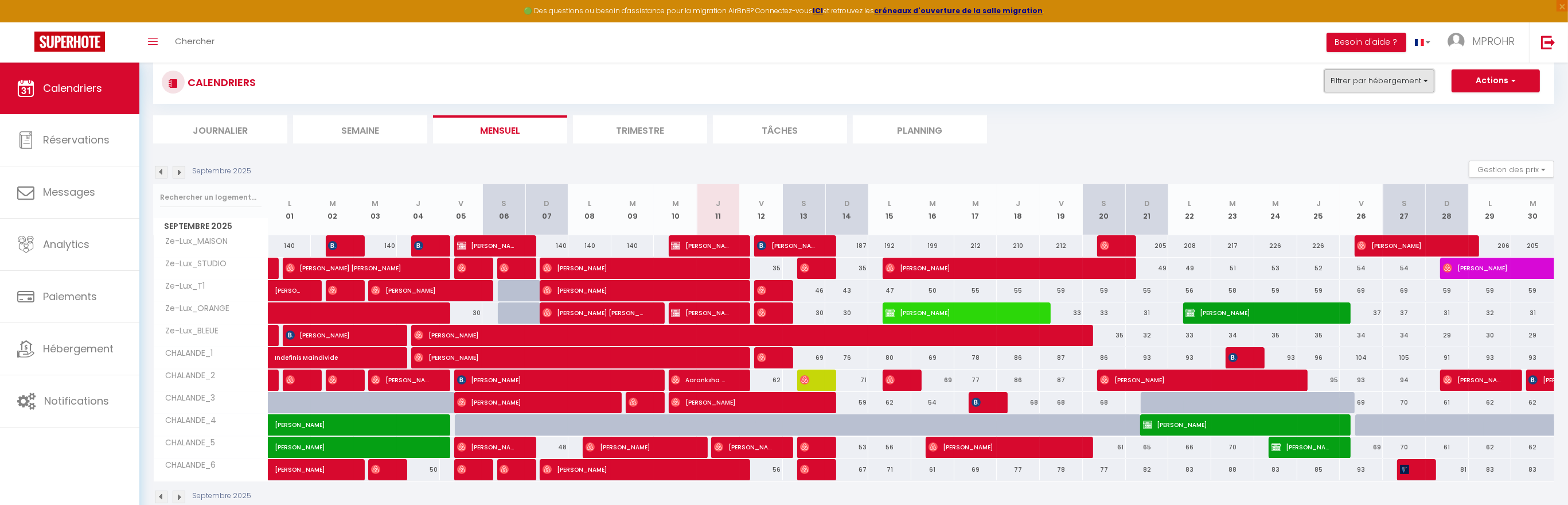
click at [1399, 85] on button "Filtrer par hébergement" at bounding box center [1380, 81] width 110 height 23
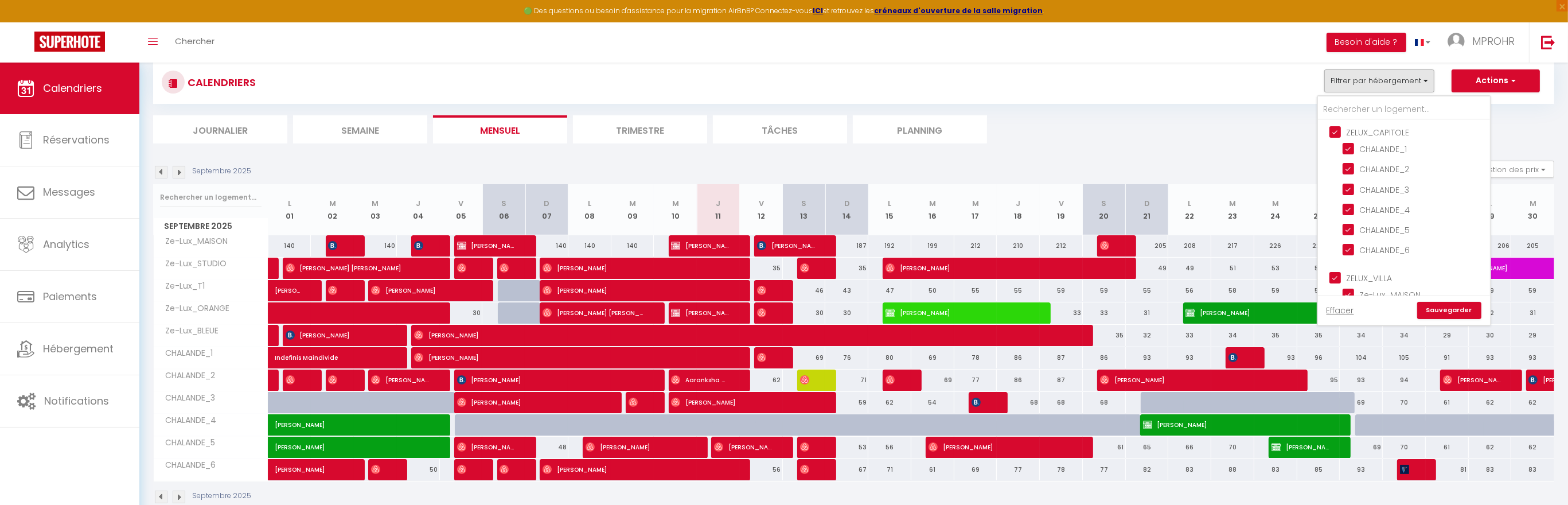
click at [1339, 277] on input "ZELUX_VILLA" at bounding box center [1416, 277] width 172 height 11
checkbox input "false"
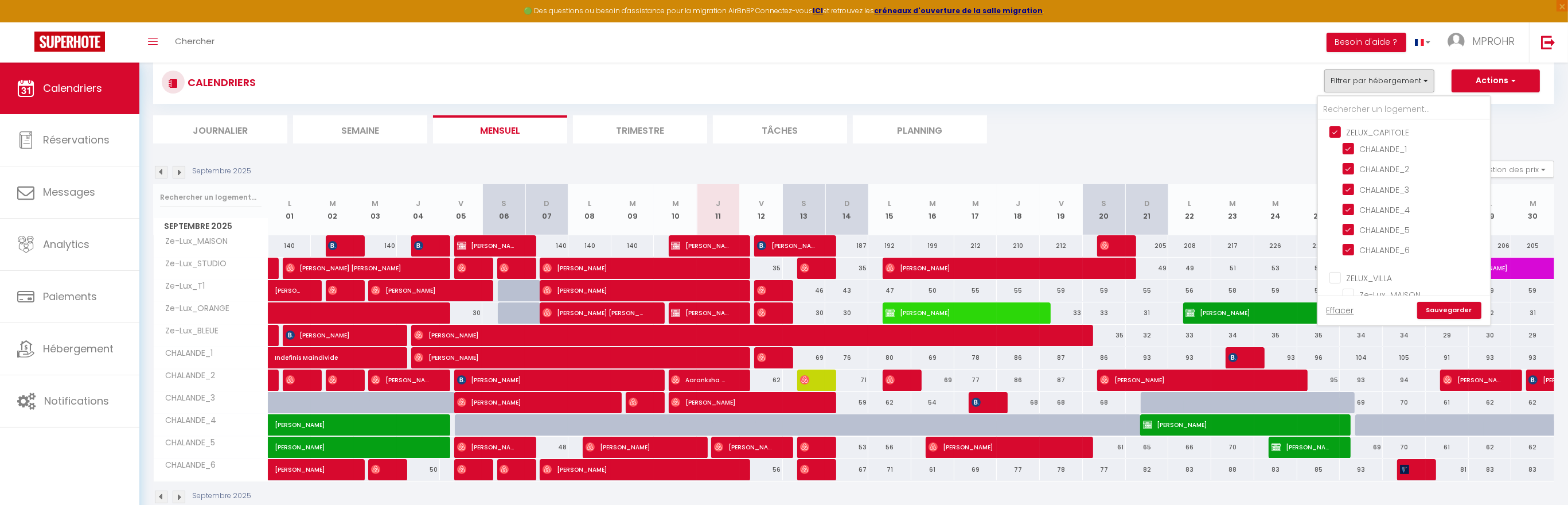
checkbox input "false"
click at [1455, 310] on link "Sauvegarder" at bounding box center [1449, 310] width 65 height 18
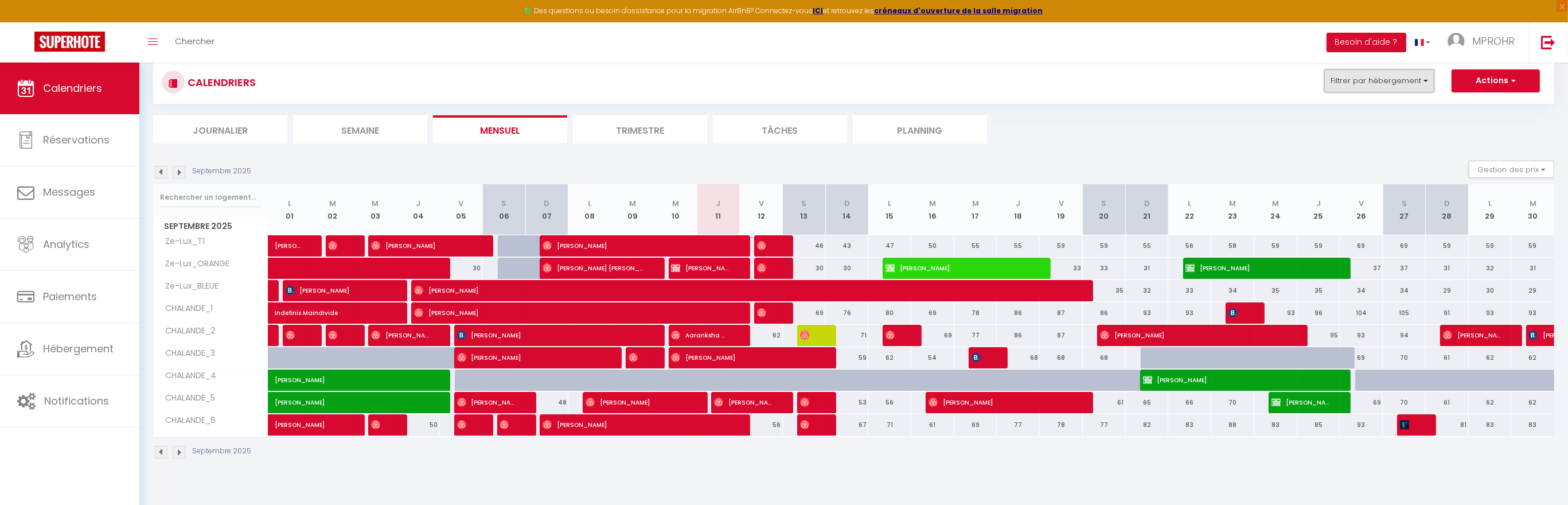
click at [1430, 82] on button "Filtrer par hébergement" at bounding box center [1380, 81] width 110 height 23
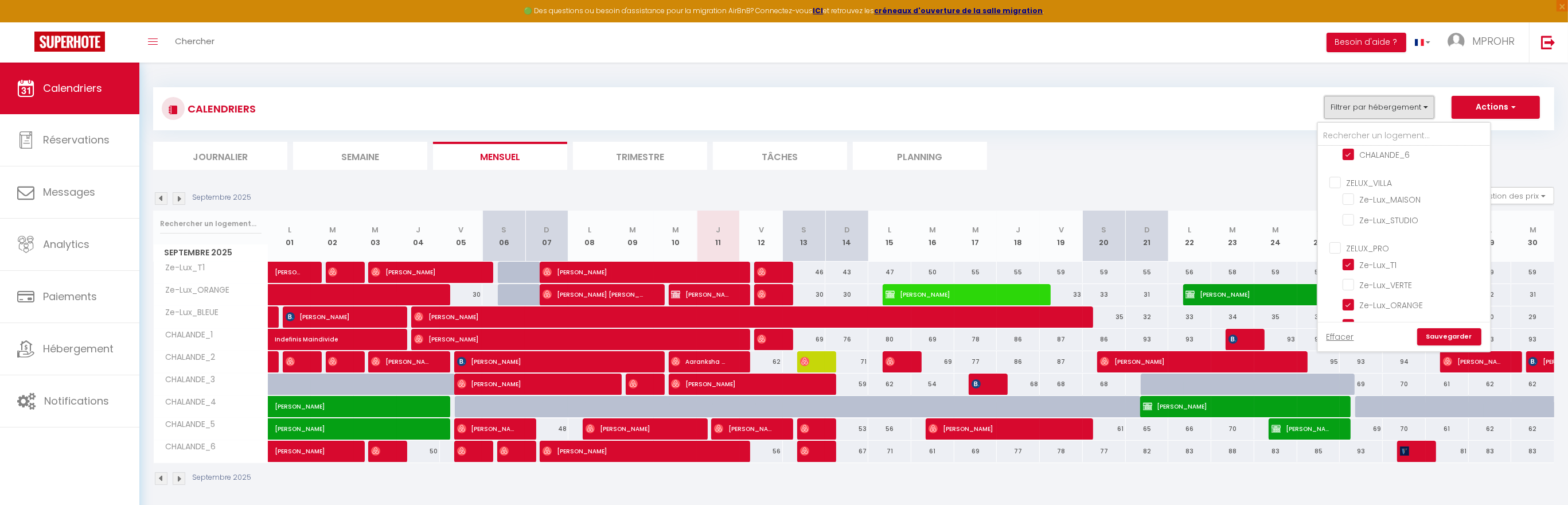
scroll to position [176, 0]
click at [1349, 203] on input "Ze-Lux_T1" at bounding box center [1415, 209] width 144 height 11
checkbox input "false"
click at [1352, 244] on input "Ze-Lux_ORANGE" at bounding box center [1415, 250] width 144 height 11
checkbox input "false"
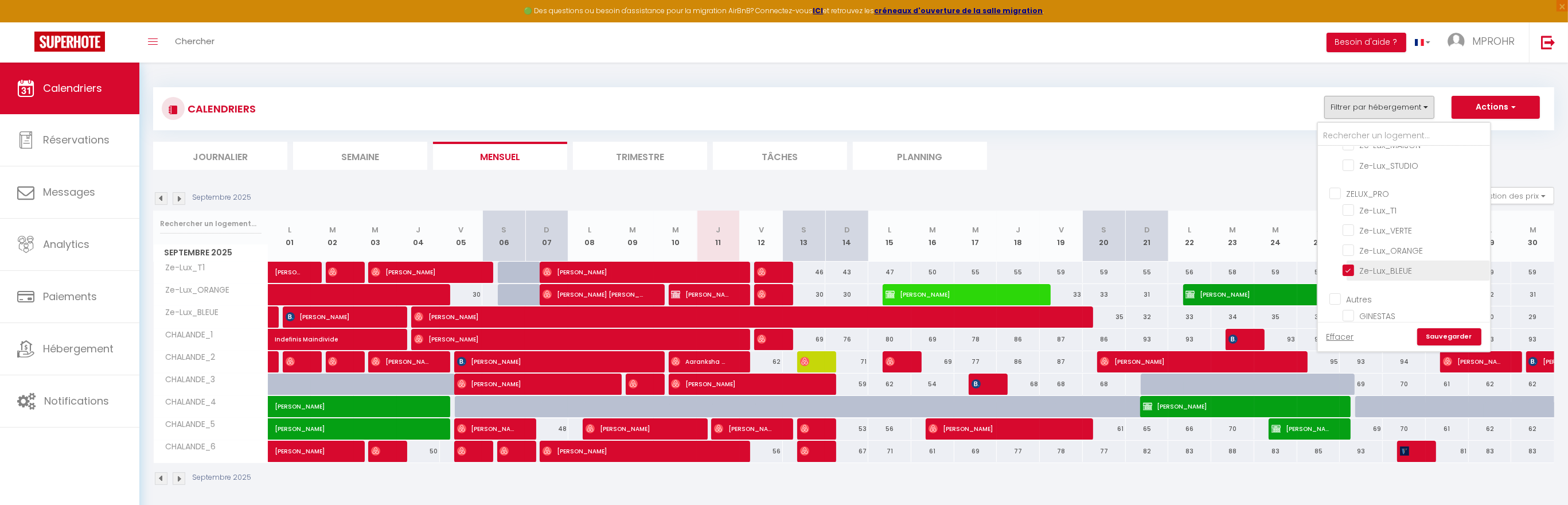
click at [1350, 264] on input "Ze-Lux_BLEUE" at bounding box center [1415, 270] width 144 height 11
checkbox input "false"
click at [1286, 164] on ul "Journalier [GEOGRAPHIC_DATA] Mensuel Trimestre Tâches Planning" at bounding box center [854, 156] width 1401 height 28
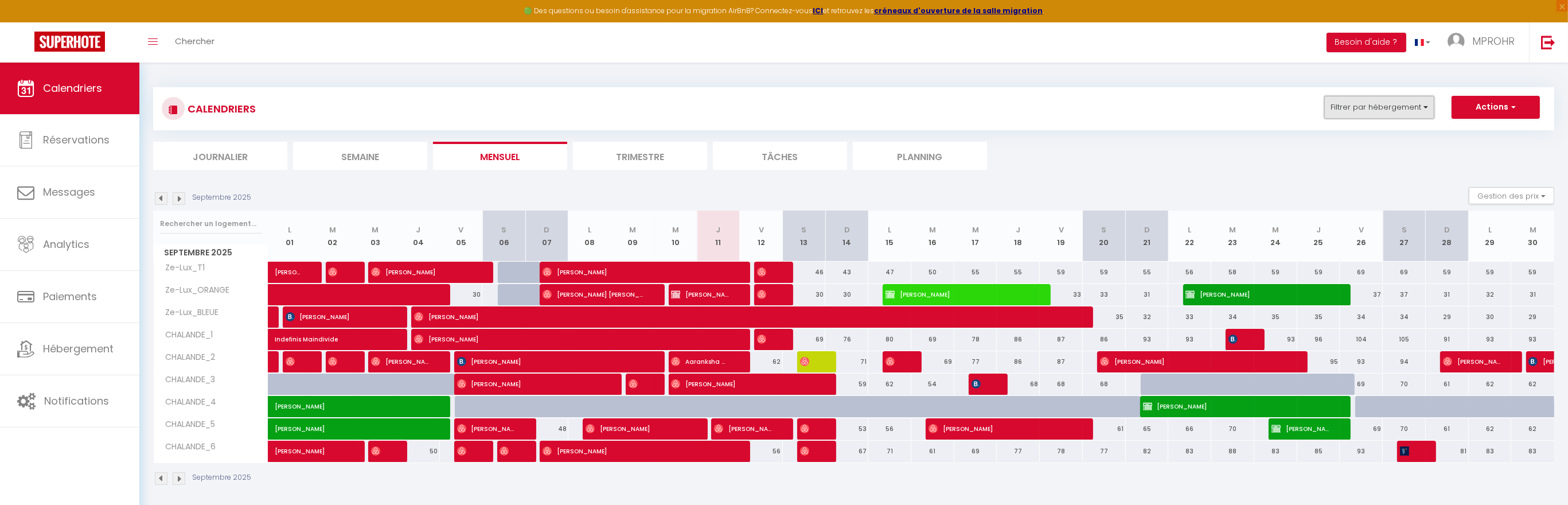
click at [1396, 109] on button "Filtrer par hébergement" at bounding box center [1380, 107] width 110 height 23
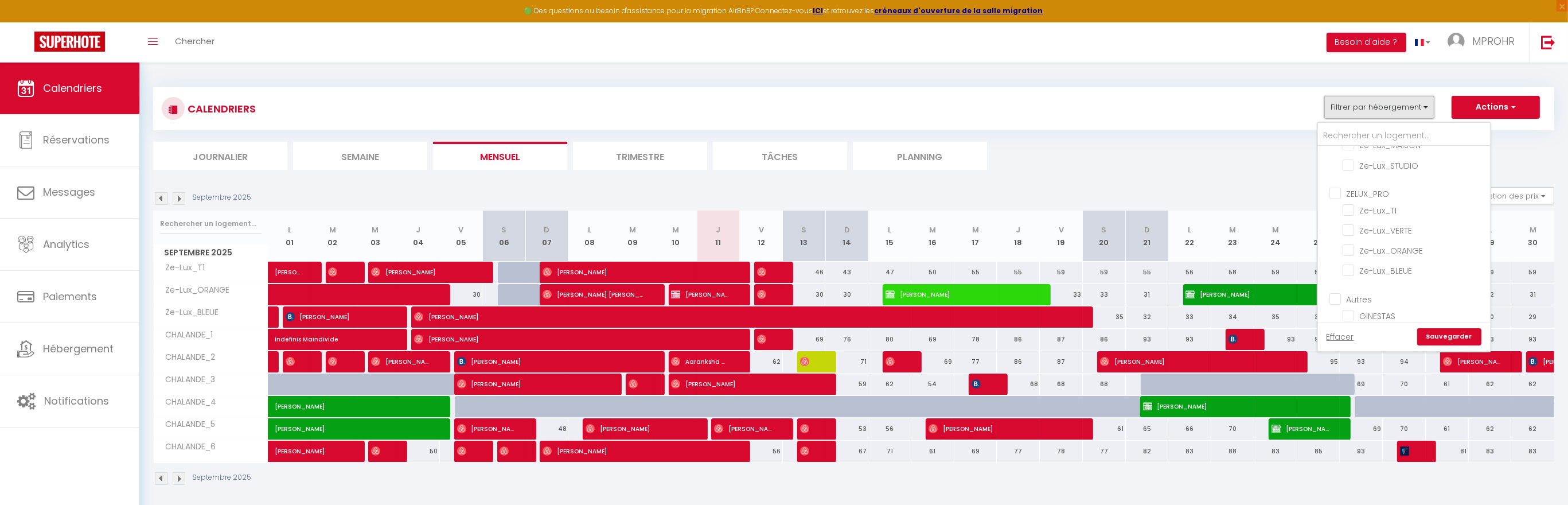
scroll to position [62, 0]
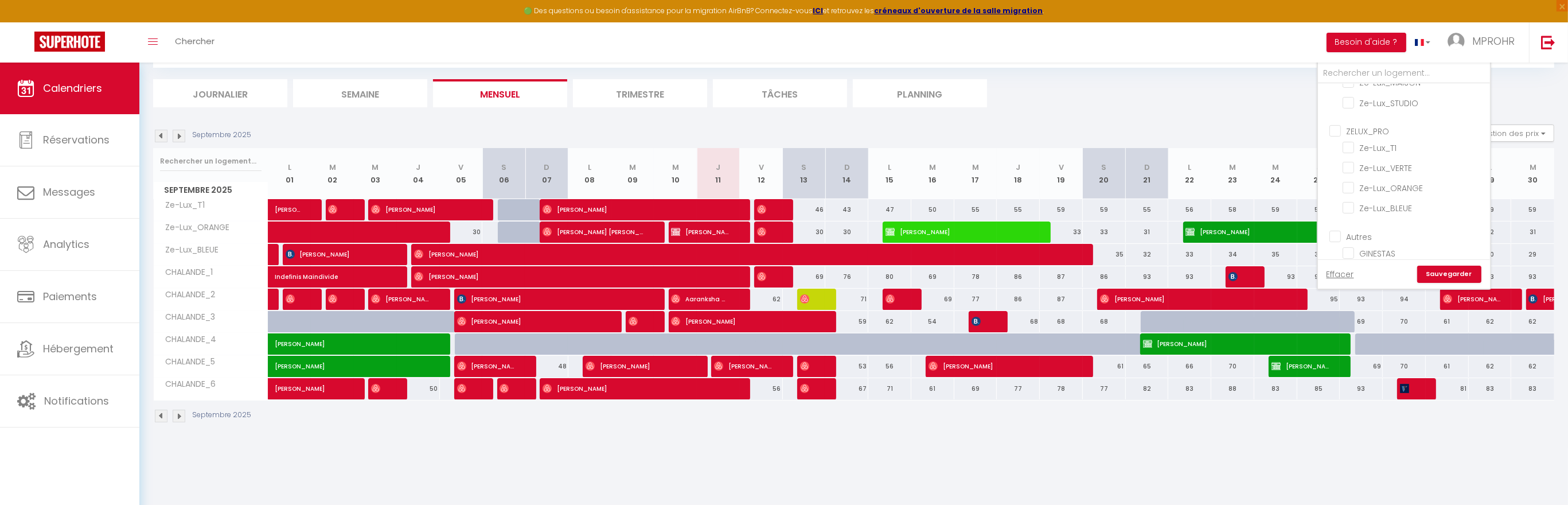
click at [1450, 276] on link "Sauvegarder" at bounding box center [1449, 274] width 65 height 18
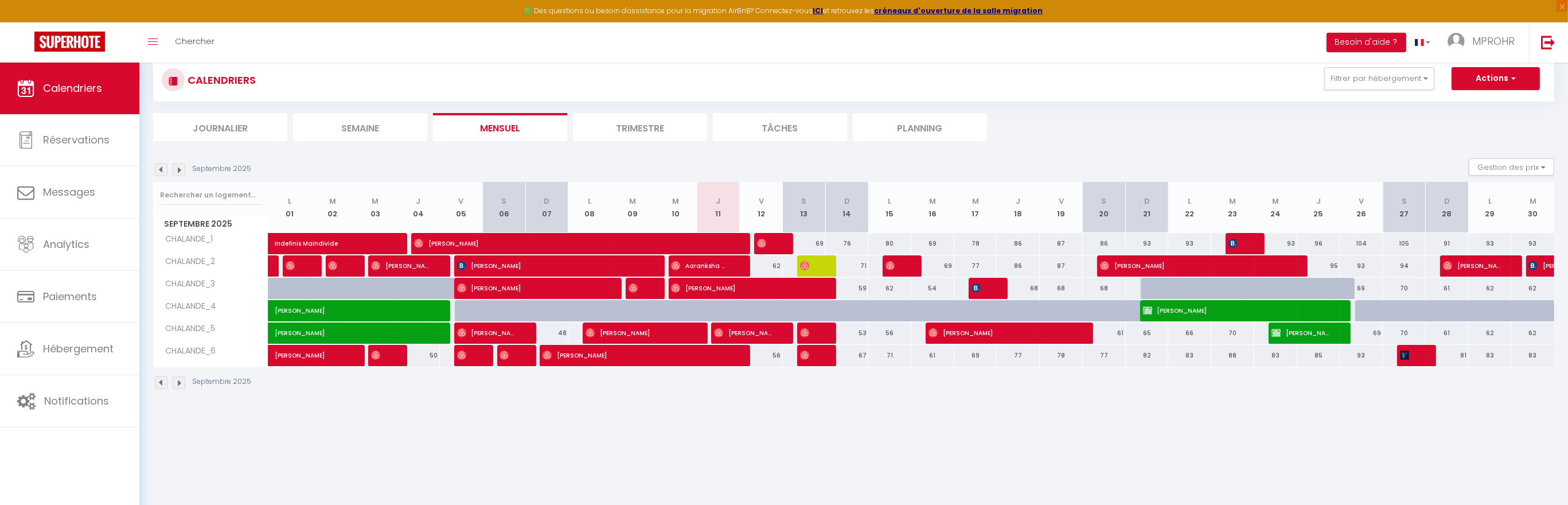
scroll to position [0, 0]
